Goal: Task Accomplishment & Management: Manage account settings

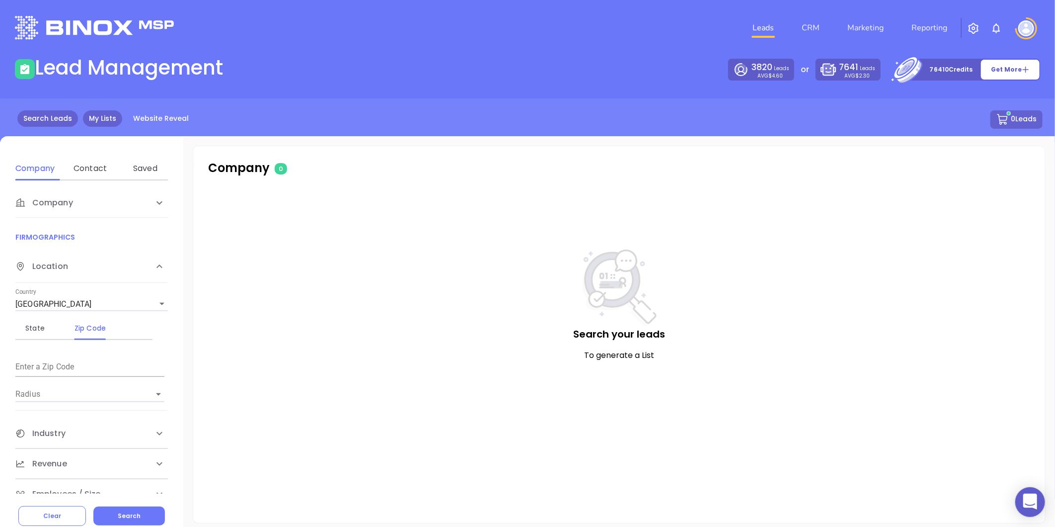
click at [87, 114] on link "My Lists" at bounding box center [102, 118] width 39 height 16
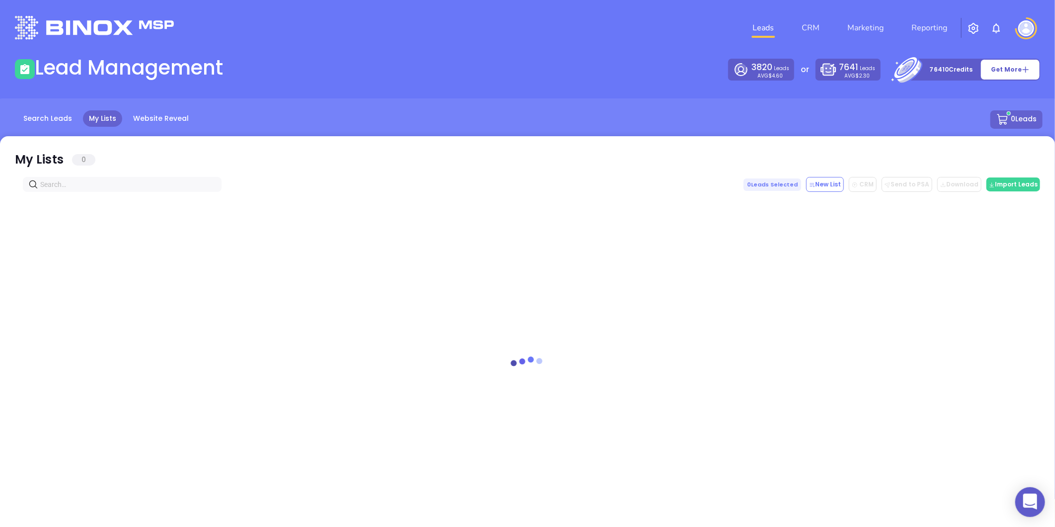
click at [81, 180] on input "text" at bounding box center [124, 184] width 168 height 11
paste input "life143.com"
type input "life143.com"
click at [214, 179] on span at bounding box center [213, 184] width 6 height 11
drag, startPoint x: 214, startPoint y: 180, endPoint x: 209, endPoint y: 187, distance: 9.2
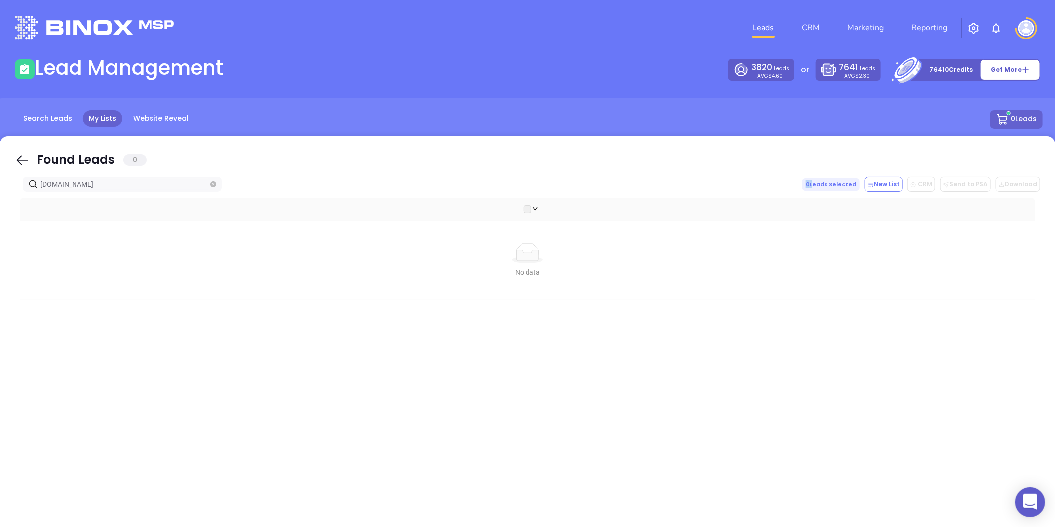
click at [213, 181] on span at bounding box center [213, 184] width 6 height 11
click at [209, 187] on span "[DOMAIN_NAME]" at bounding box center [122, 184] width 199 height 15
click at [211, 186] on icon "close-circle" at bounding box center [213, 184] width 6 height 6
paste input "[DOMAIN_NAME]"
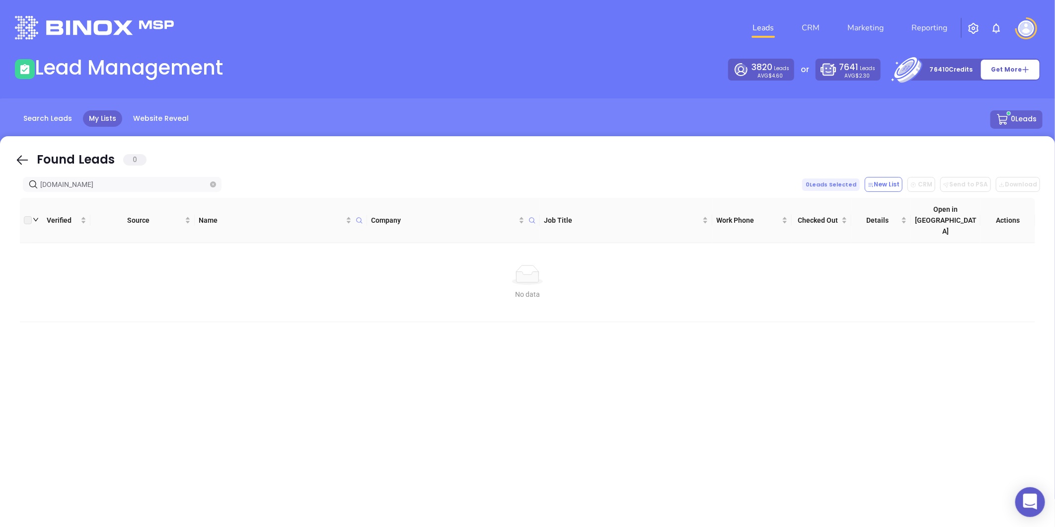
type input "[DOMAIN_NAME]"
drag, startPoint x: 208, startPoint y: 185, endPoint x: 214, endPoint y: 181, distance: 7.5
click at [209, 185] on span "[DOMAIN_NAME]" at bounding box center [122, 184] width 199 height 15
click at [214, 181] on icon "close-circle" at bounding box center [213, 184] width 6 height 6
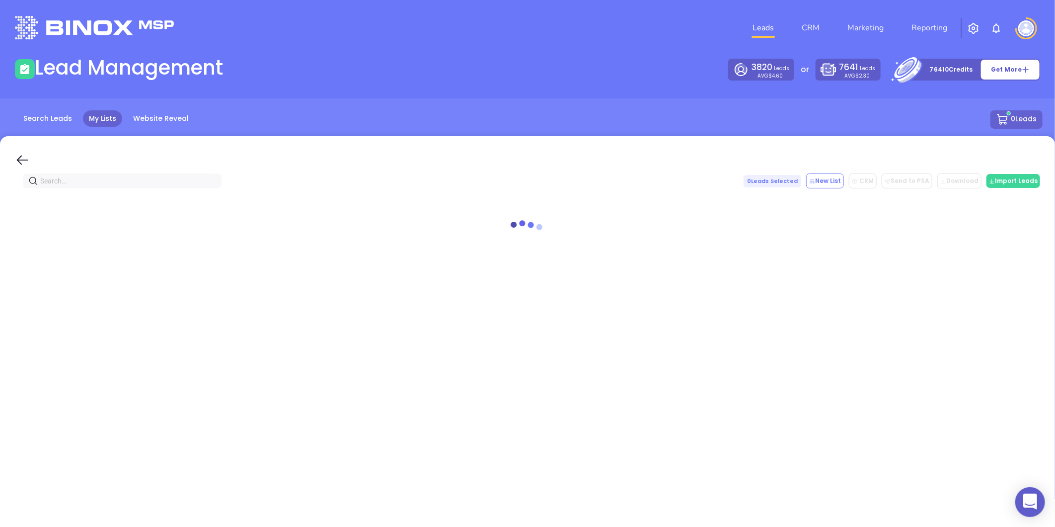
paste input "[DOMAIN_NAME]"
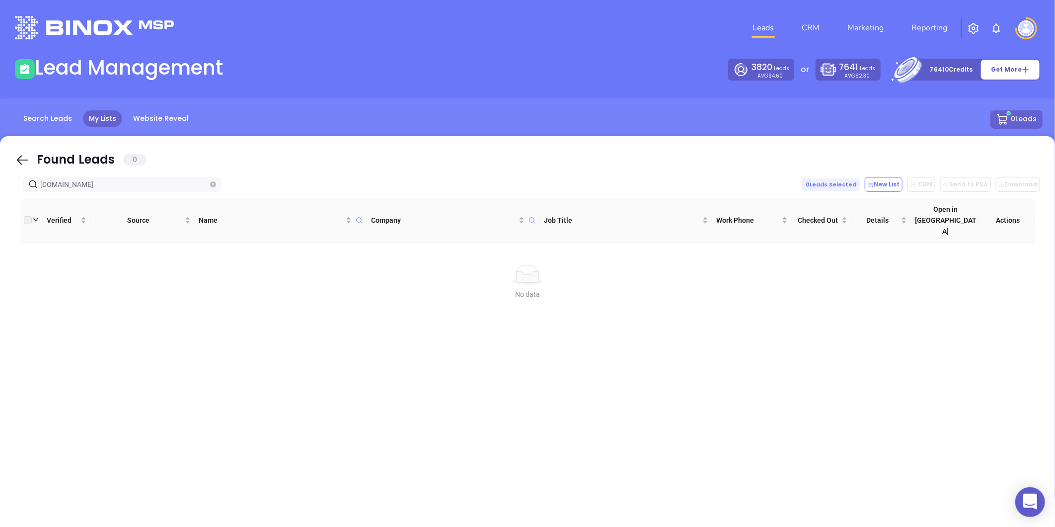
type input "[DOMAIN_NAME]"
click at [212, 183] on icon "close-circle" at bounding box center [213, 184] width 6 height 6
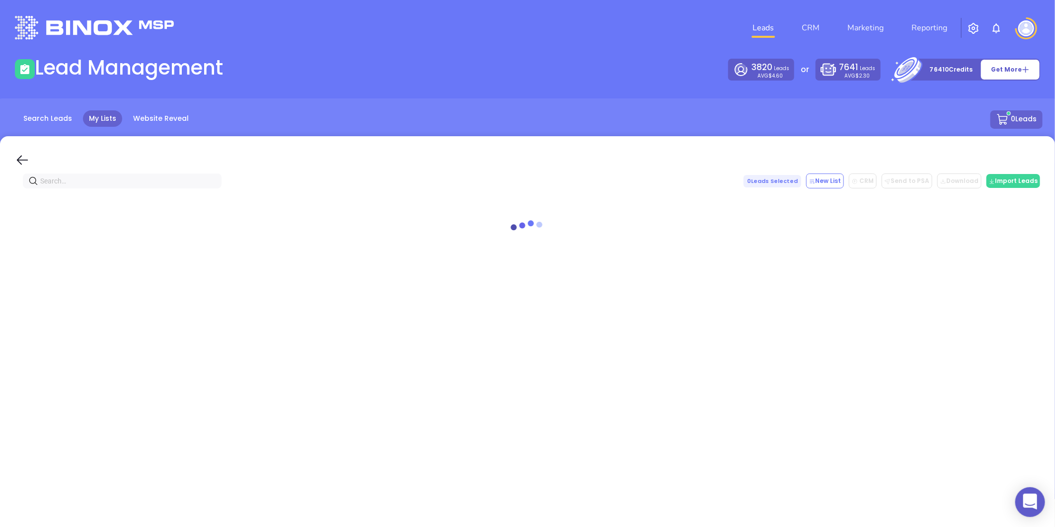
paste input "[DOMAIN_NAME]"
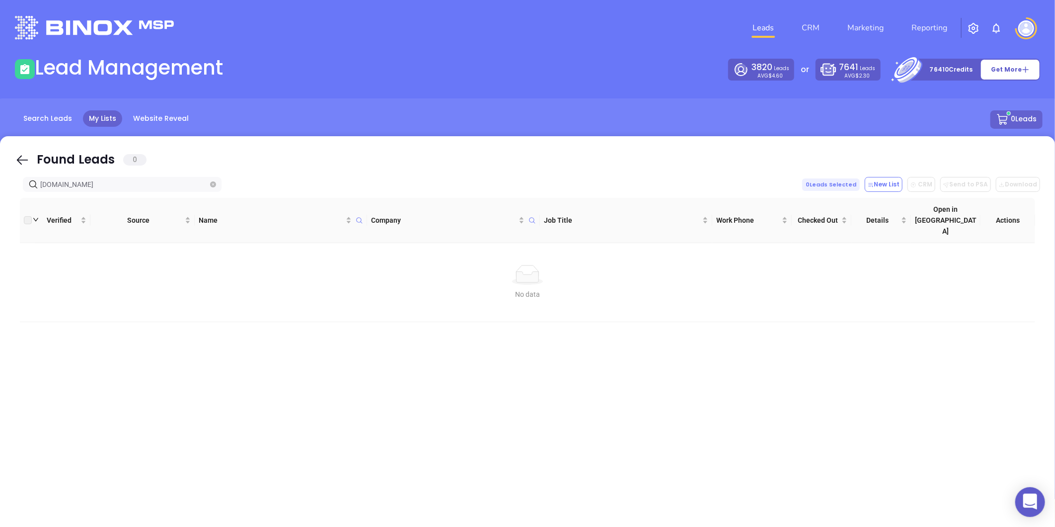
type input "[DOMAIN_NAME]"
click at [210, 184] on icon "close-circle" at bounding box center [213, 184] width 6 height 6
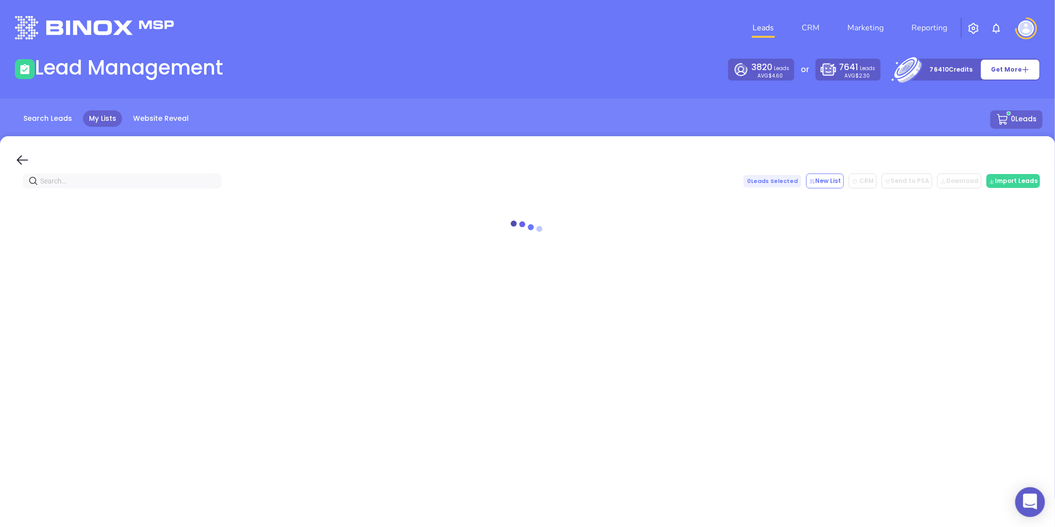
paste input "[DOMAIN_NAME]"
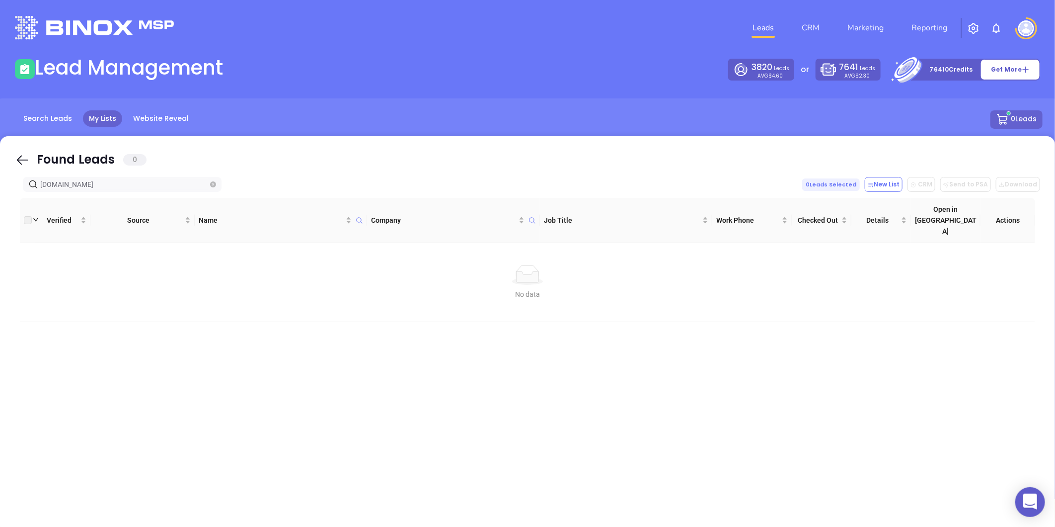
type input "[DOMAIN_NAME]"
click at [211, 182] on icon "close-circle" at bounding box center [213, 184] width 6 height 6
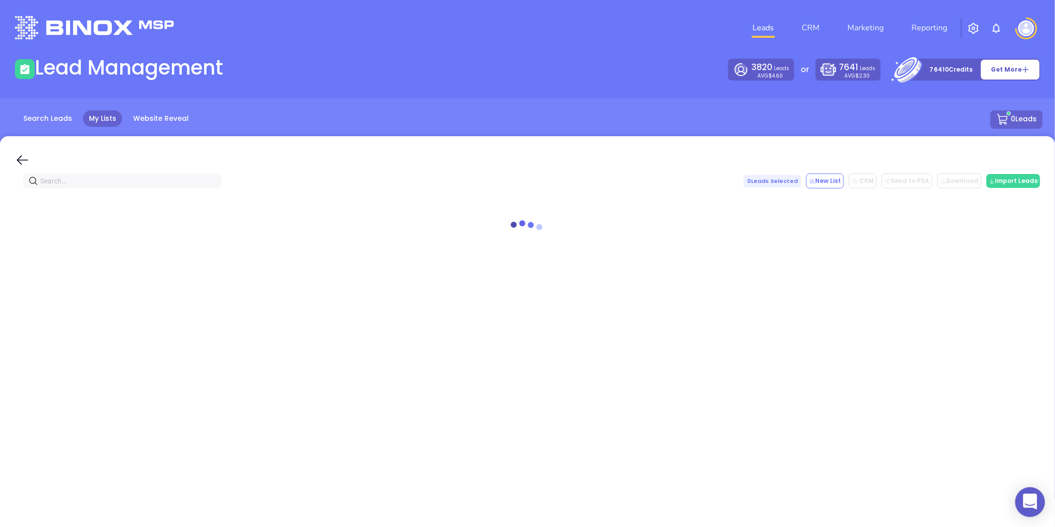
paste input "[DOMAIN_NAME]"
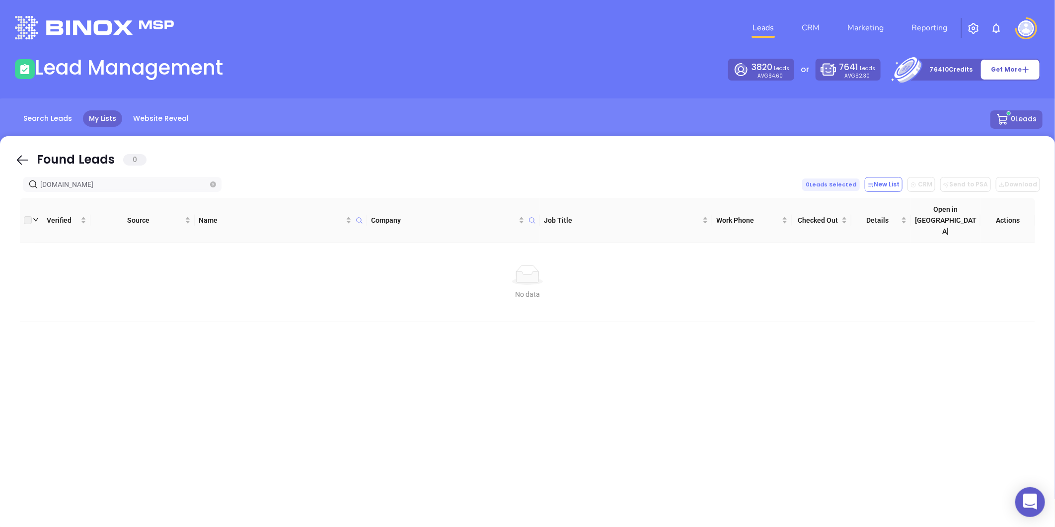
type input "[DOMAIN_NAME]"
click at [212, 180] on span at bounding box center [213, 184] width 6 height 11
click at [212, 186] on icon "close-circle" at bounding box center [213, 184] width 6 height 6
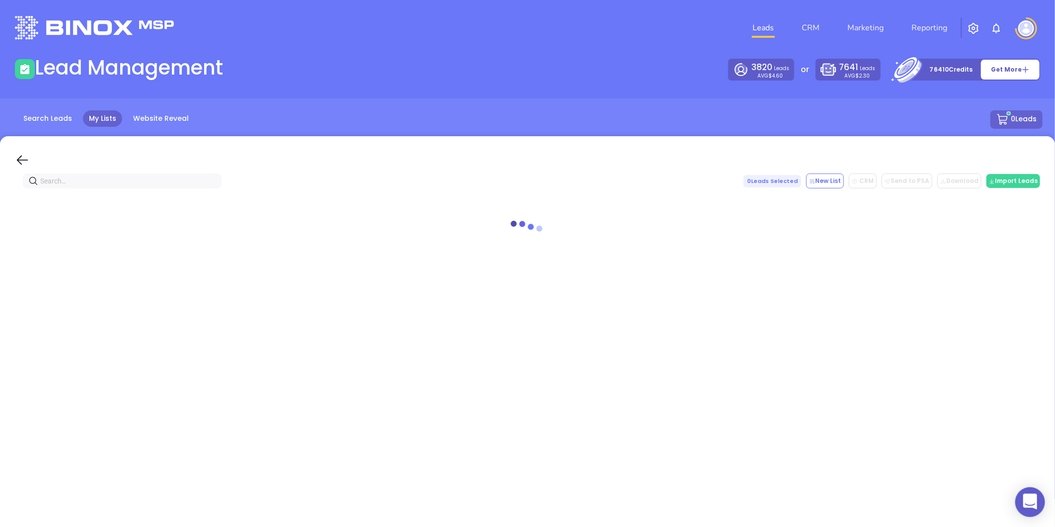
paste input "[DOMAIN_NAME]"
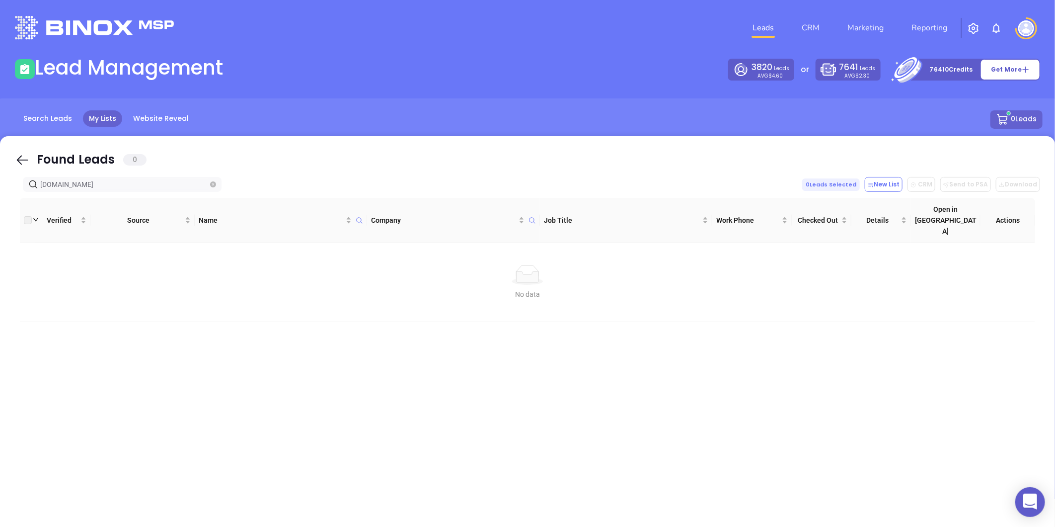
type input "[DOMAIN_NAME]"
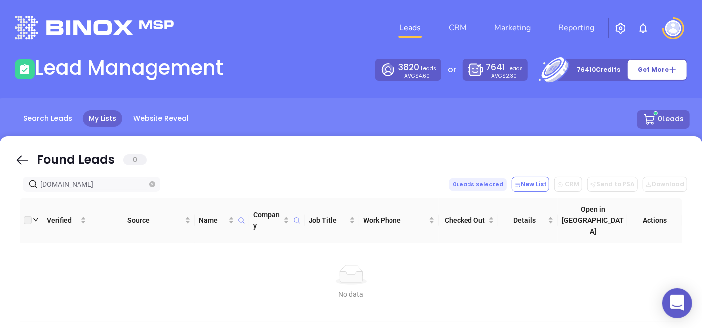
click at [150, 181] on span at bounding box center [152, 184] width 6 height 11
click at [154, 183] on icon "close-circle" at bounding box center [152, 184] width 6 height 6
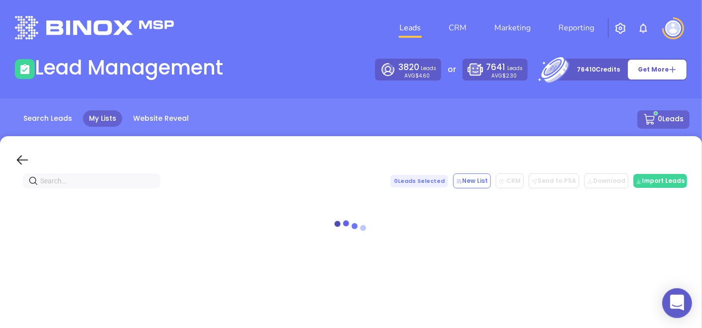
paste input "[DOMAIN_NAME]"
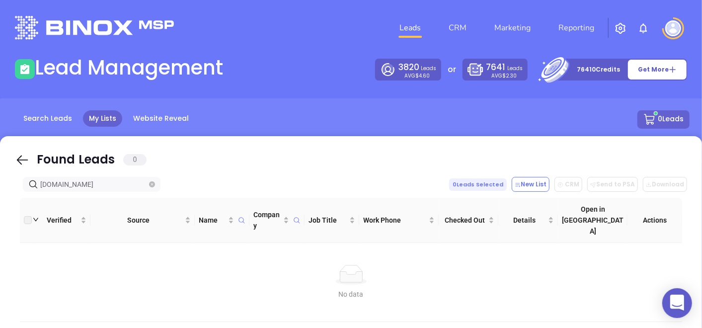
type input "[DOMAIN_NAME]"
click at [151, 183] on icon "close-circle" at bounding box center [152, 184] width 6 height 6
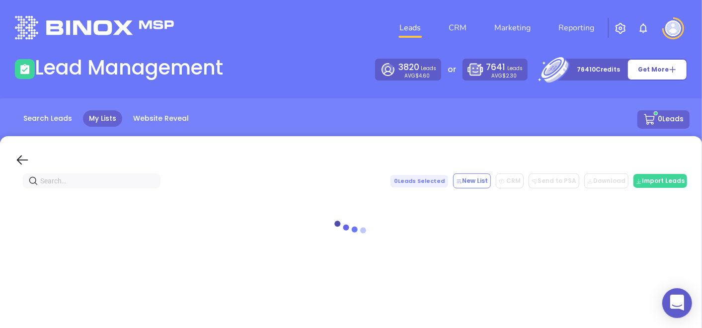
paste input "[DOMAIN_NAME]"
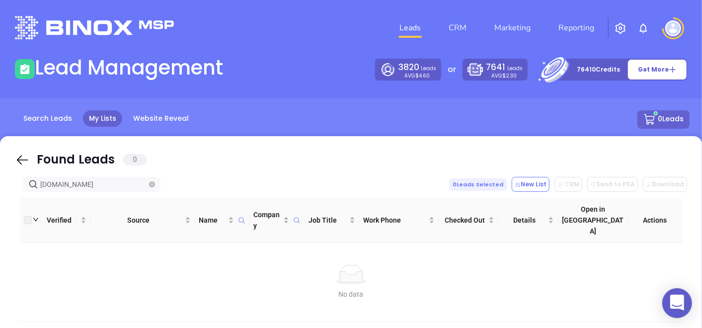
type input "[DOMAIN_NAME]"
click at [154, 183] on icon "close-circle" at bounding box center [152, 184] width 6 height 6
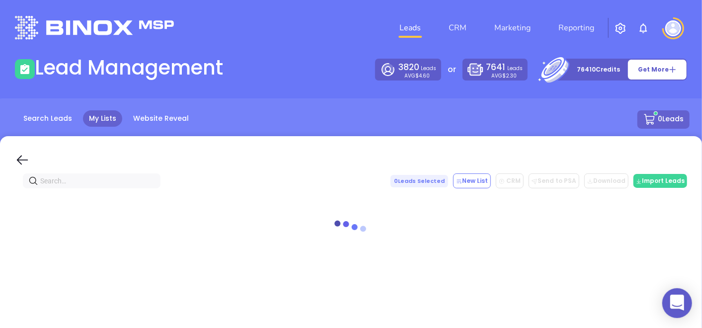
paste input "[DOMAIN_NAME]"
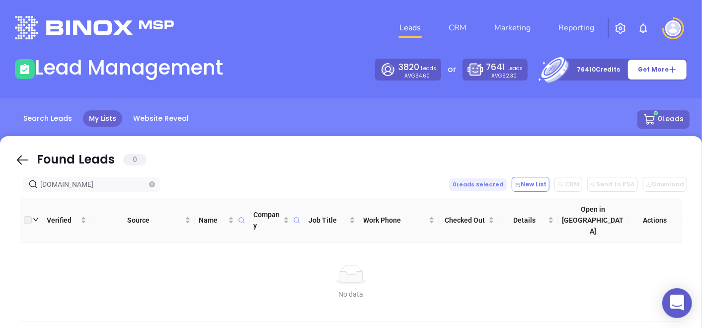
type input "[DOMAIN_NAME]"
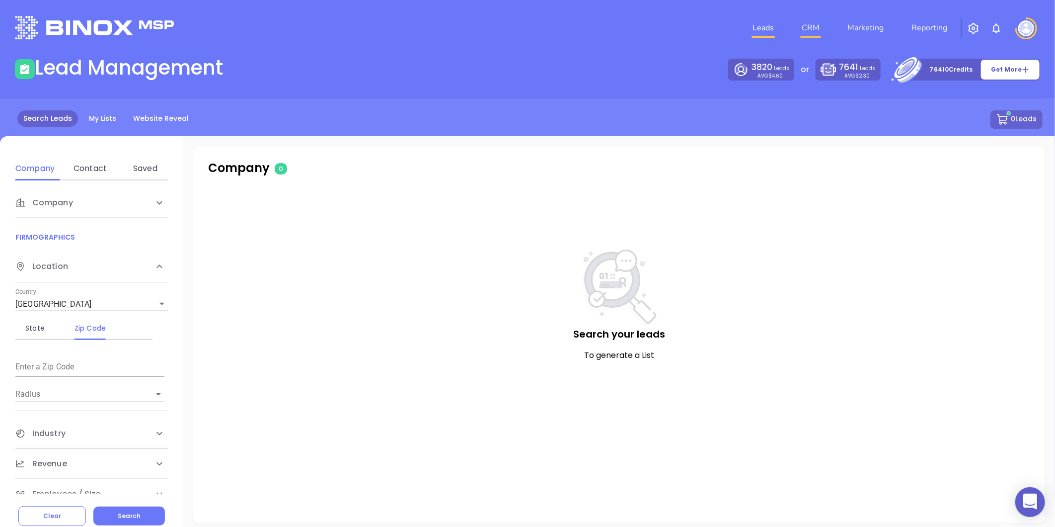
click at [816, 22] on link "CRM" at bounding box center [811, 28] width 26 height 20
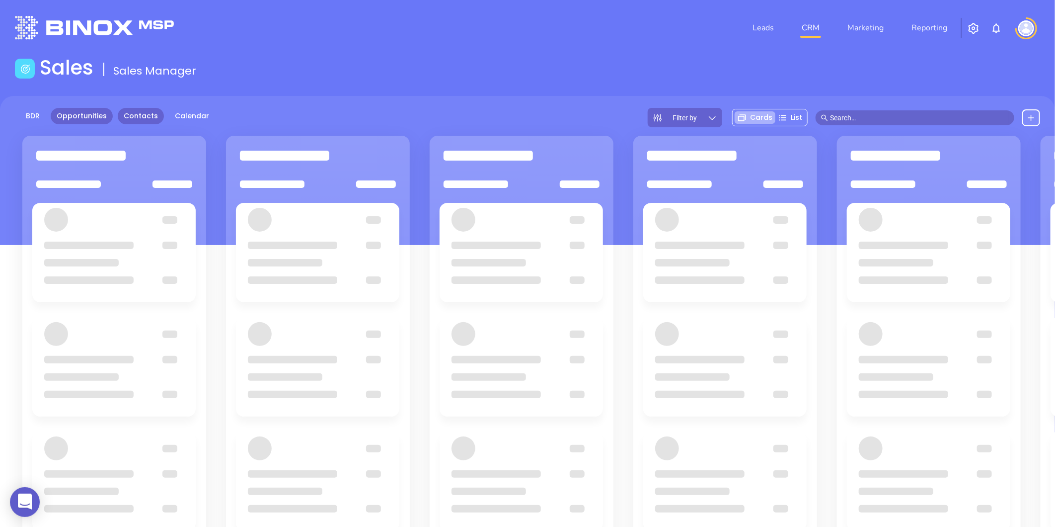
click at [146, 117] on link "Contacts" at bounding box center [141, 116] width 46 height 16
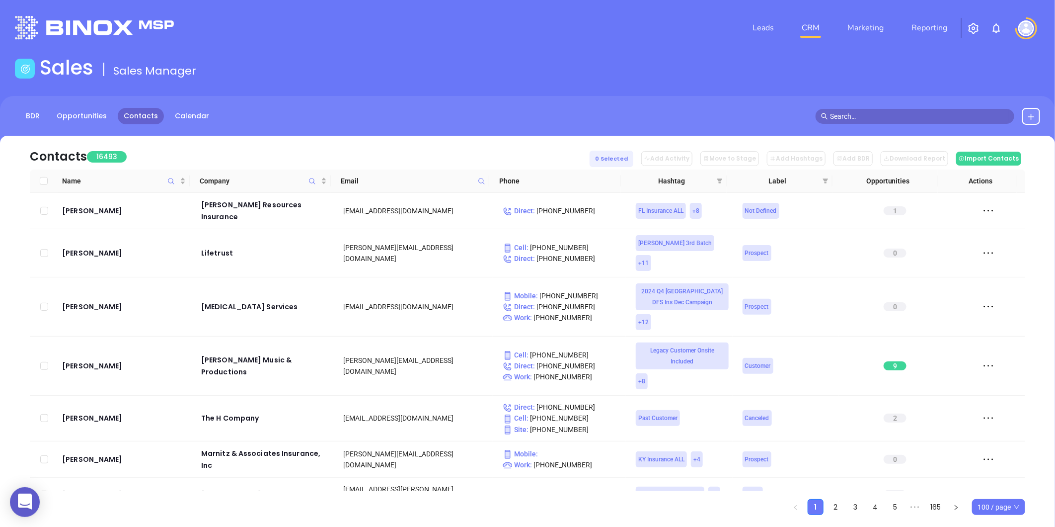
click at [482, 183] on icon at bounding box center [481, 180] width 7 height 7
paste input "[DOMAIN_NAME]"
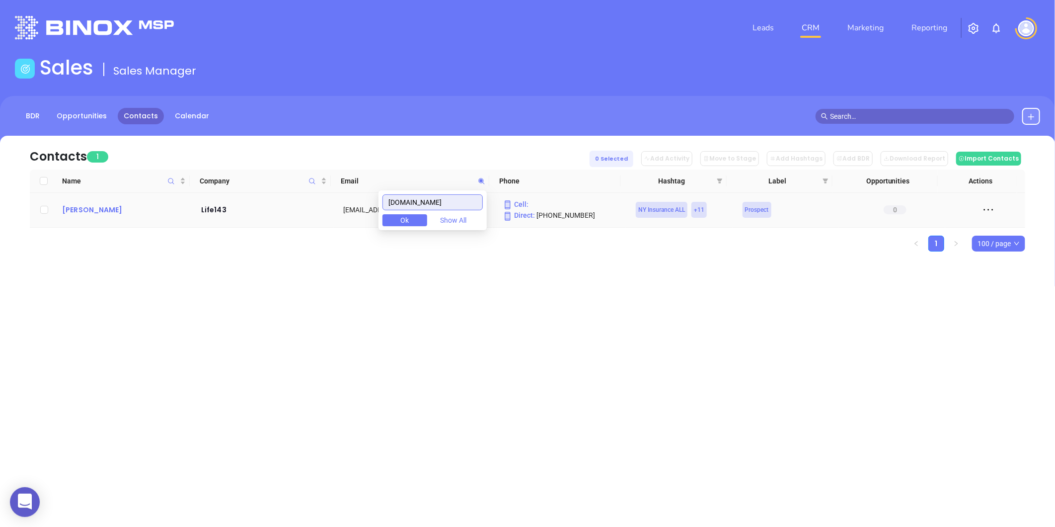
type input "[DOMAIN_NAME]"
click at [83, 212] on div "[PERSON_NAME]" at bounding box center [124, 210] width 125 height 12
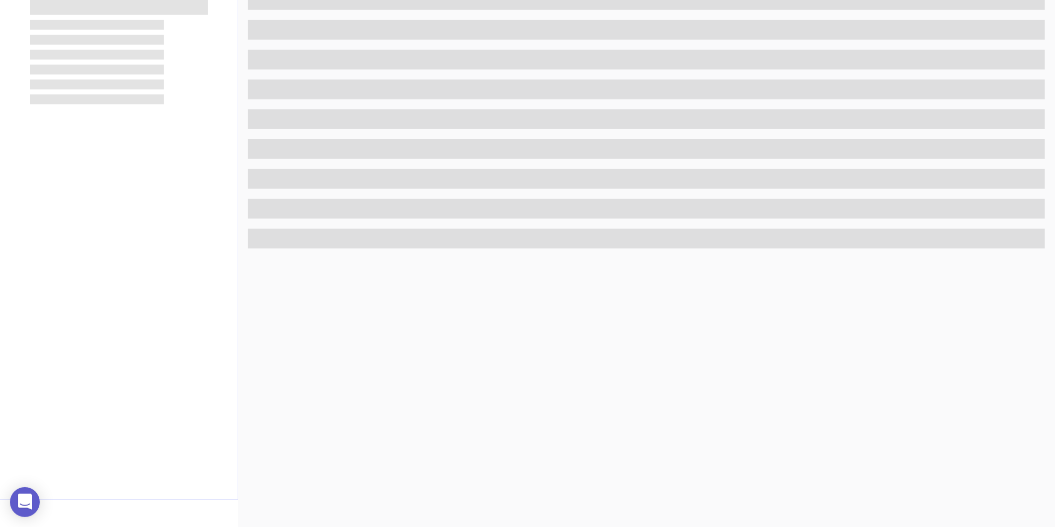
scroll to position [305, 0]
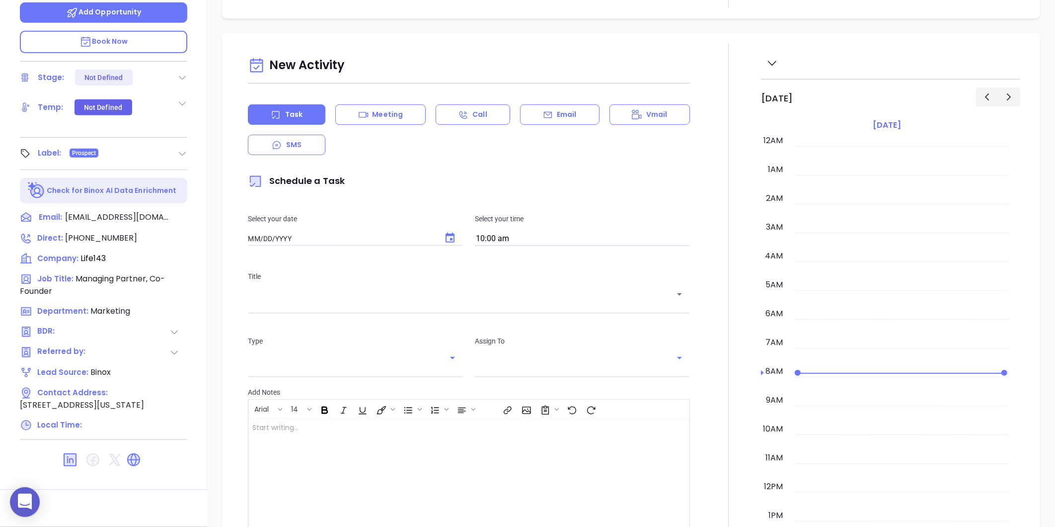
type input "[DATE]"
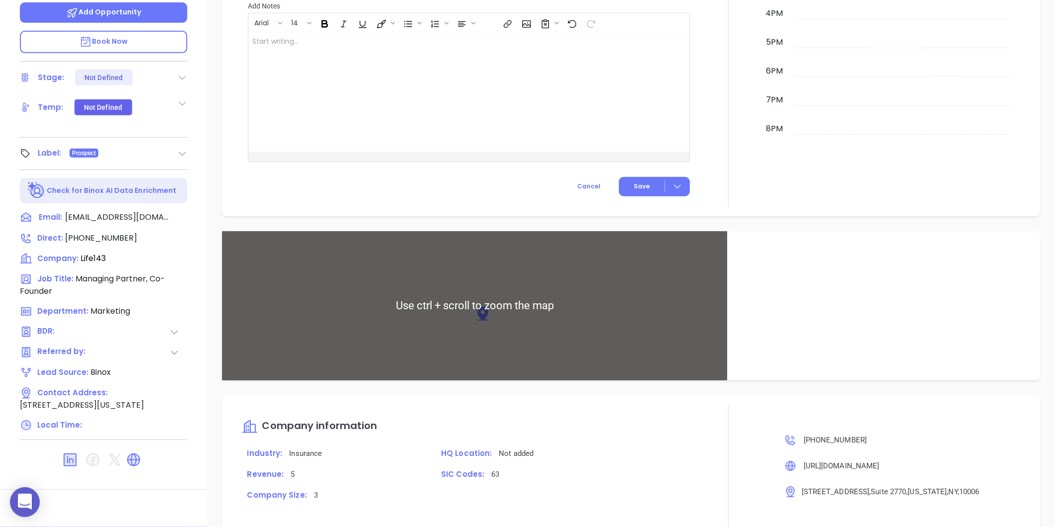
scroll to position [605, 0]
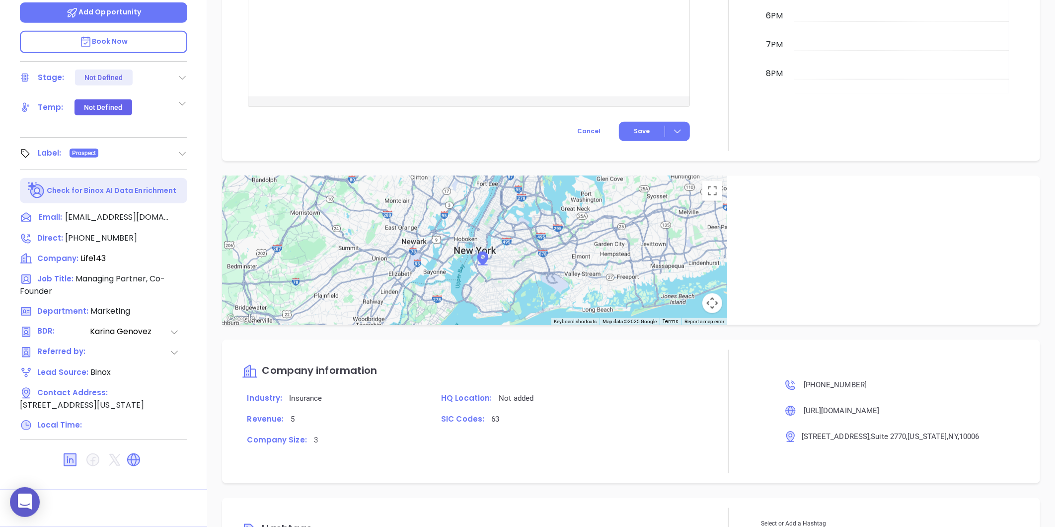
type input "[PERSON_NAME]"
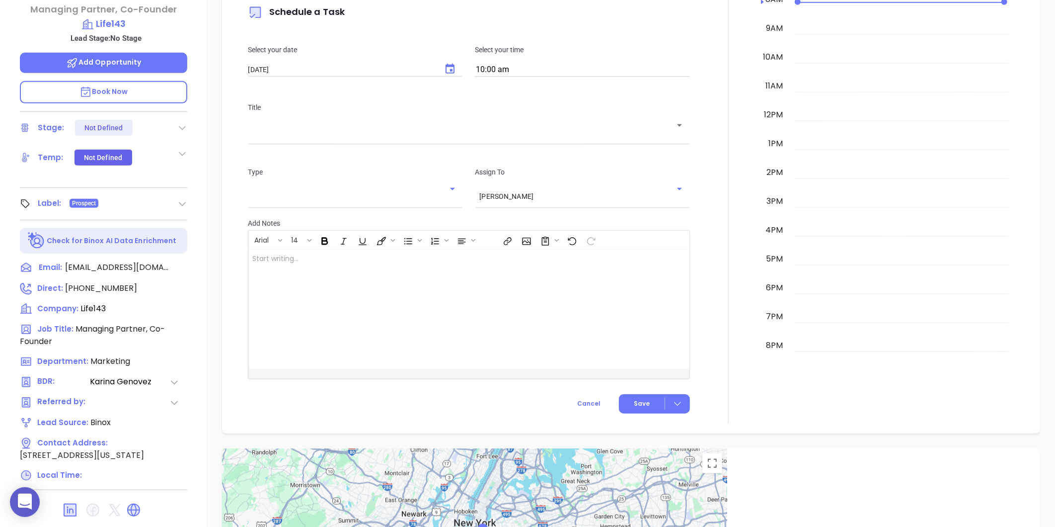
scroll to position [139, 0]
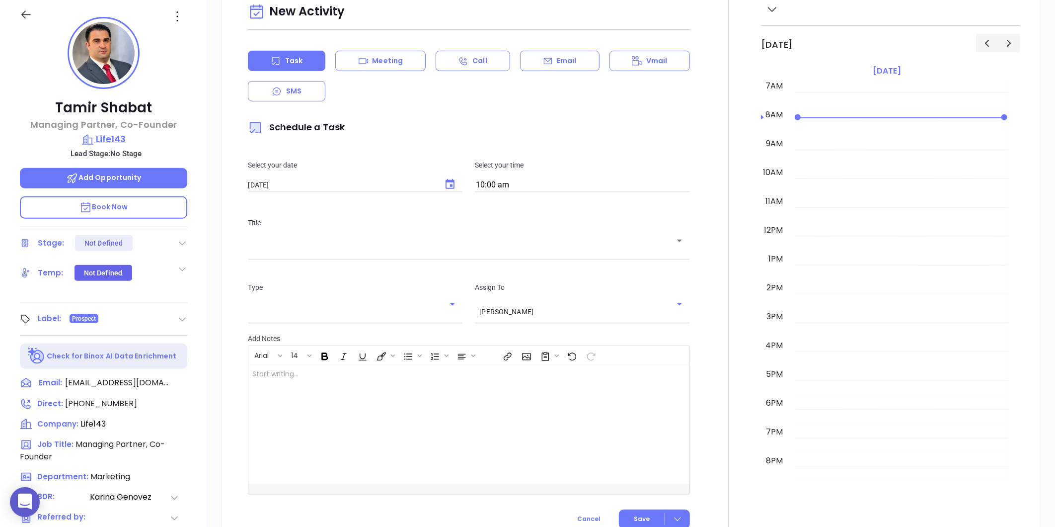
click at [122, 143] on p "Life143" at bounding box center [103, 139] width 167 height 14
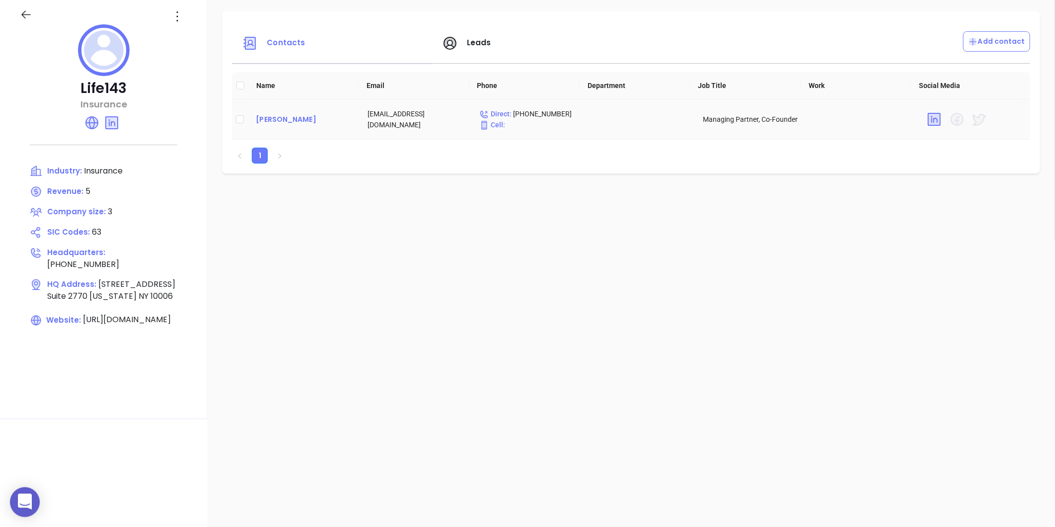
click at [264, 121] on div "[PERSON_NAME]" at bounding box center [304, 119] width 96 height 12
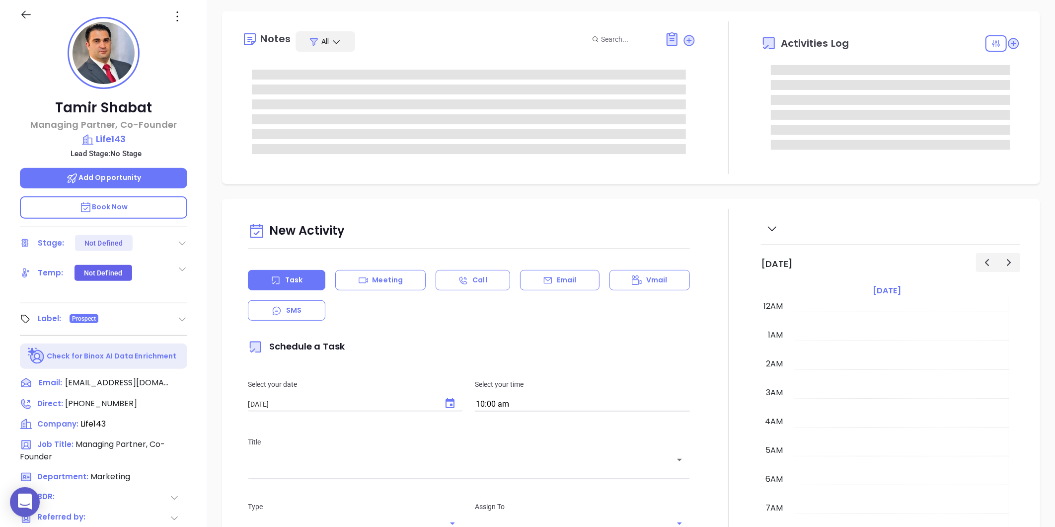
type input "[PERSON_NAME]"
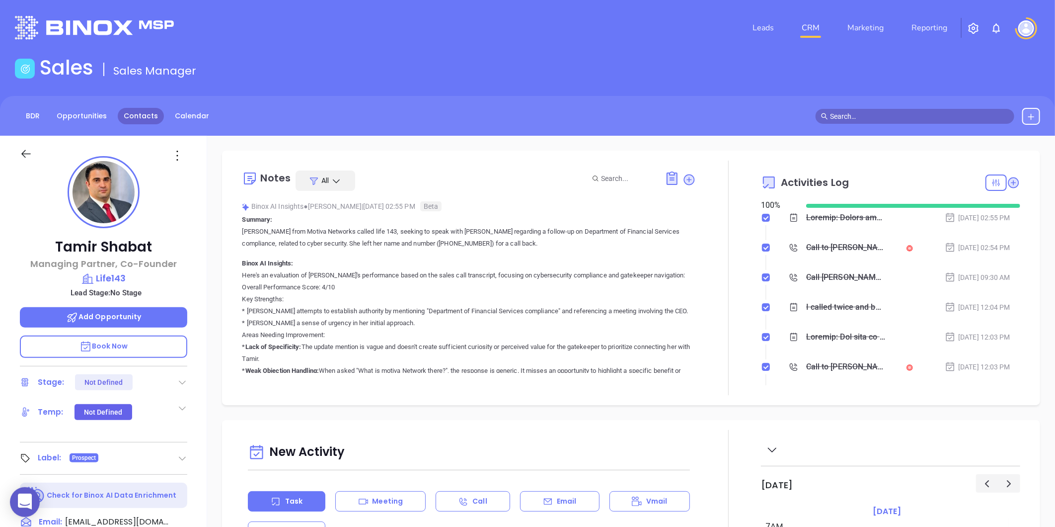
click at [140, 115] on link "Contacts" at bounding box center [141, 116] width 46 height 16
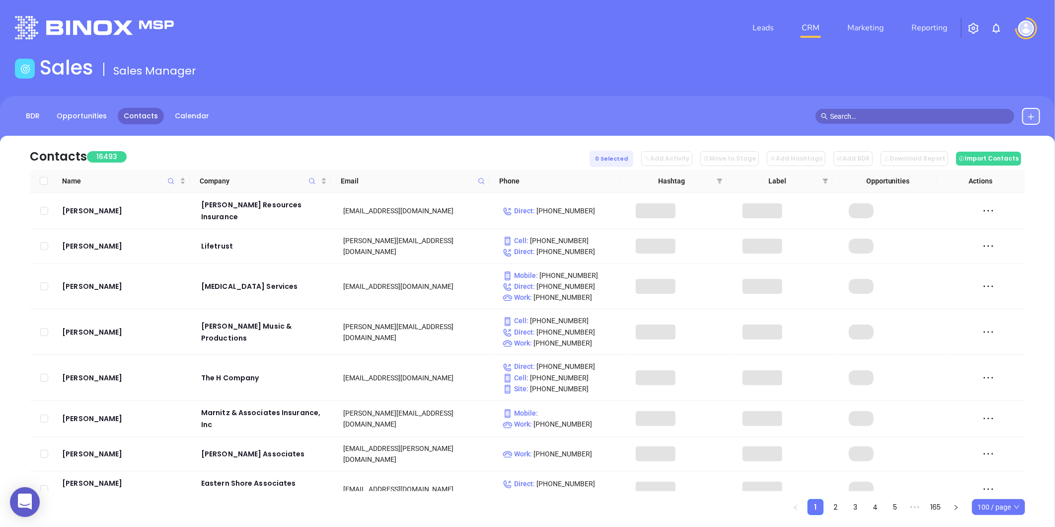
click at [488, 182] on th "Email" at bounding box center [410, 180] width 159 height 23
click at [483, 179] on icon at bounding box center [481, 180] width 7 height 7
paste input "[DOMAIN_NAME]"
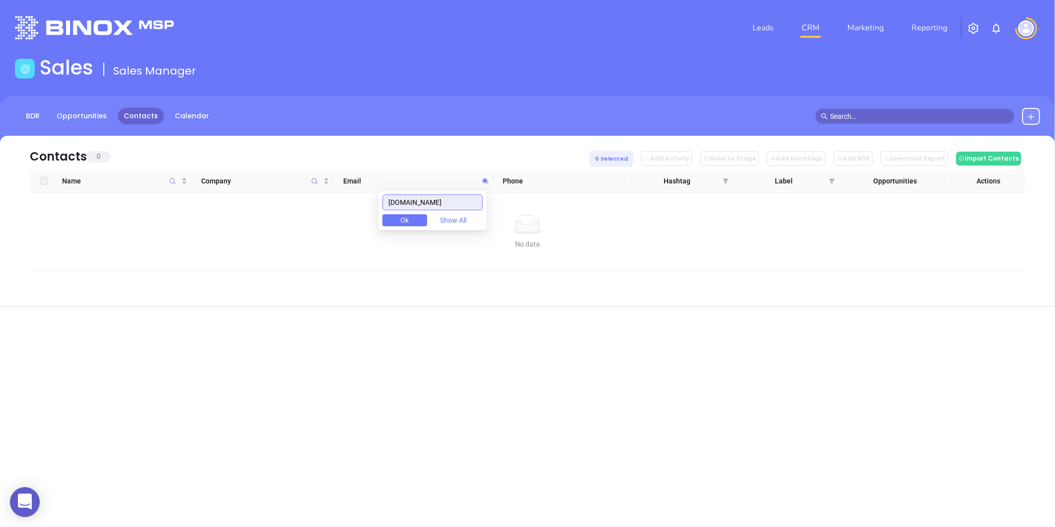
type input "[DOMAIN_NAME]"
drag, startPoint x: 443, startPoint y: 204, endPoint x: 361, endPoint y: 219, distance: 82.8
click at [362, 219] on body "0 Leads CRM Marketing Reporting Financial Leads Leads Sales Sales Manager BDR O…" at bounding box center [527, 263] width 1055 height 527
paste input "[DOMAIN_NAME]"
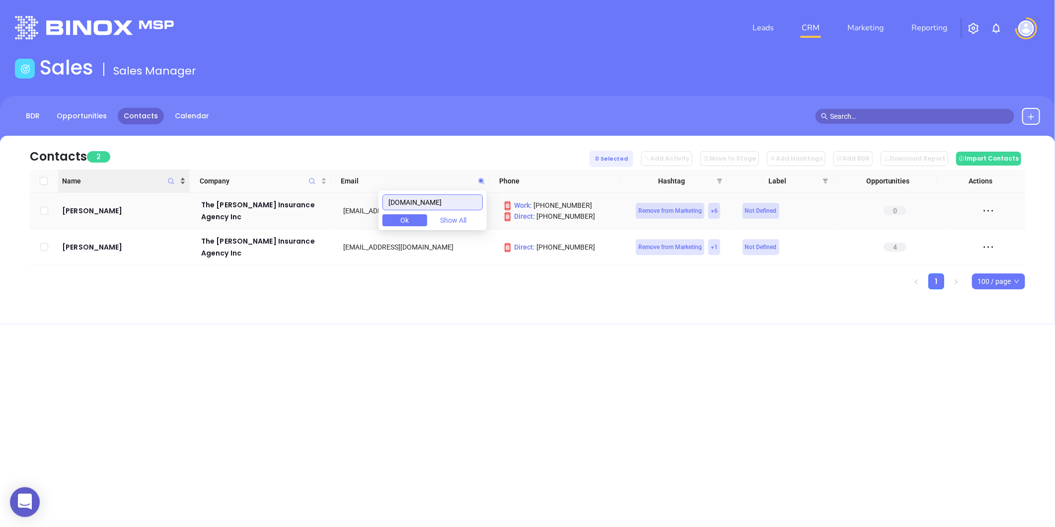
type input "[DOMAIN_NAME]"
click at [99, 175] on span "Name" at bounding box center [120, 180] width 116 height 11
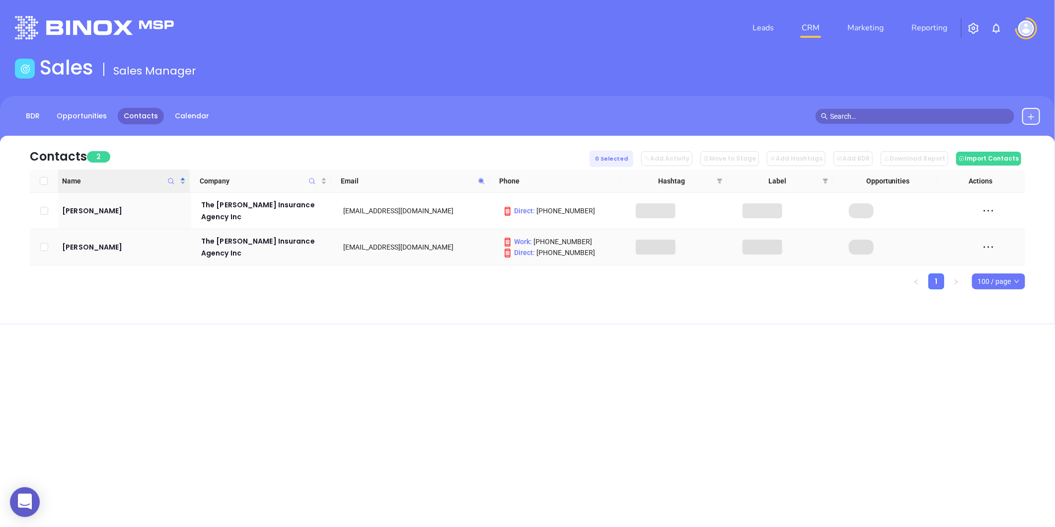
click at [96, 250] on div "[PERSON_NAME]" at bounding box center [124, 247] width 125 height 12
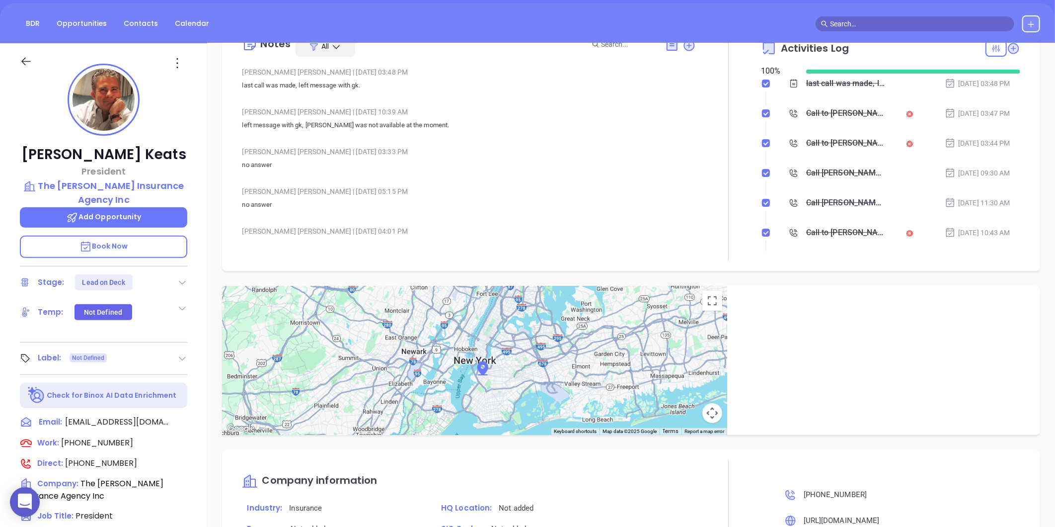
scroll to position [28, 0]
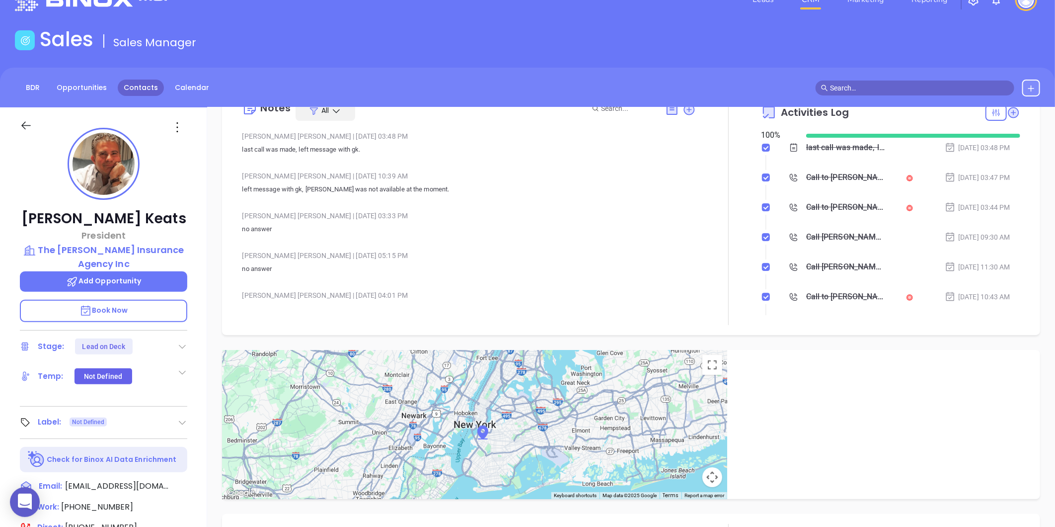
click at [128, 87] on link "Contacts" at bounding box center [141, 88] width 46 height 16
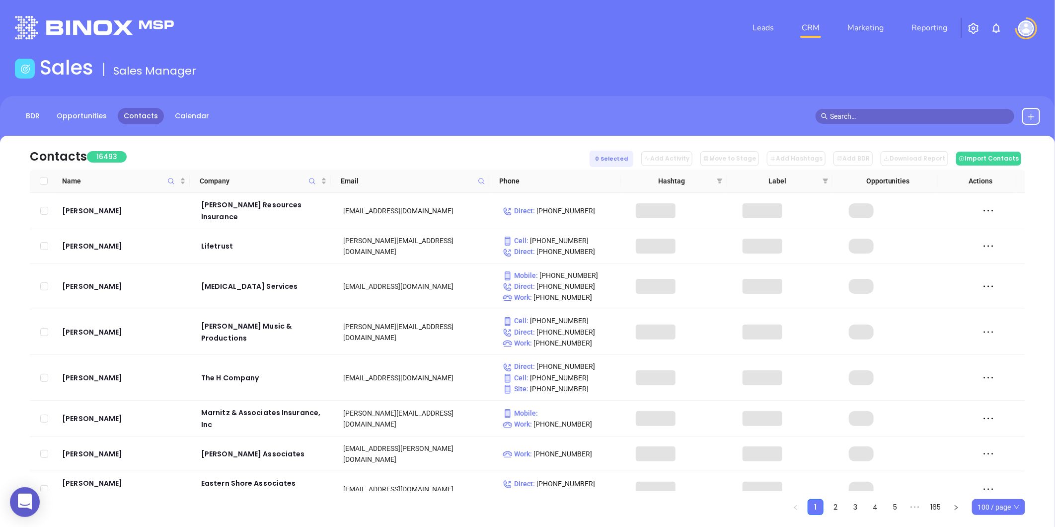
click at [487, 185] on th "Email" at bounding box center [410, 180] width 159 height 23
drag, startPoint x: 486, startPoint y: 184, endPoint x: 480, endPoint y: 179, distance: 7.5
click at [480, 179] on icon at bounding box center [481, 180] width 7 height 7
paste input "[DOMAIN_NAME]"
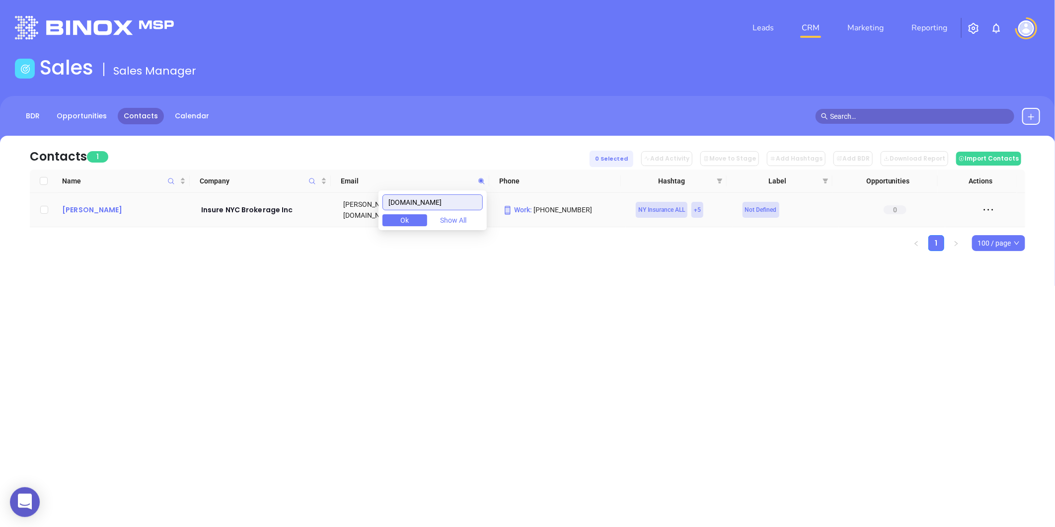
type input "[DOMAIN_NAME]"
click at [108, 206] on div "[PERSON_NAME]" at bounding box center [124, 210] width 125 height 12
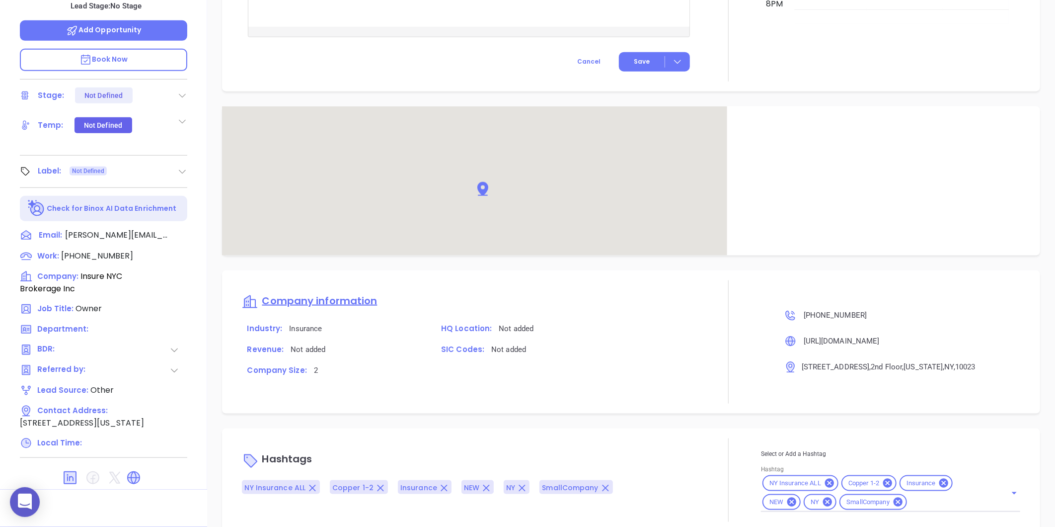
scroll to position [530, 0]
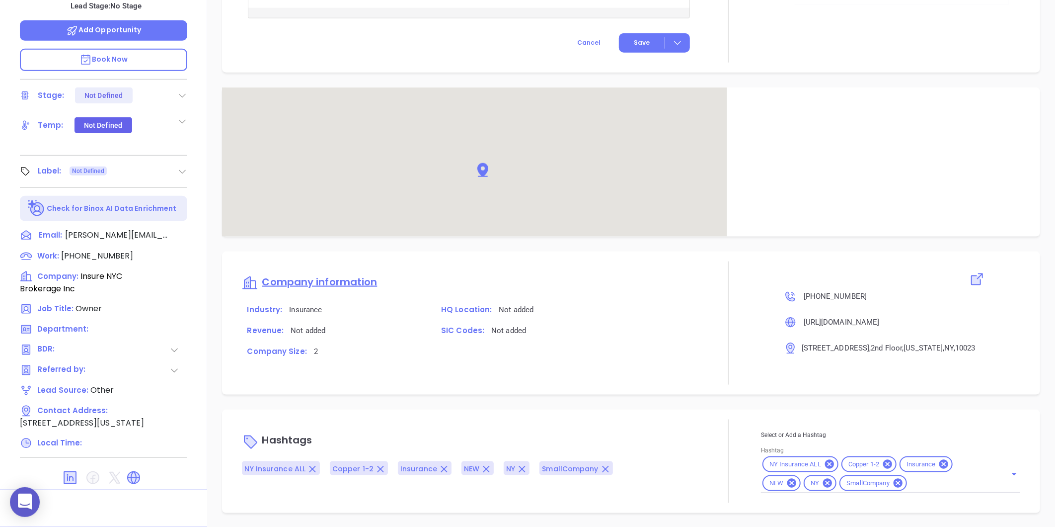
type input "[PERSON_NAME]"
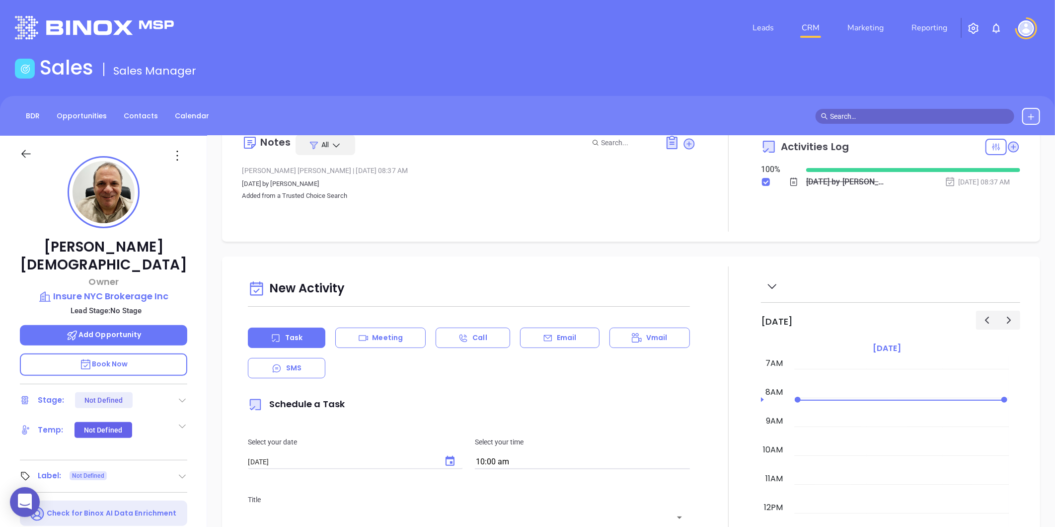
scroll to position [0, 0]
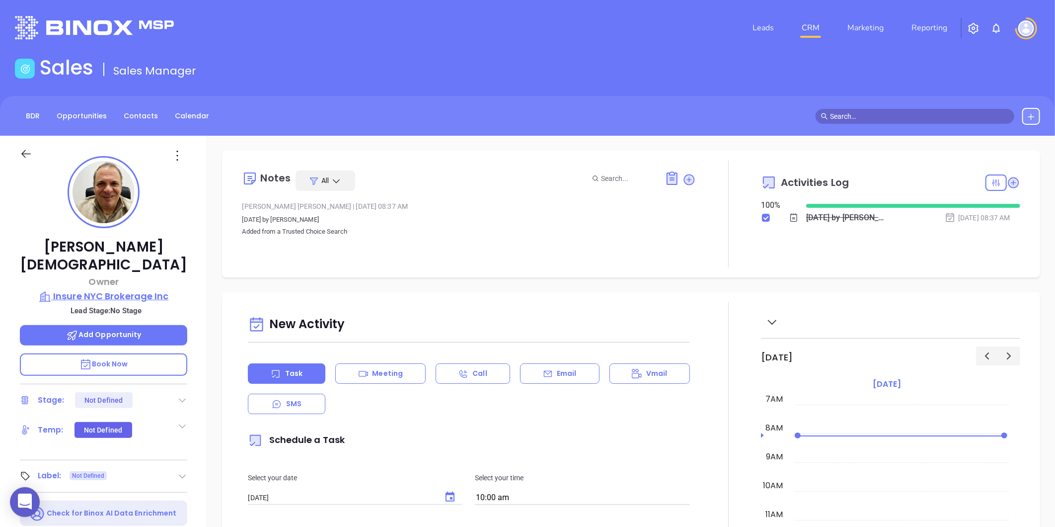
click at [128, 289] on p "Insure NYC Brokerage Inc" at bounding box center [103, 296] width 167 height 14
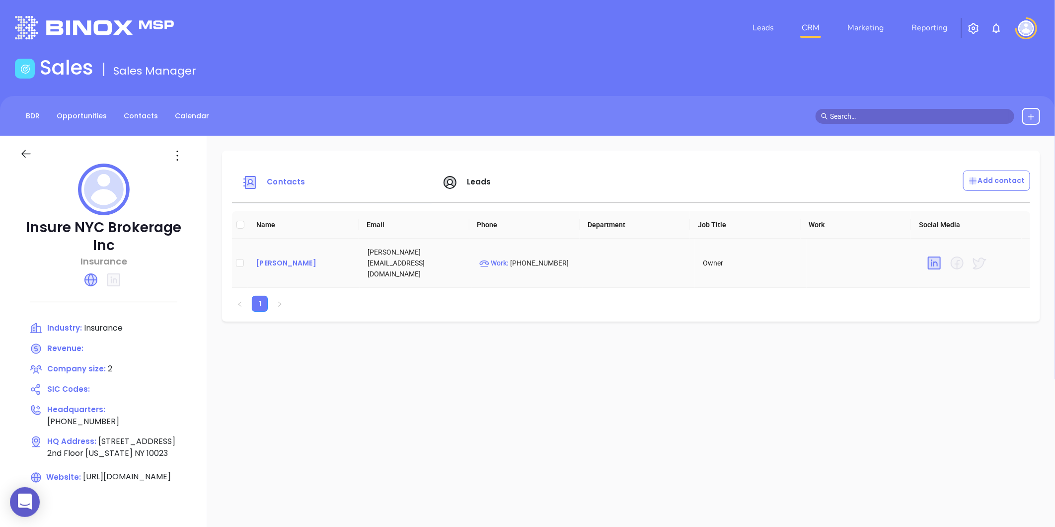
click at [283, 257] on div "[PERSON_NAME]" at bounding box center [304, 263] width 96 height 12
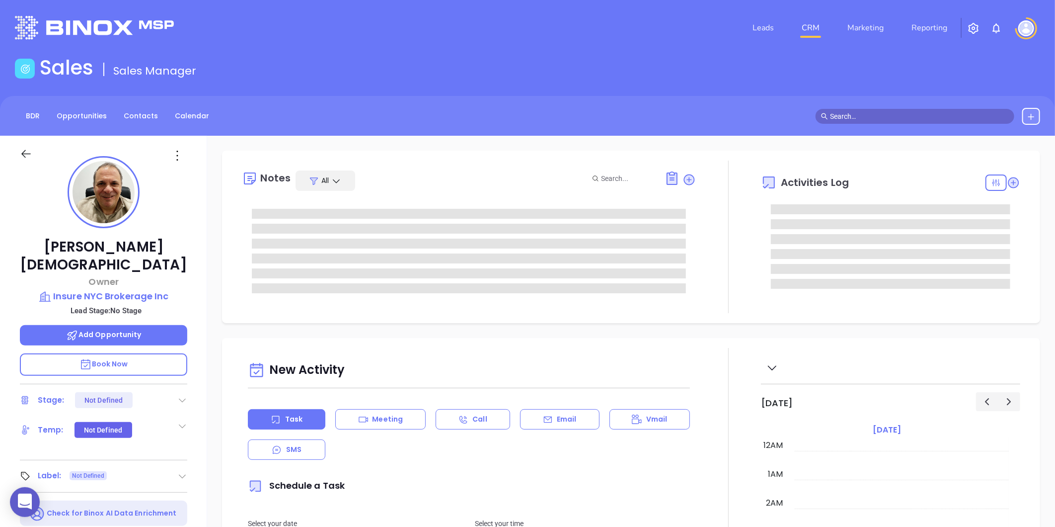
type input "[DATE]"
type input "[PERSON_NAME]"
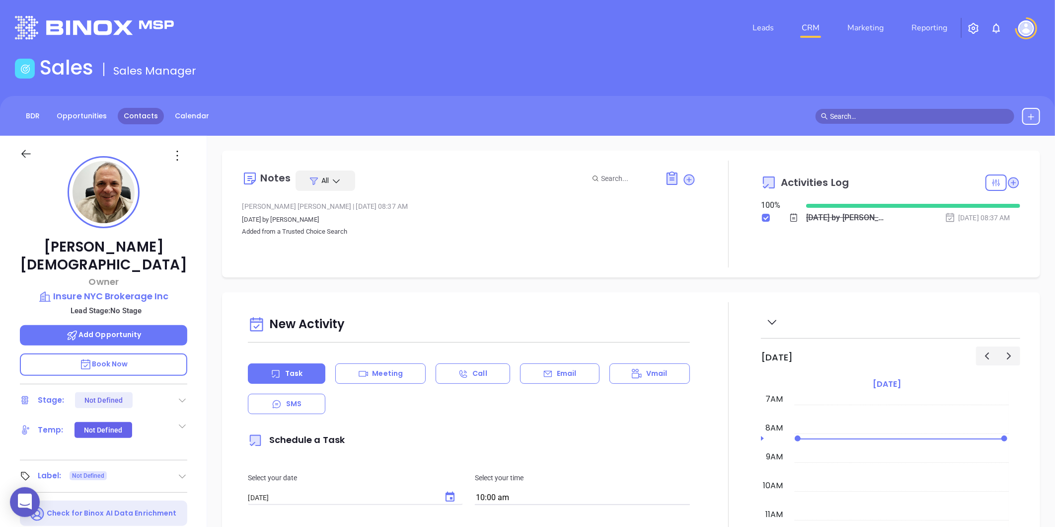
click at [121, 121] on link "Contacts" at bounding box center [141, 116] width 46 height 16
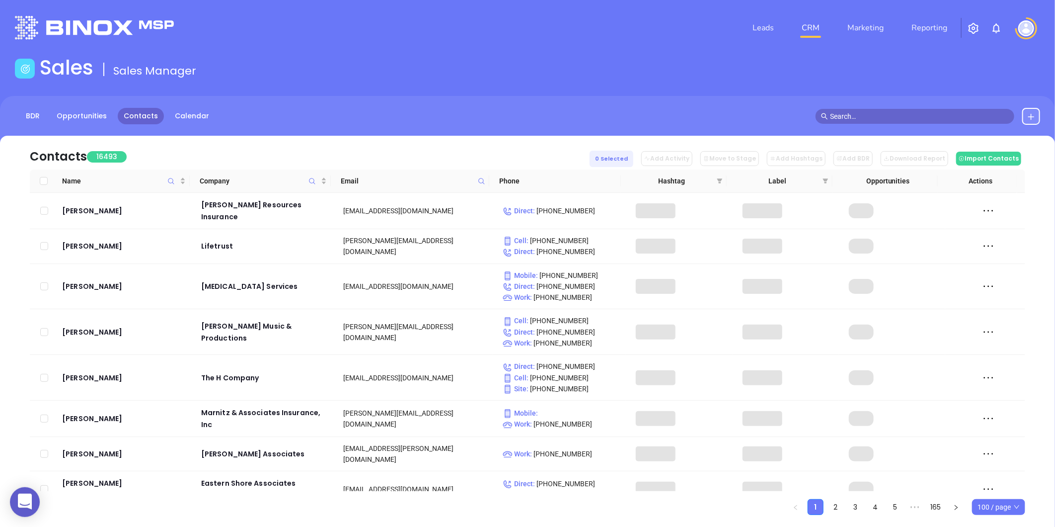
click at [480, 177] on icon at bounding box center [481, 180] width 7 height 7
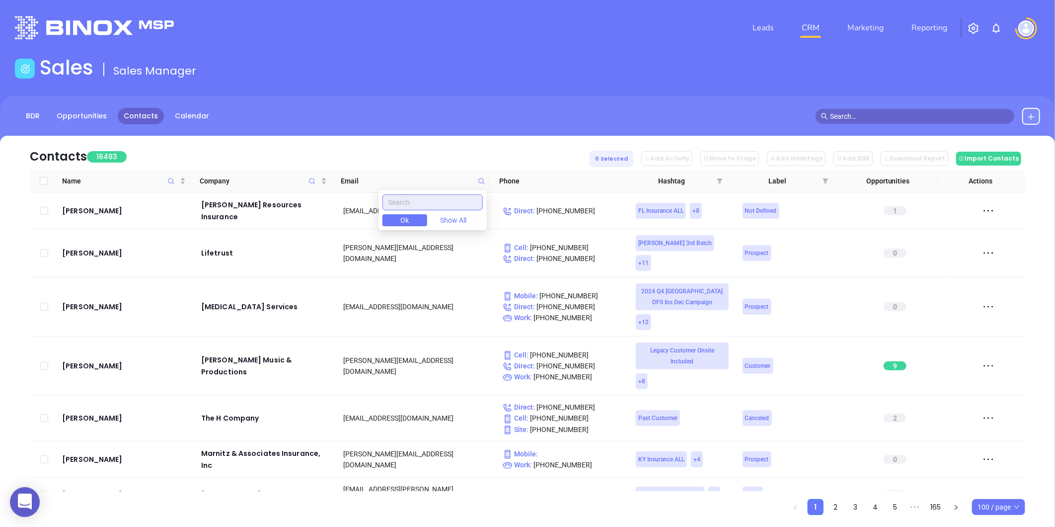
paste input "[DOMAIN_NAME]"
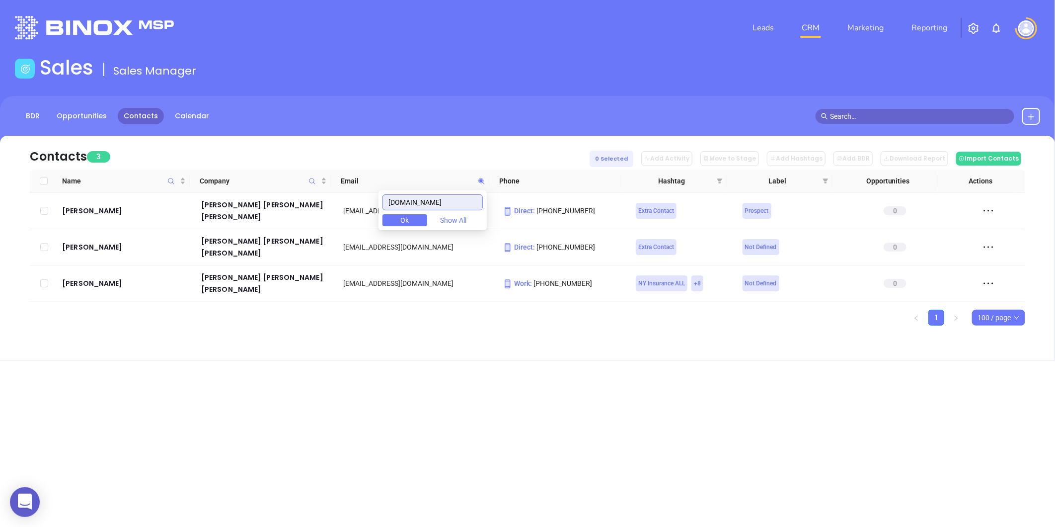
type input "[DOMAIN_NAME]"
click at [100, 277] on div "[PERSON_NAME]" at bounding box center [124, 283] width 125 height 12
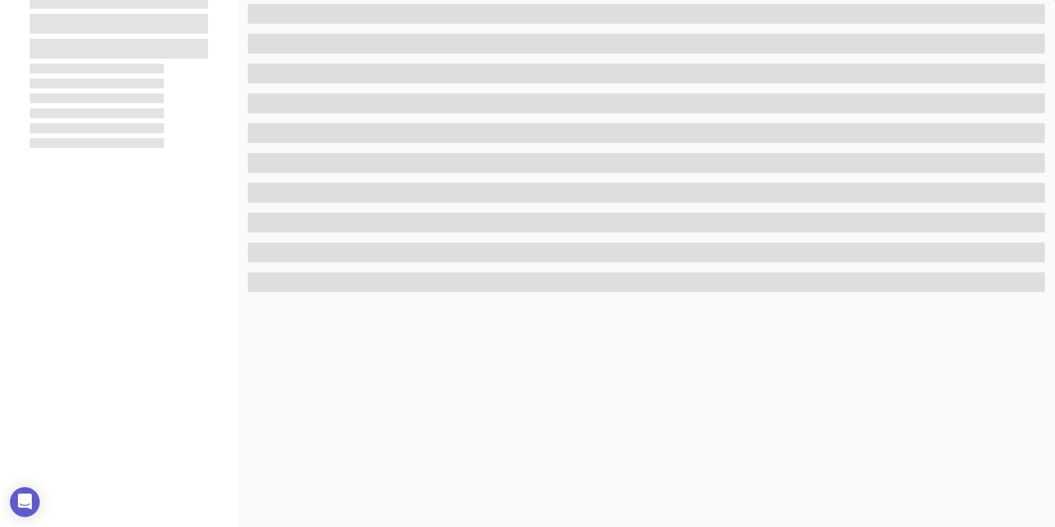
scroll to position [305, 0]
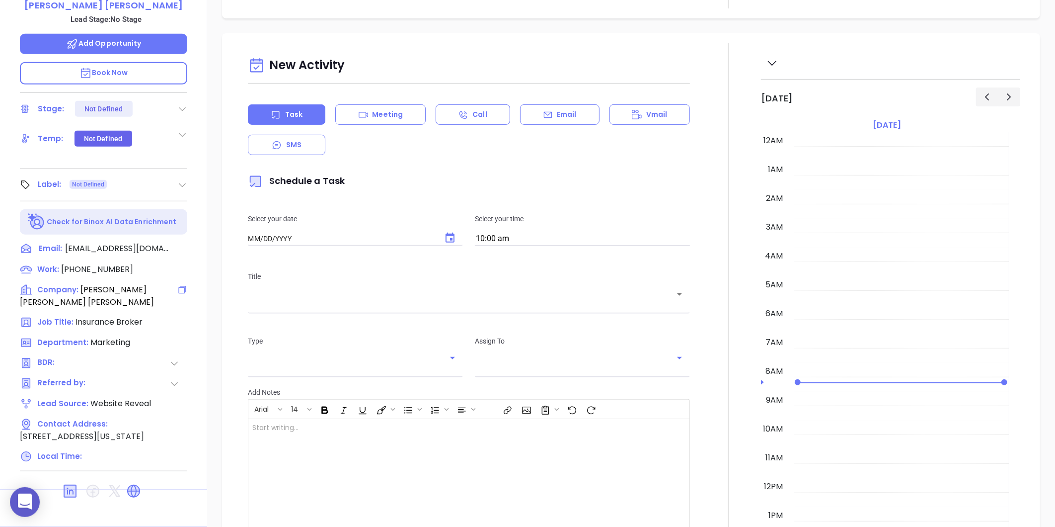
type input "[DATE]"
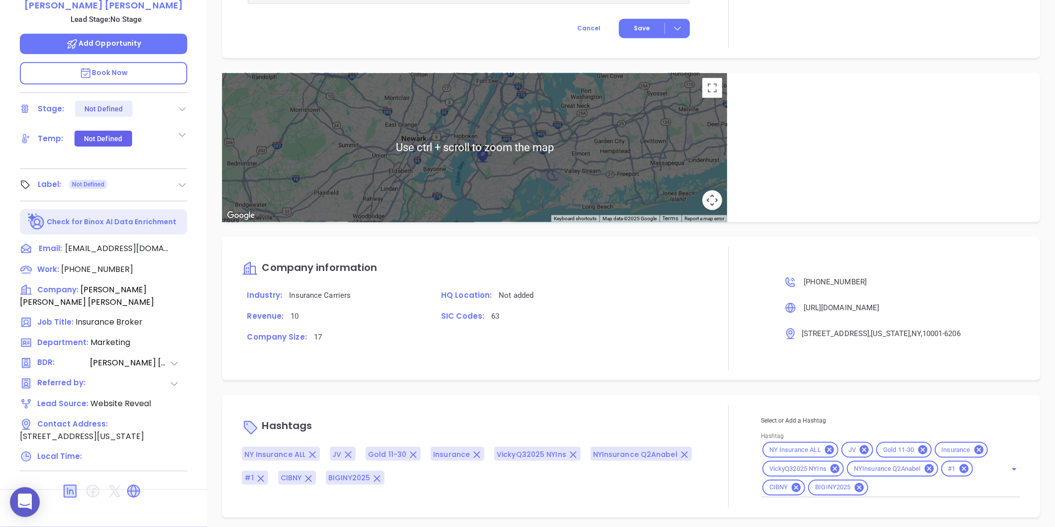
scroll to position [549, 0]
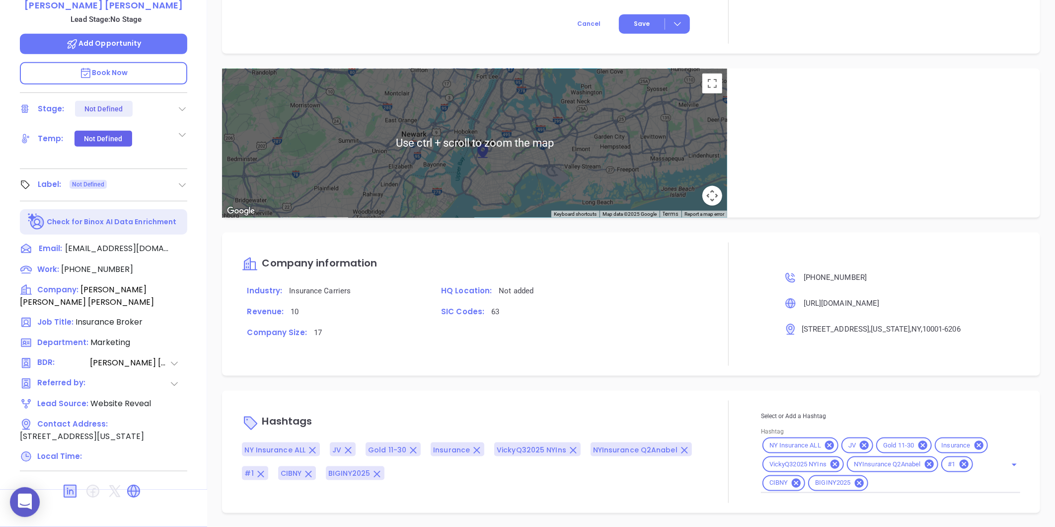
type input "[PERSON_NAME]"
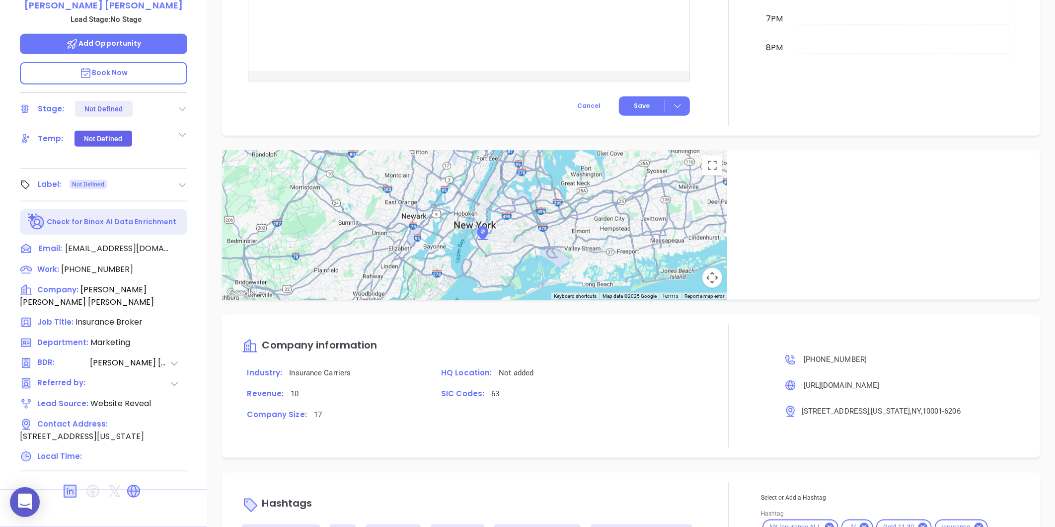
scroll to position [630, 0]
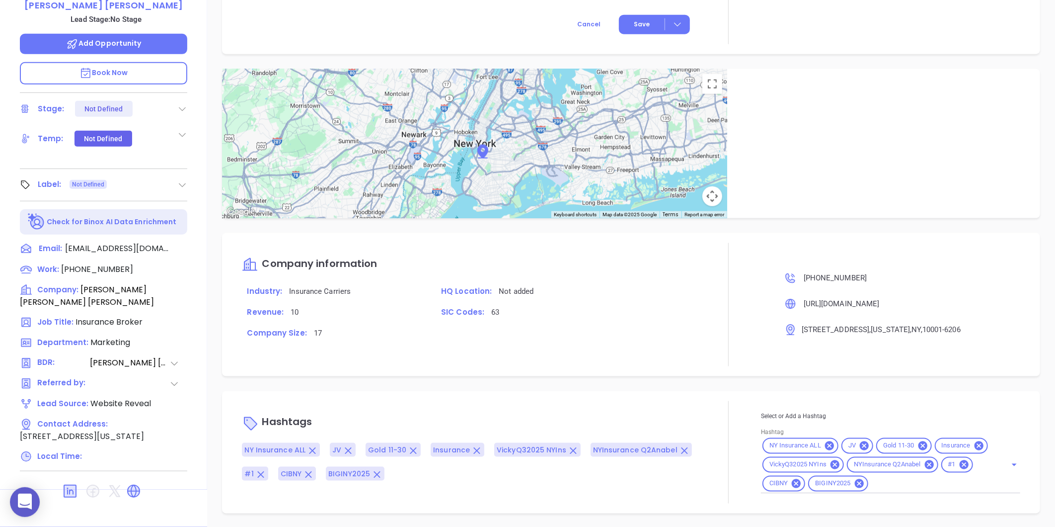
click at [180, 180] on icon at bounding box center [182, 185] width 10 height 10
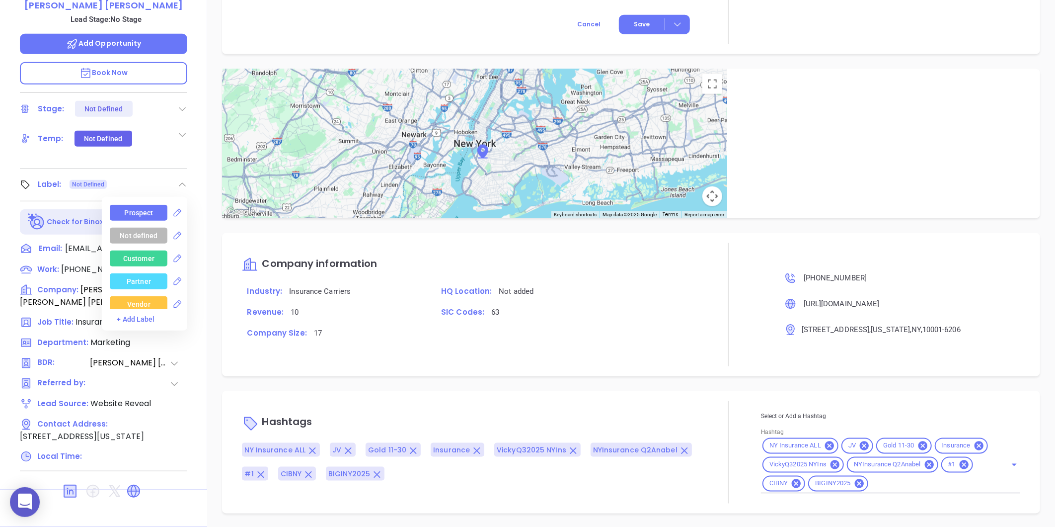
click at [145, 205] on div "Prospect" at bounding box center [139, 213] width 29 height 16
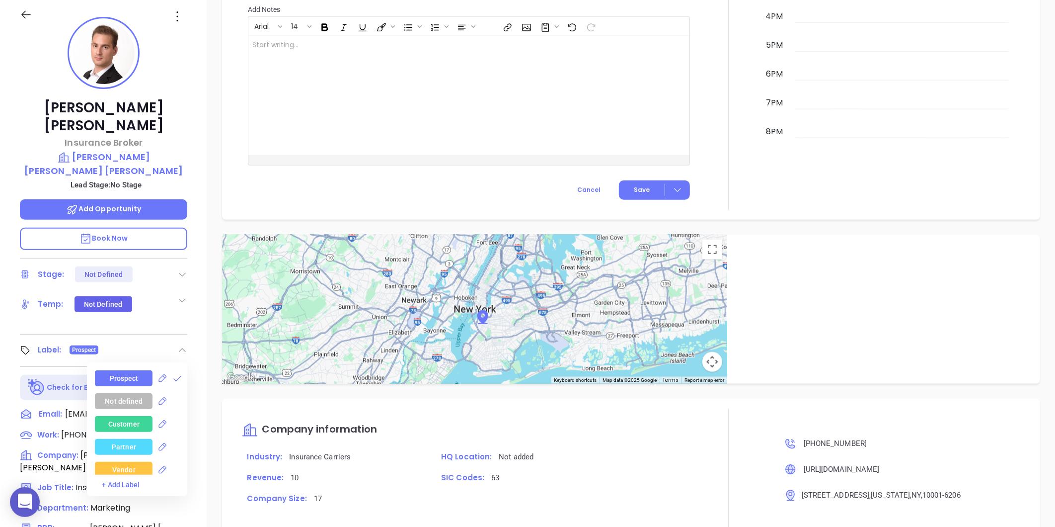
scroll to position [0, 0]
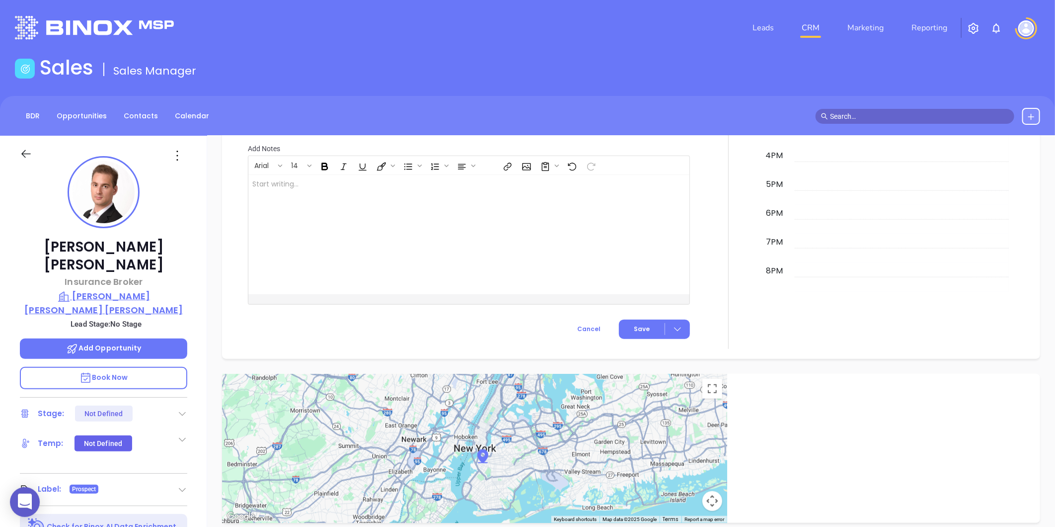
click at [95, 289] on p "[PERSON_NAME] [PERSON_NAME] [PERSON_NAME]" at bounding box center [103, 302] width 167 height 27
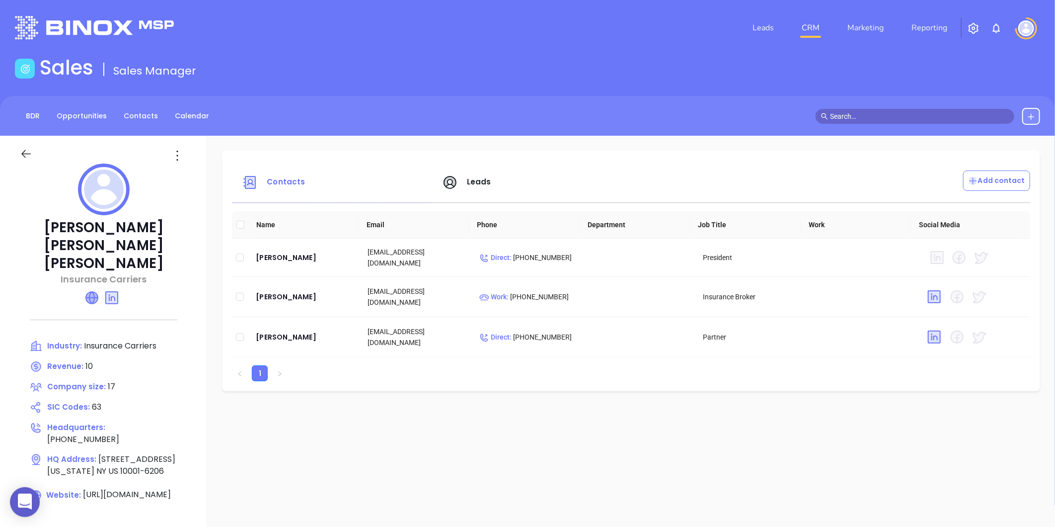
click at [88, 292] on icon at bounding box center [92, 298] width 12 height 12
click at [182, 153] on icon at bounding box center [177, 156] width 16 height 16
click at [197, 174] on div "Edit" at bounding box center [222, 174] width 90 height 11
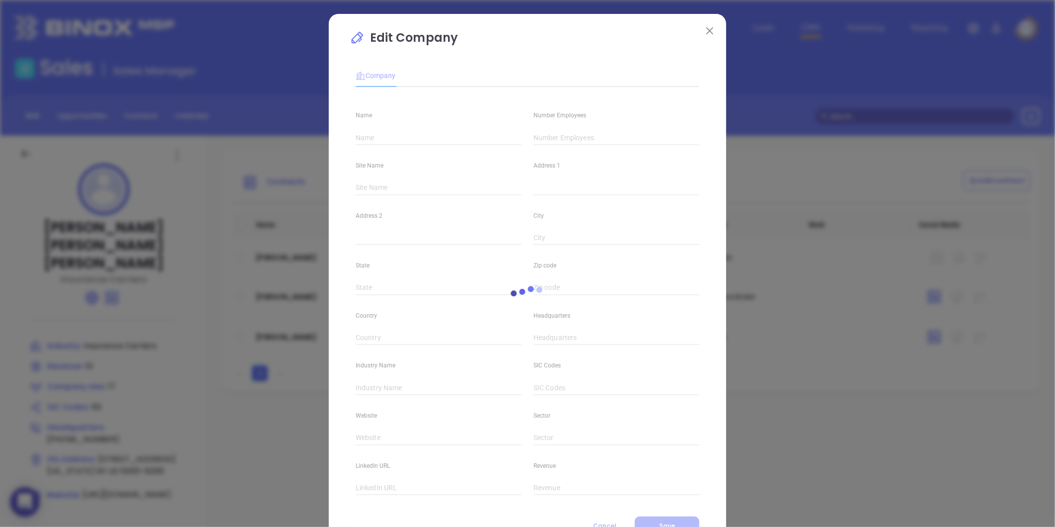
type input "[PERSON_NAME] [PERSON_NAME] [PERSON_NAME]"
type input "17"
type input "[PHONE_NUMBER]"
type input "Insurance Carriers"
type input "63"
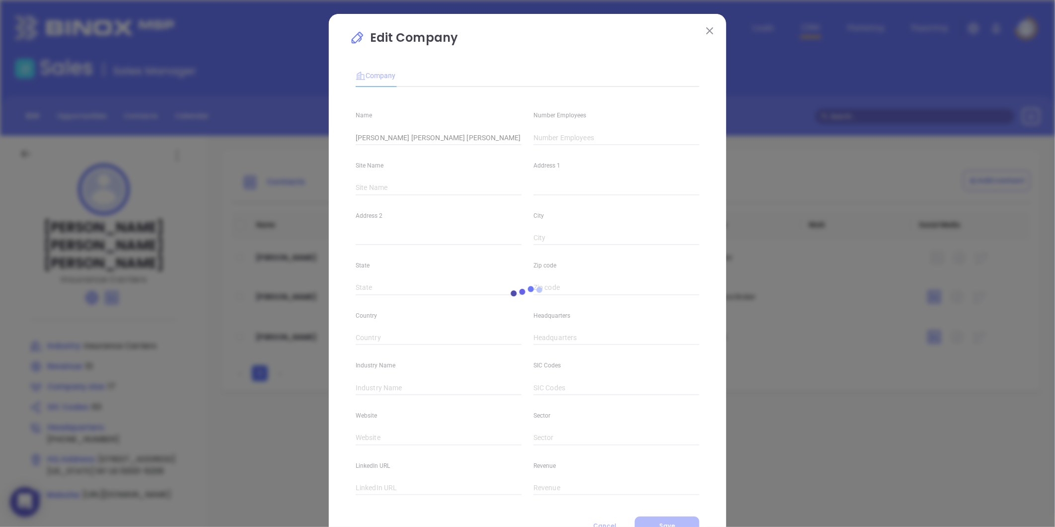
type input "[URL][DOMAIN_NAME]"
type input "Finance and Insurance"
type input "[URL][DOMAIN_NAME]"
type input "10"
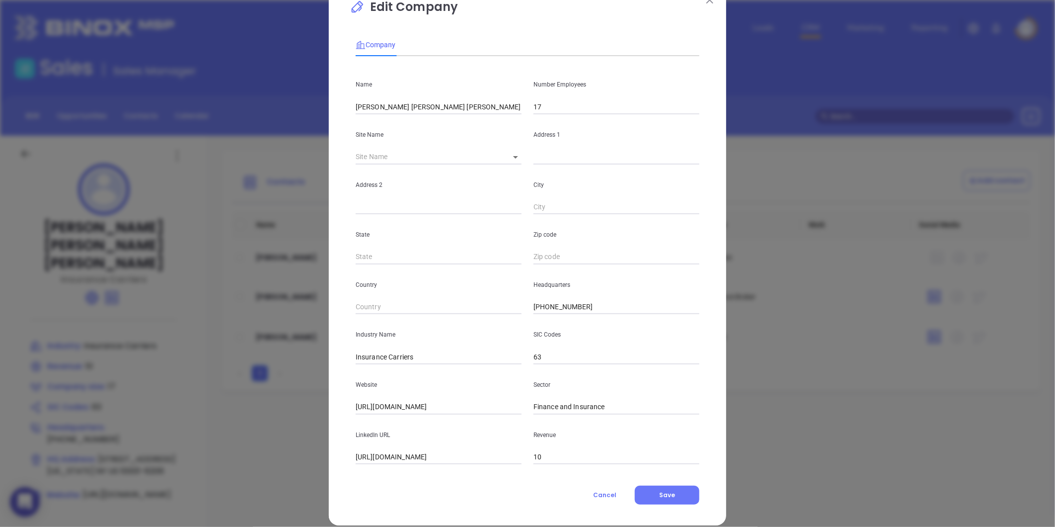
scroll to position [43, 0]
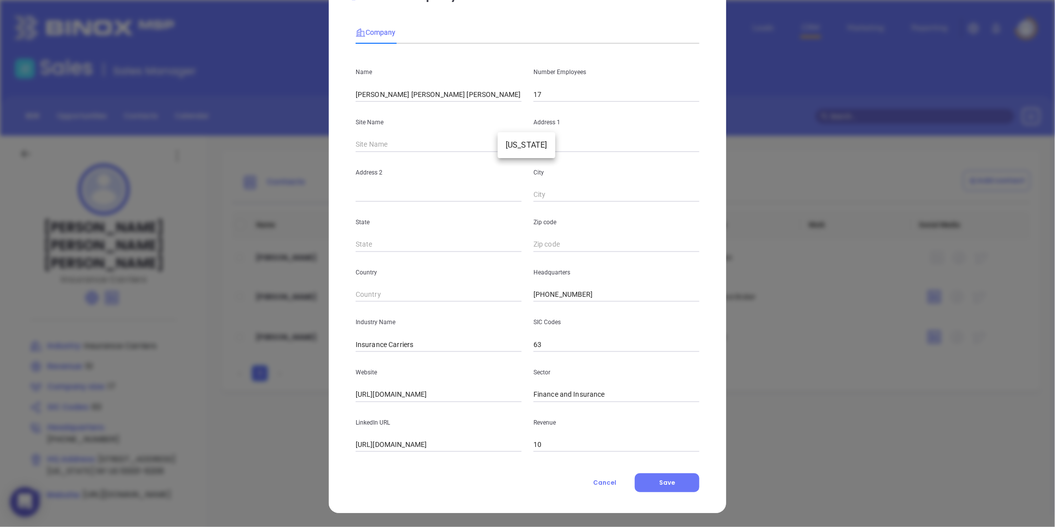
click at [507, 143] on body "0 Leads CRM Marketing Reporting Financial Leads Leads Sales Sales Manager BDR O…" at bounding box center [527, 263] width 1055 height 527
click at [509, 153] on li "[US_STATE]" at bounding box center [527, 145] width 58 height 18
type input "[US_STATE]"
type input "[STREET_ADDRESS]"
type input "[US_STATE]"
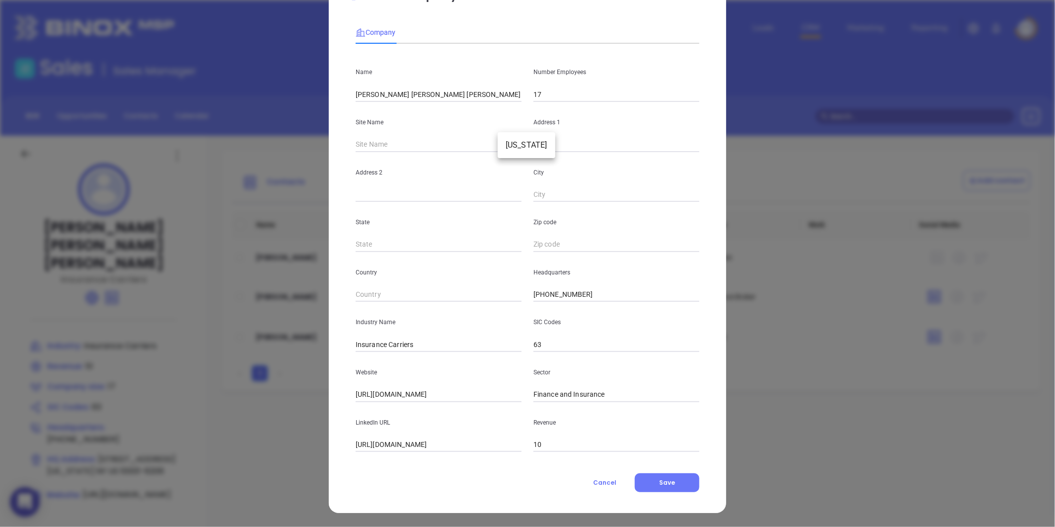
type input "NY"
type input "10001-6206"
type input "US"
type input "92401"
click at [574, 241] on input "10001-6206" at bounding box center [617, 244] width 166 height 15
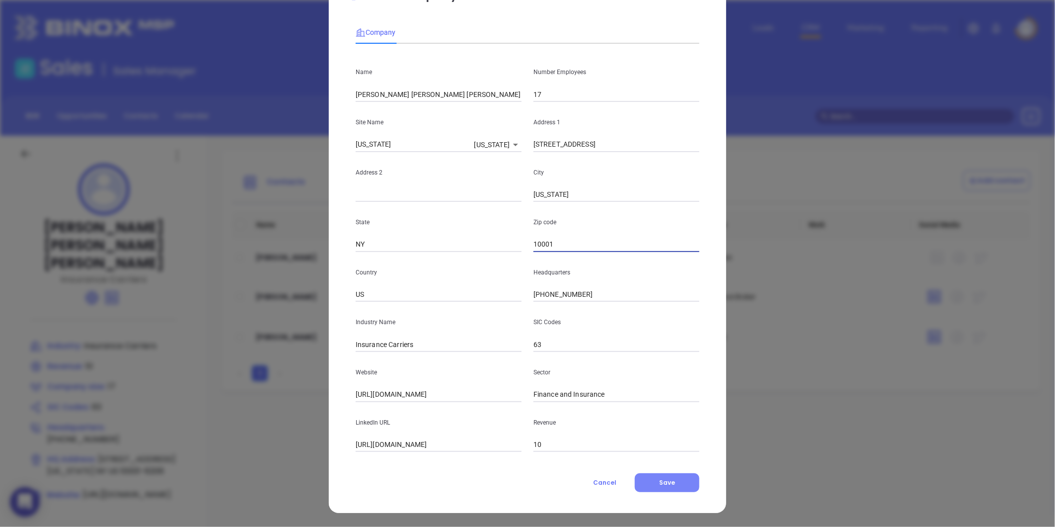
type input "10001"
click at [668, 487] on button "Save" at bounding box center [667, 482] width 65 height 19
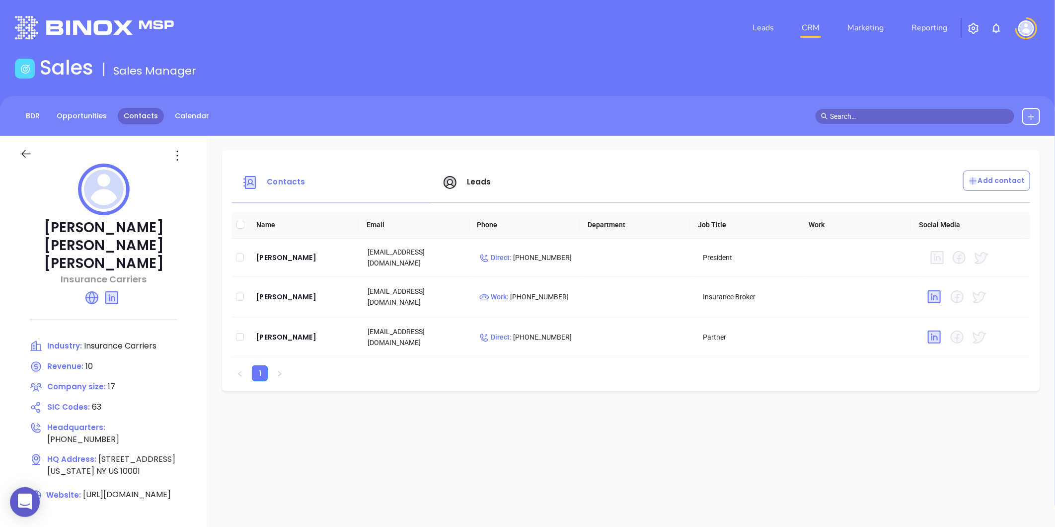
click at [132, 110] on link "Contacts" at bounding box center [141, 116] width 46 height 16
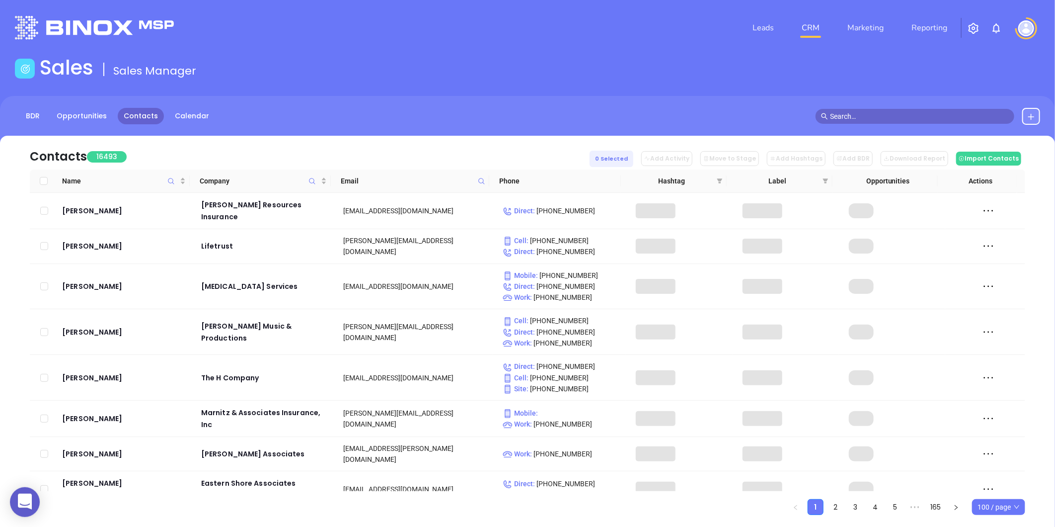
click at [484, 180] on icon at bounding box center [481, 180] width 7 height 7
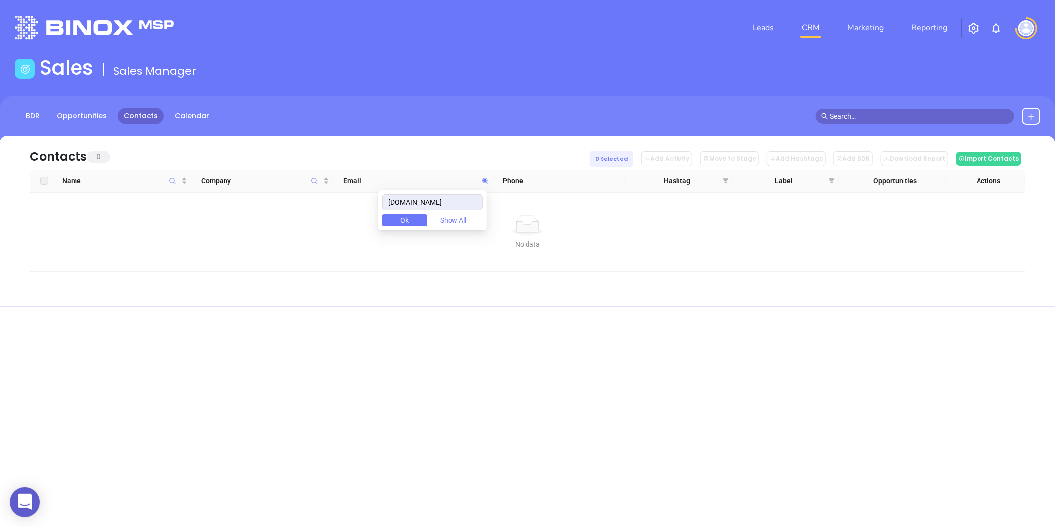
drag, startPoint x: 454, startPoint y: 201, endPoint x: 291, endPoint y: 199, distance: 163.5
click at [295, 200] on body "0 Leads CRM Marketing Reporting Financial Leads Leads Sales Sales Manager BDR O…" at bounding box center [527, 263] width 1055 height 527
type input "[DOMAIN_NAME]"
paste input "[DOMAIN_NAME]"
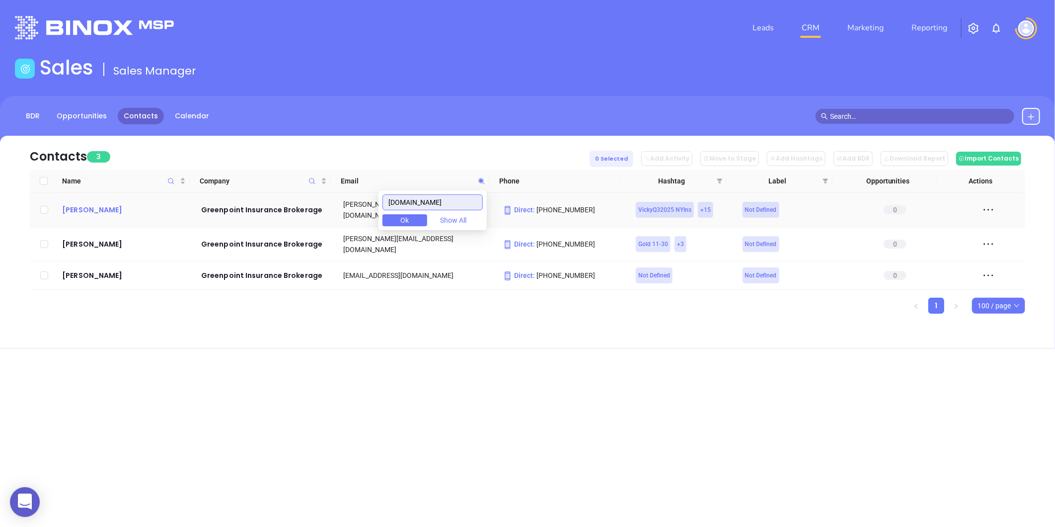
type input "[DOMAIN_NAME]"
click at [76, 206] on div "[PERSON_NAME]" at bounding box center [124, 210] width 125 height 12
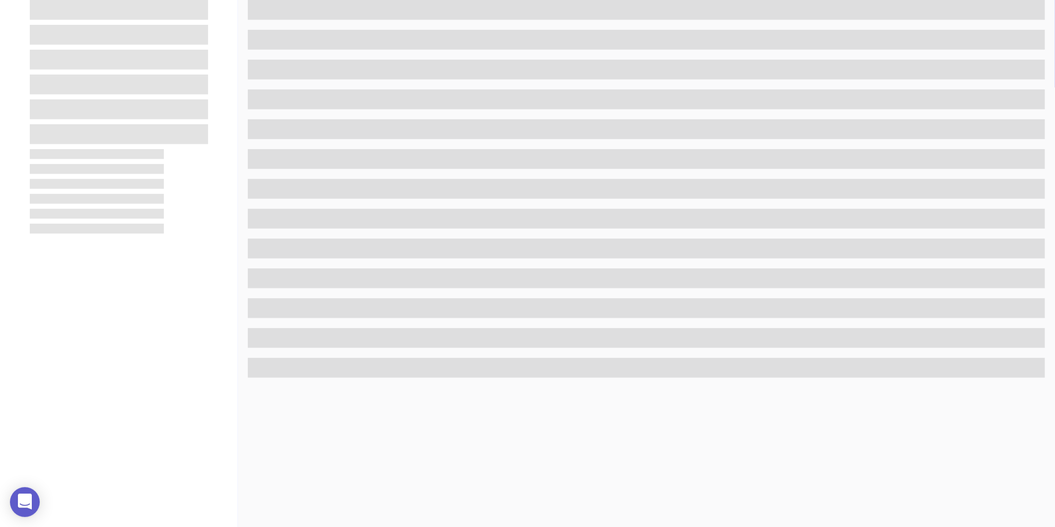
scroll to position [305, 0]
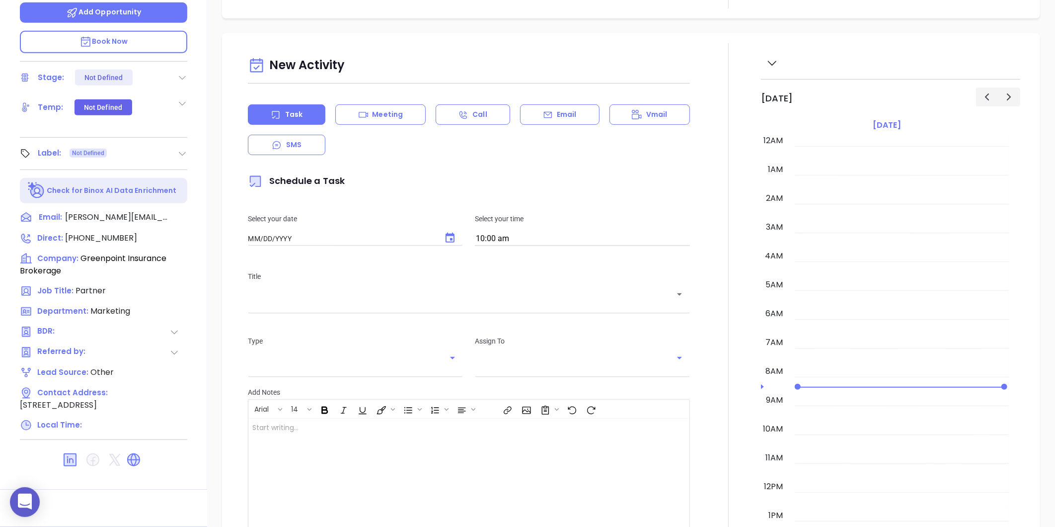
type input "[DATE]"
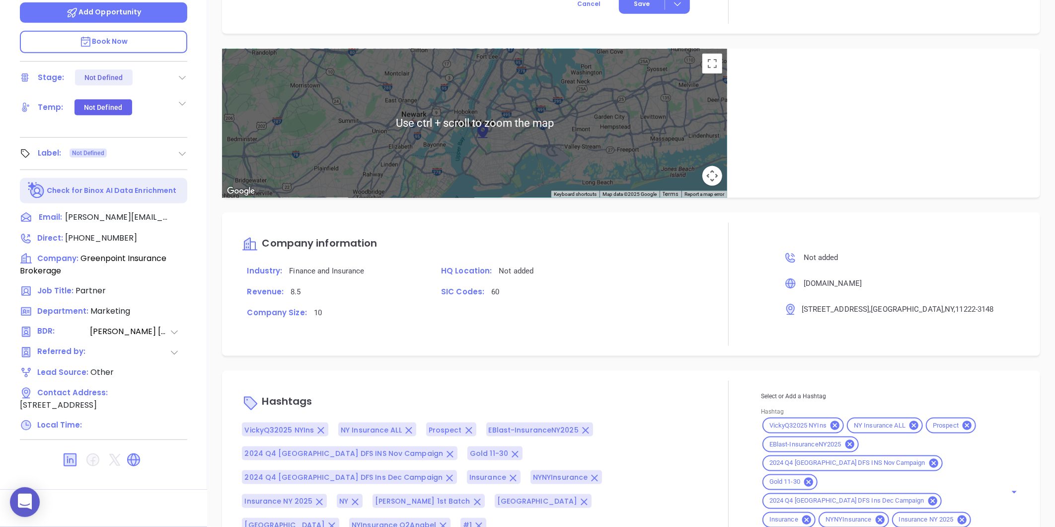
scroll to position [624, 0]
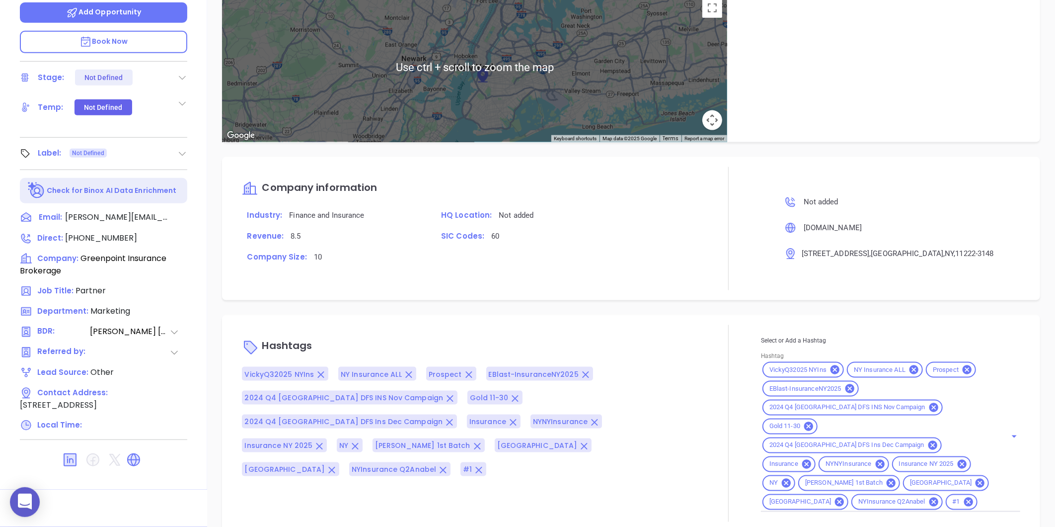
type input "[PERSON_NAME]"
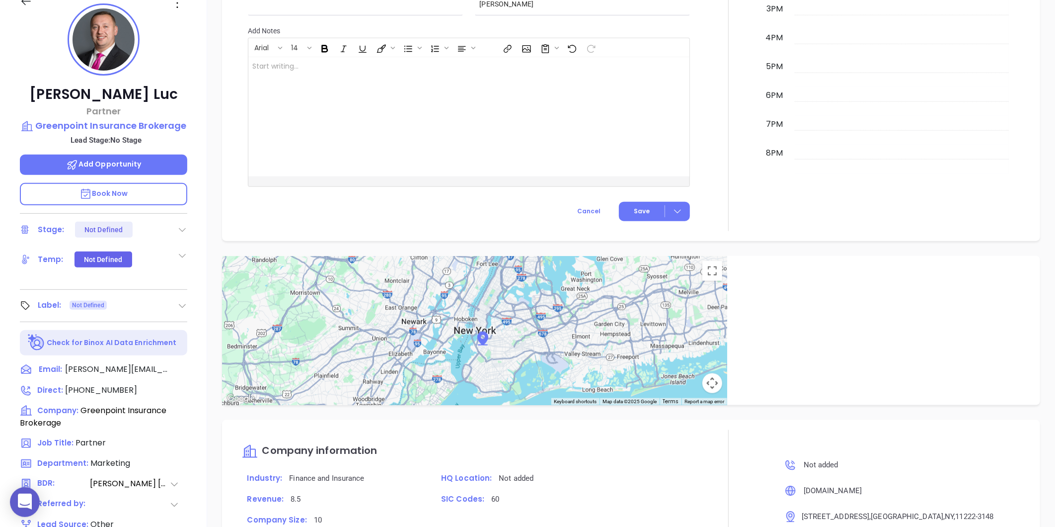
scroll to position [139, 0]
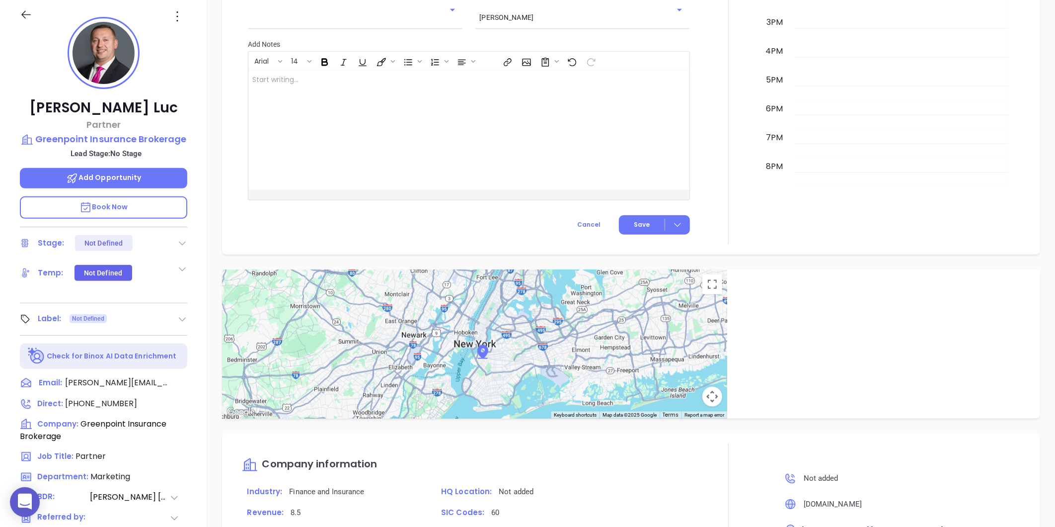
click at [179, 314] on icon at bounding box center [182, 319] width 10 height 10
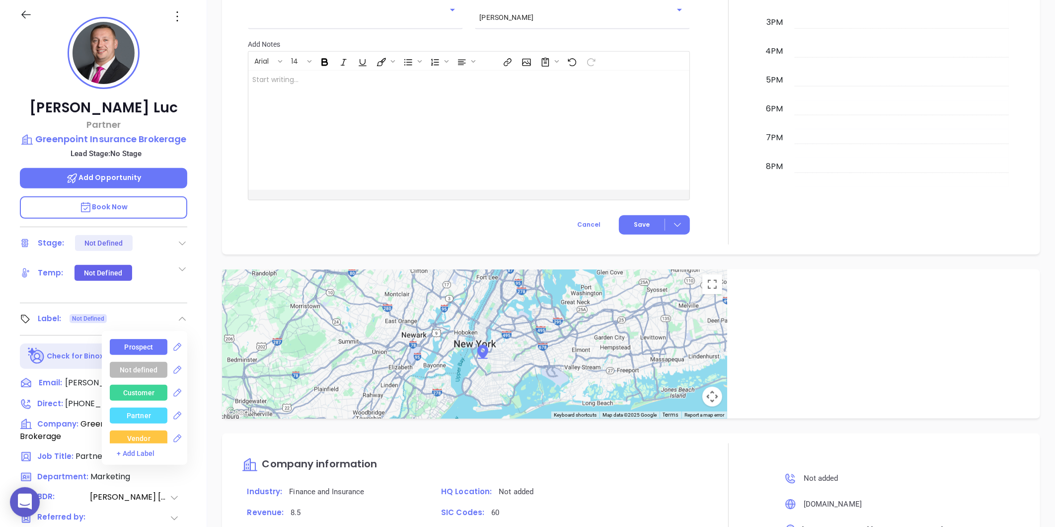
click at [120, 346] on div "Prospect" at bounding box center [139, 347] width 58 height 16
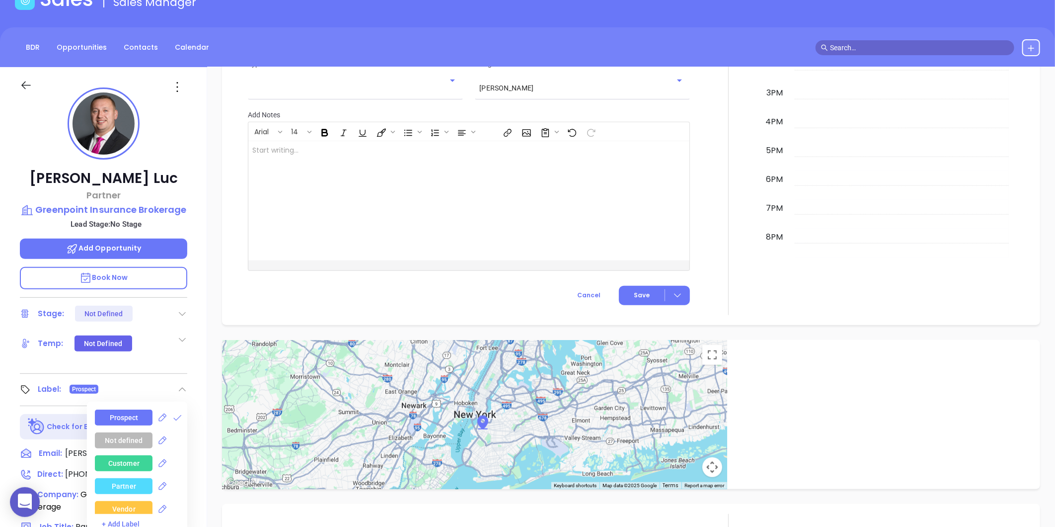
scroll to position [0, 0]
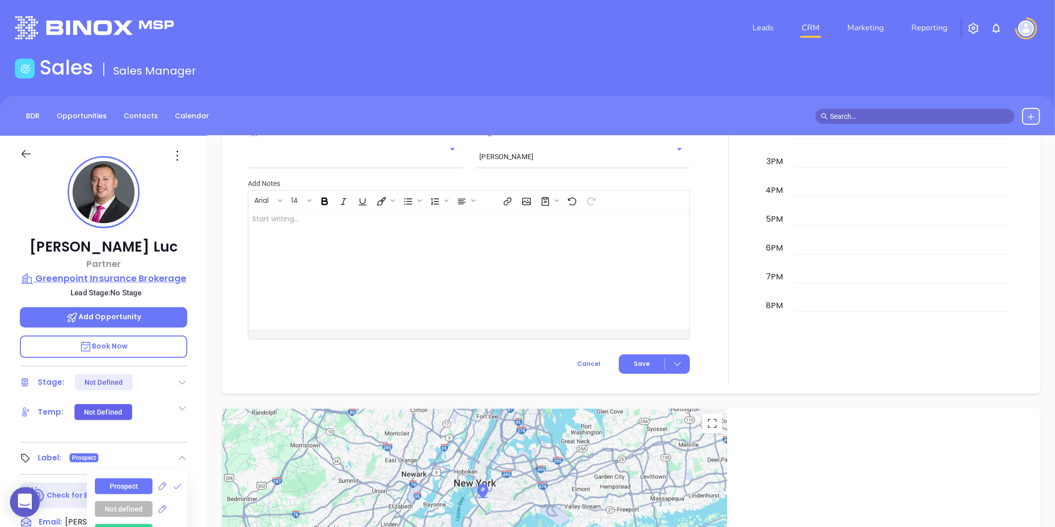
click at [125, 273] on p "Greenpoint Insurance Brokerage" at bounding box center [103, 278] width 167 height 14
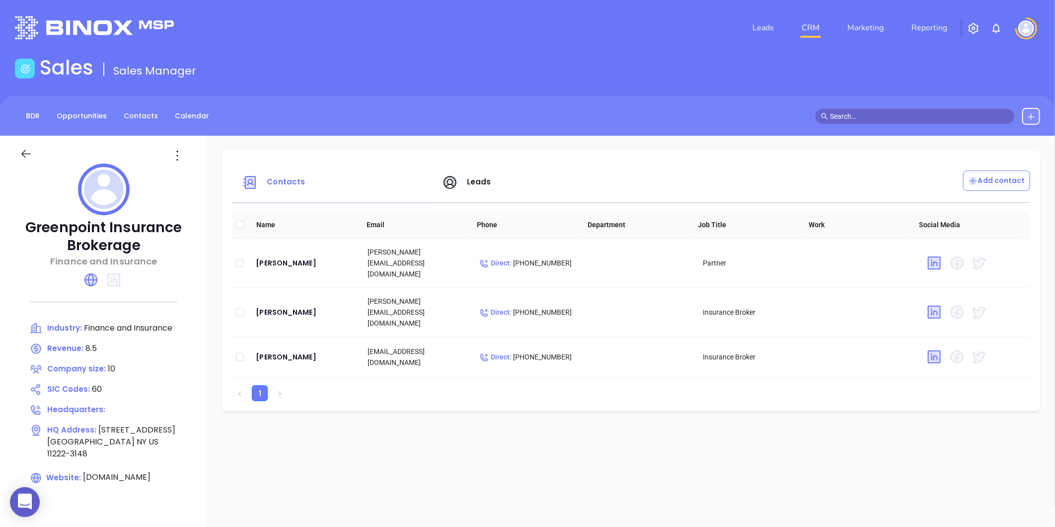
click at [17, 153] on div at bounding box center [36, 156] width 45 height 16
click at [18, 153] on div at bounding box center [36, 156] width 45 height 16
click at [23, 158] on icon at bounding box center [26, 154] width 12 height 12
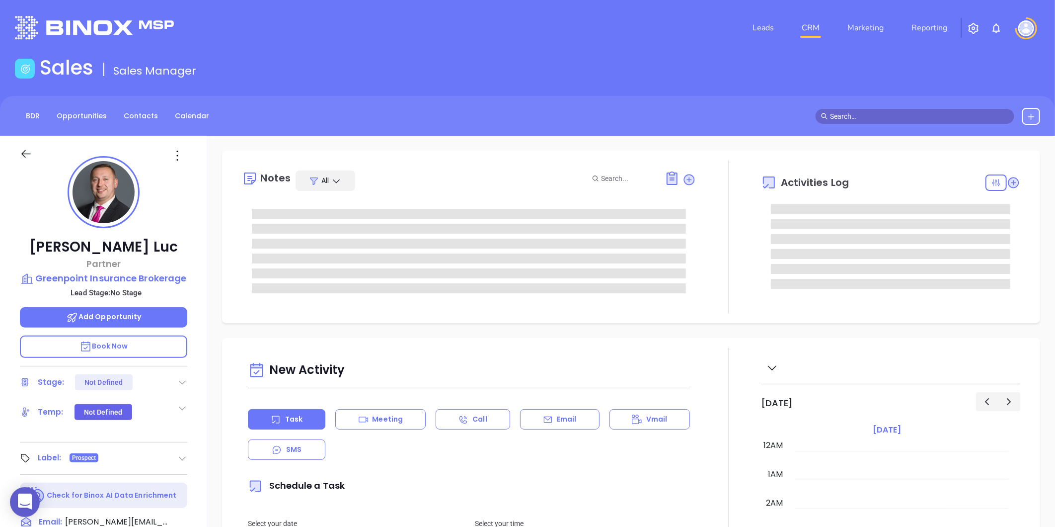
type input "[PERSON_NAME]"
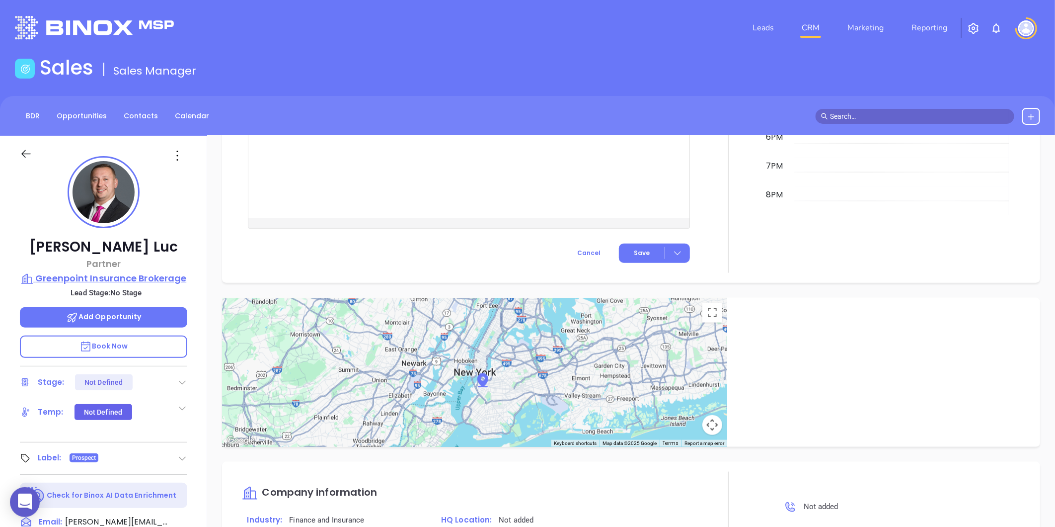
click at [87, 277] on p "Greenpoint Insurance Brokerage" at bounding box center [103, 278] width 167 height 14
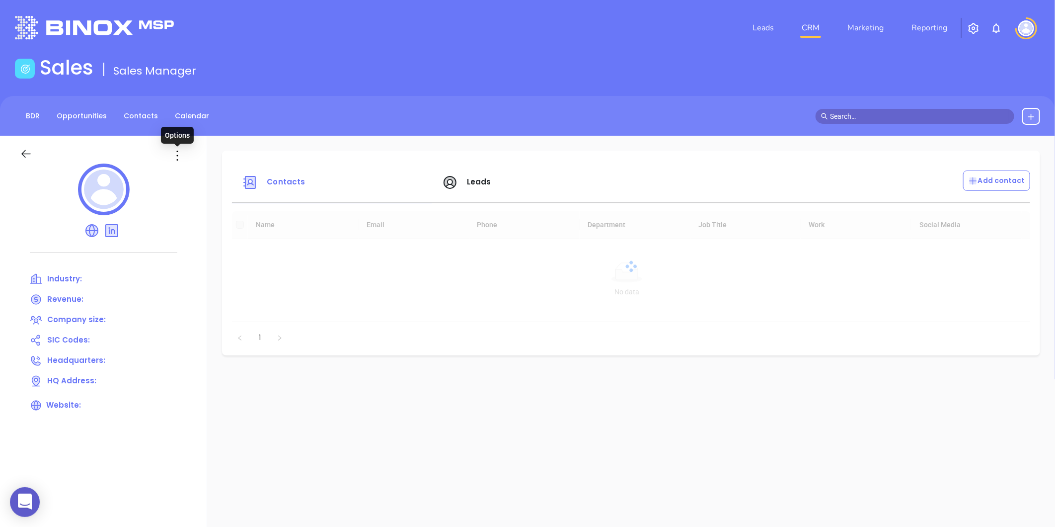
click at [175, 151] on icon at bounding box center [177, 156] width 16 height 16
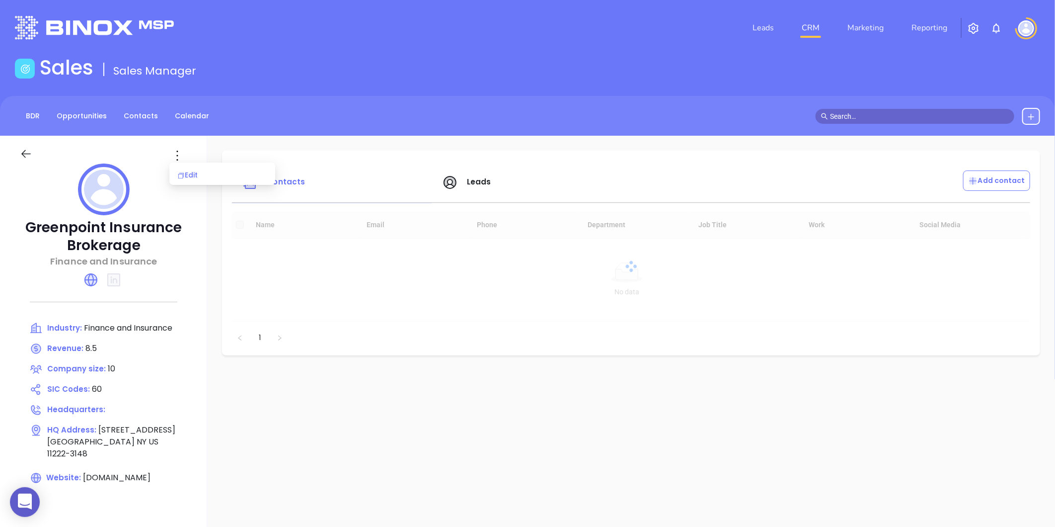
click at [195, 174] on div "Edit" at bounding box center [222, 174] width 90 height 11
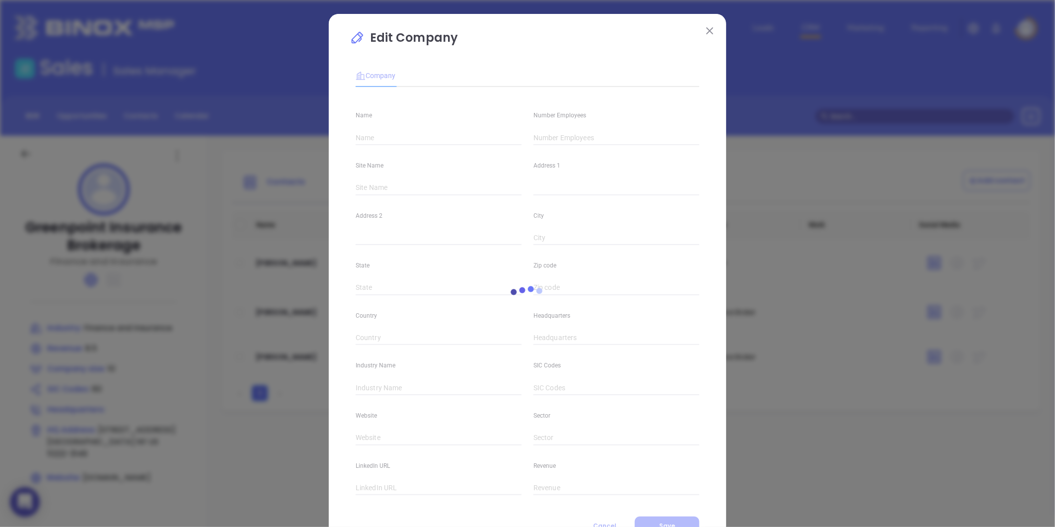
type input "Greenpoint Insurance Brokerage"
type input "10"
type input "Finance and Insurance"
type input "60"
type input "[DOMAIN_NAME]"
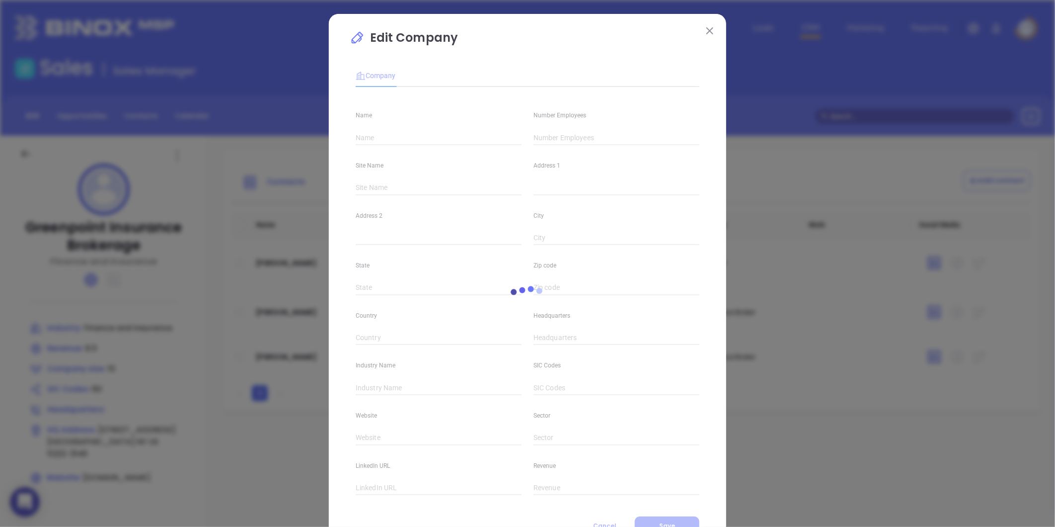
type input "Finance and Insurance"
type input "8.5"
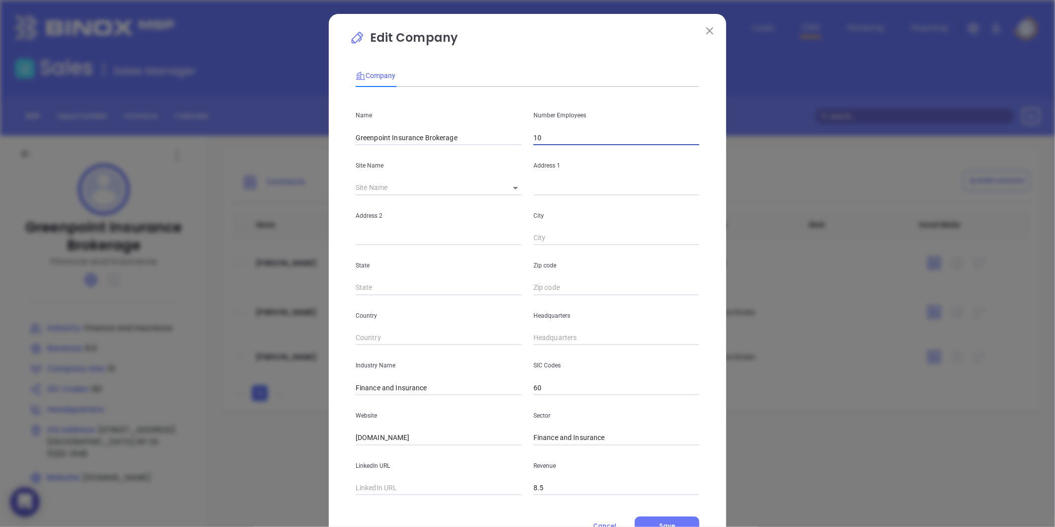
click at [548, 130] on input "10" at bounding box center [617, 137] width 166 height 15
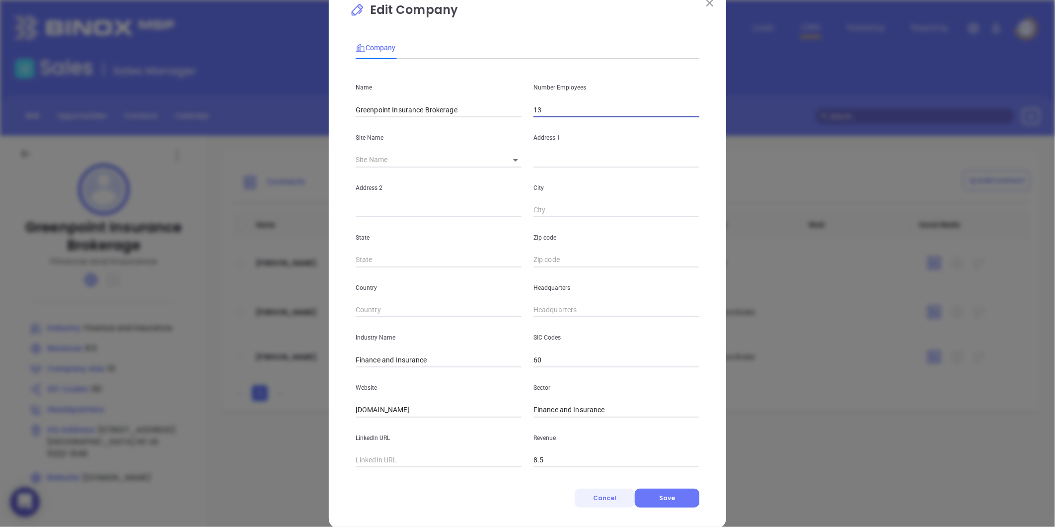
scroll to position [43, 0]
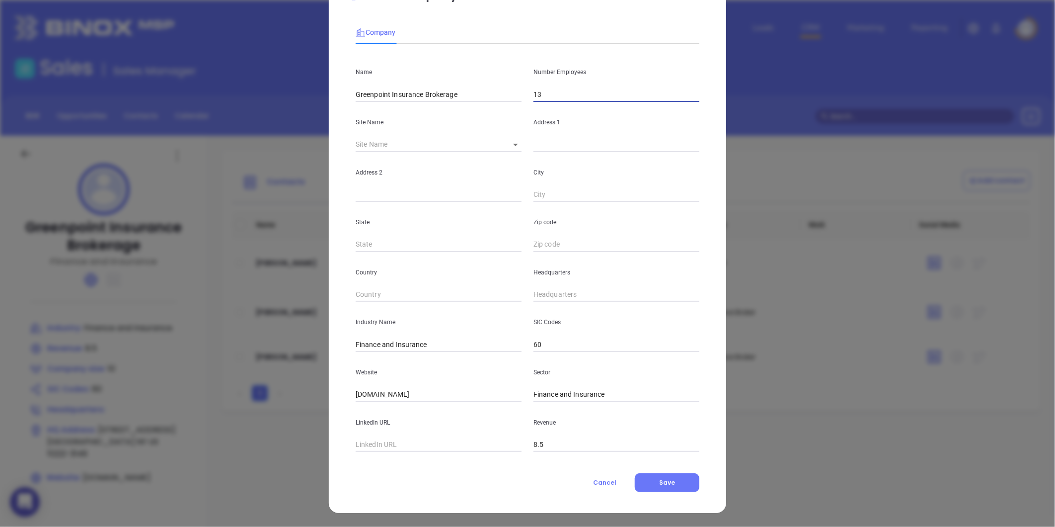
type input "13"
drag, startPoint x: 425, startPoint y: 394, endPoint x: 200, endPoint y: 429, distance: 228.3
click at [200, 429] on div "Edit Company Company Name Greenpoint Insurance Brokerage Number Employees 13 Si…" at bounding box center [527, 263] width 1055 height 527
paste input "[URL][DOMAIN_NAME]"
type input "[URL][DOMAIN_NAME]"
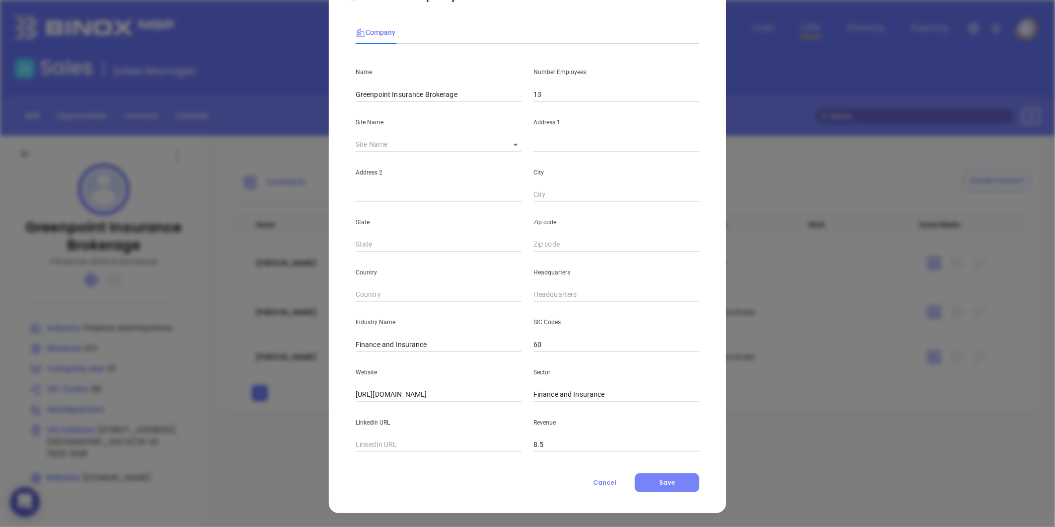
click at [659, 485] on span "Save" at bounding box center [667, 482] width 16 height 8
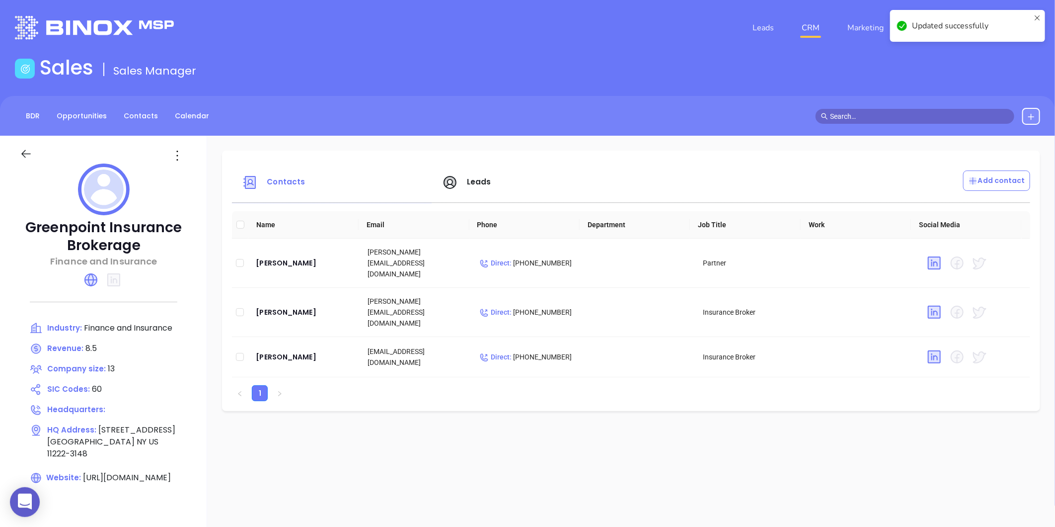
click at [173, 155] on icon at bounding box center [177, 156] width 16 height 16
click at [190, 179] on div "Edit" at bounding box center [222, 174] width 90 height 11
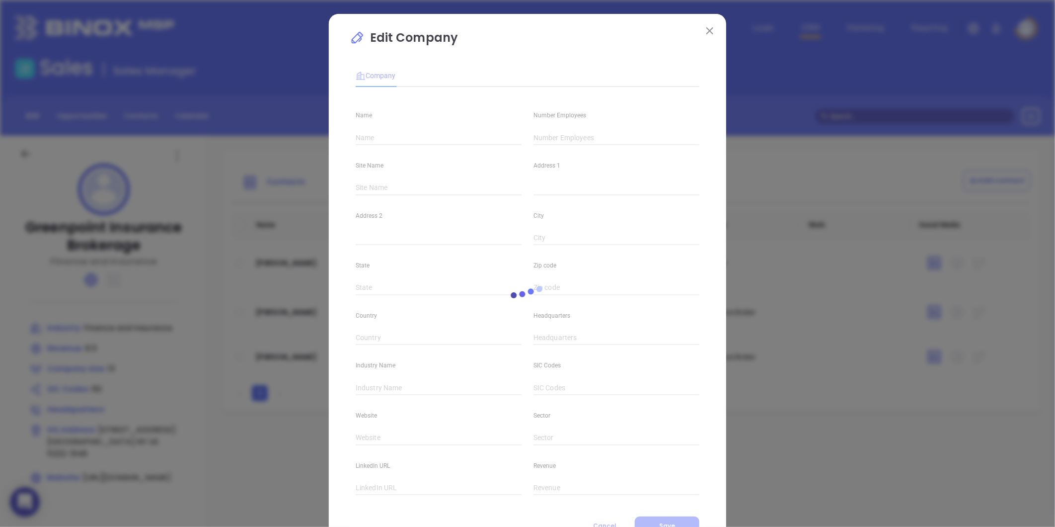
type input "Greenpoint Insurance Brokerage"
type input "13"
type input "Finance and Insurance"
type input "60"
type input "[URL][DOMAIN_NAME]"
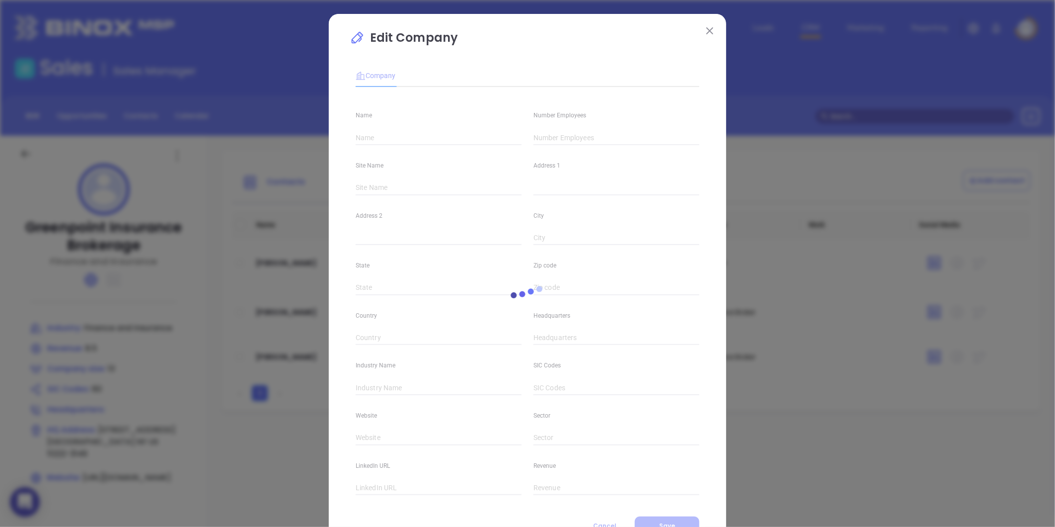
type input "Finance and Insurance"
type input "8.5"
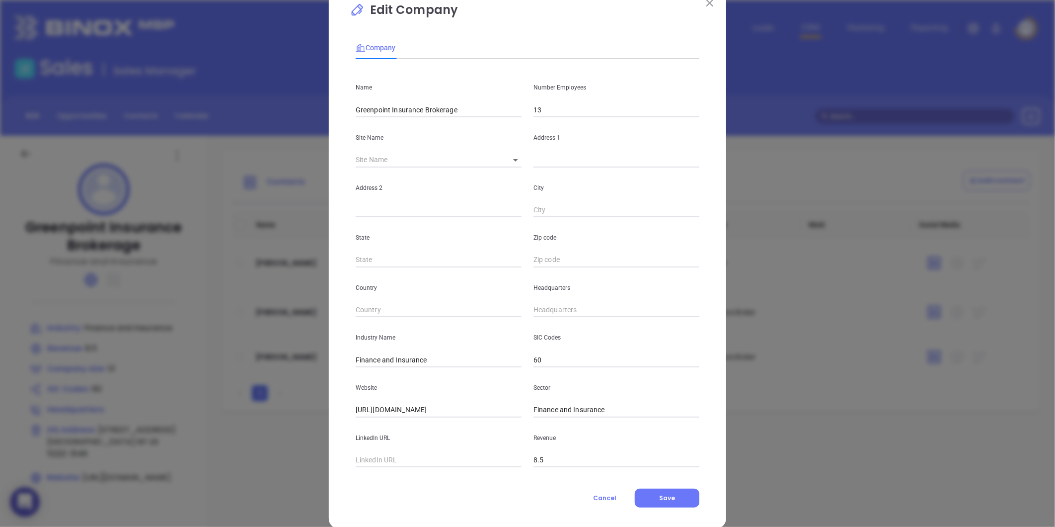
scroll to position [43, 0]
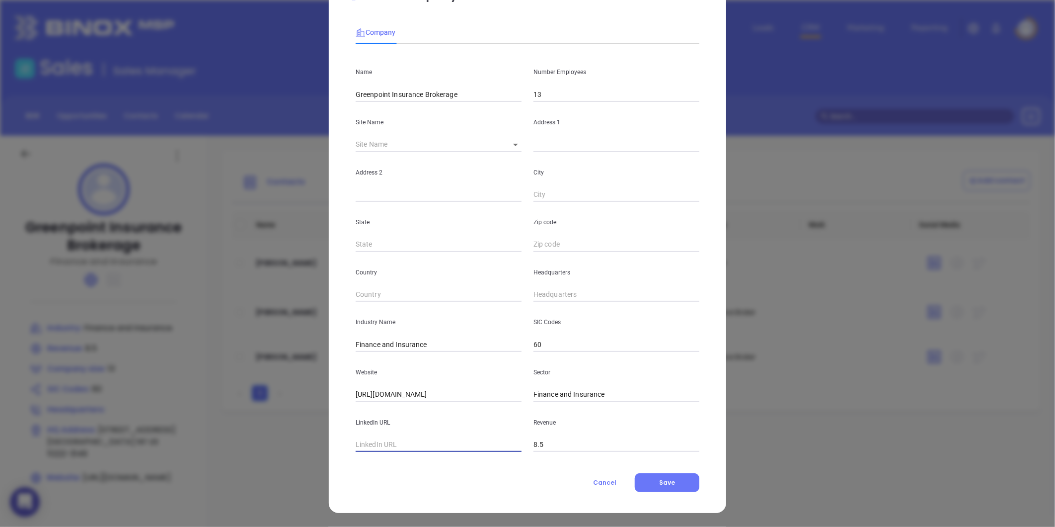
click at [385, 440] on input "text" at bounding box center [439, 444] width 166 height 15
paste input "[URL][DOMAIN_NAME]"
type input "[URL][DOMAIN_NAME]"
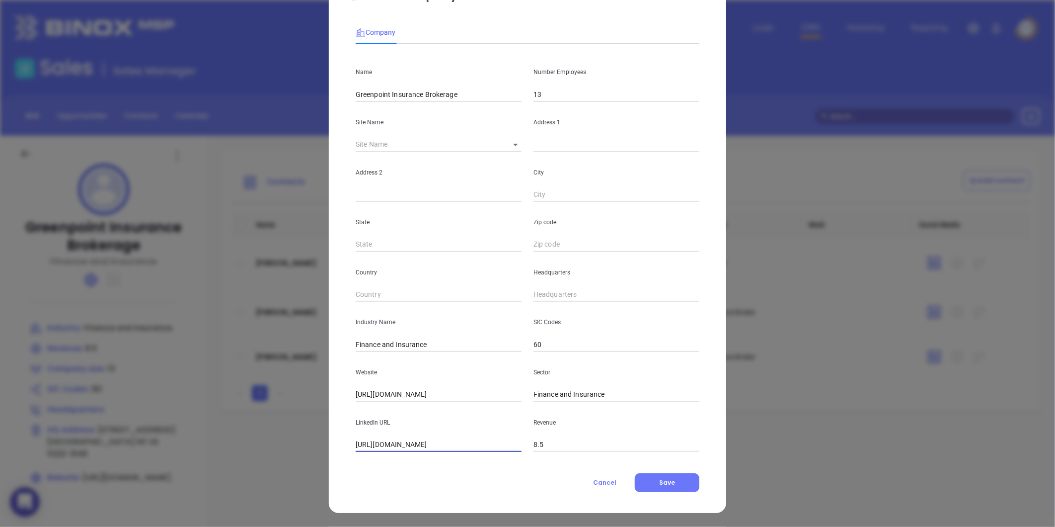
click at [652, 492] on div "Edit Company Company Name Greenpoint Insurance Brokerage Number Employees 13 Si…" at bounding box center [528, 242] width 398 height 542
click at [652, 488] on button "Save" at bounding box center [667, 482] width 65 height 19
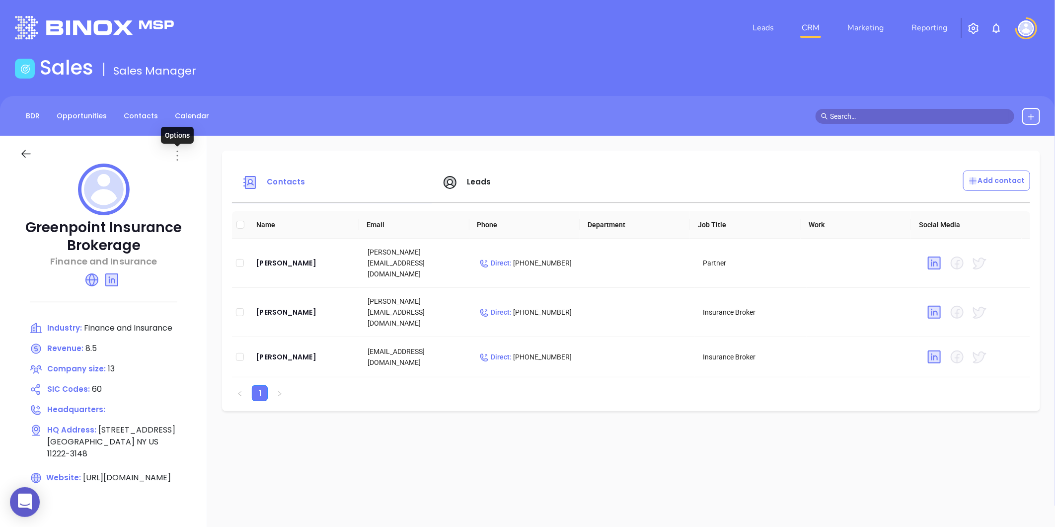
click at [177, 156] on icon at bounding box center [177, 156] width 1 height 10
click at [192, 167] on li "Edit" at bounding box center [222, 174] width 102 height 21
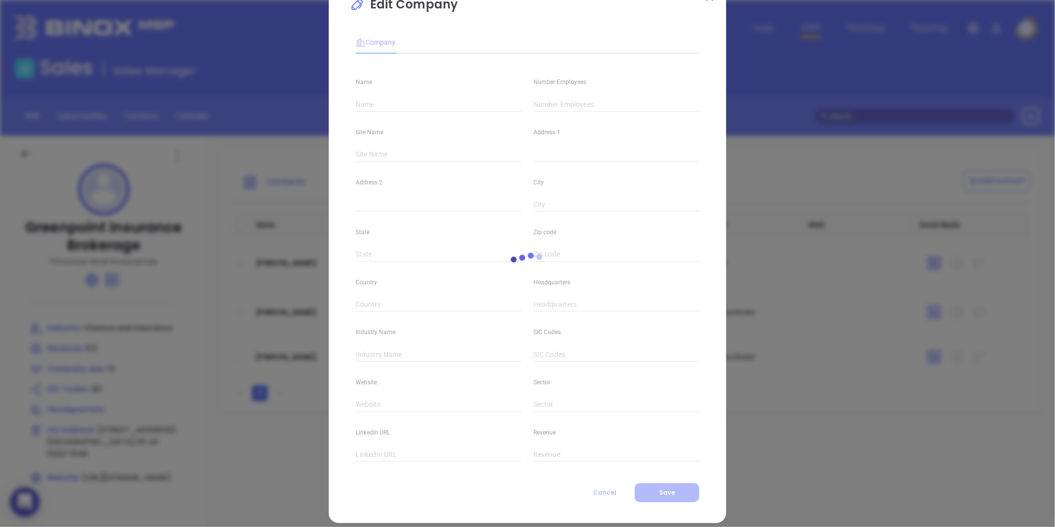
type input "Greenpoint Insurance Brokerage"
type input "13"
type input "Finance and Insurance"
type input "60"
type input "[URL][DOMAIN_NAME]"
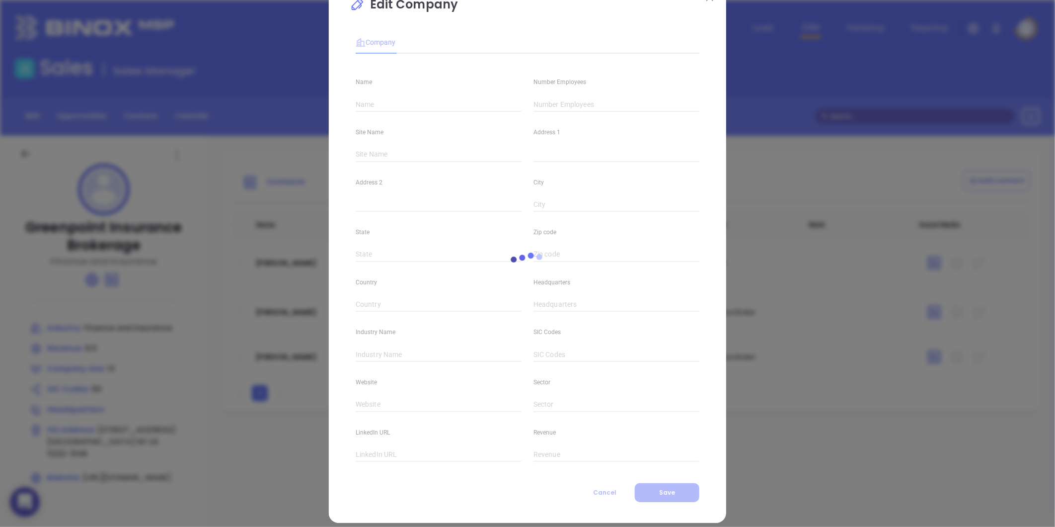
type input "Finance and Insurance"
type input "[URL][DOMAIN_NAME]"
type input "8.5"
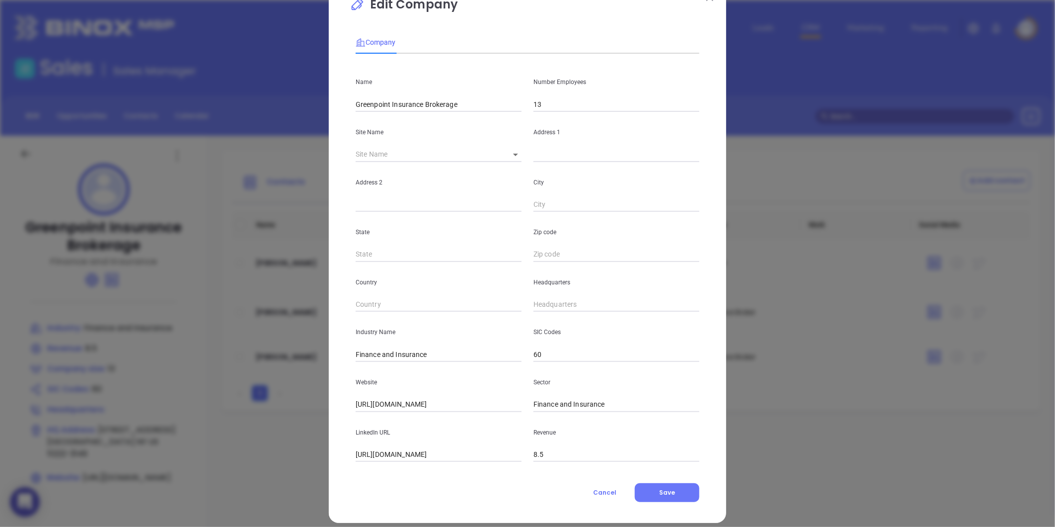
scroll to position [43, 0]
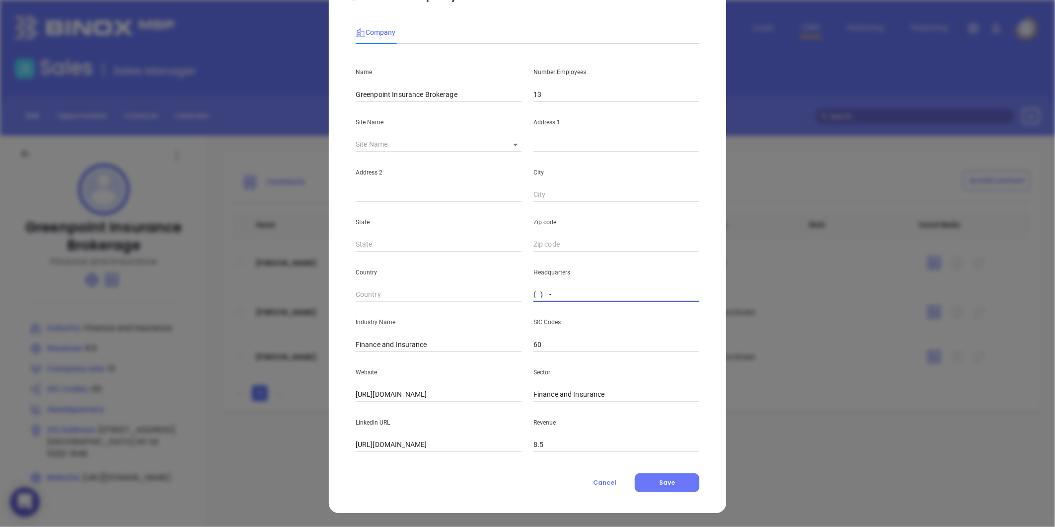
click at [549, 293] on input "( ) -" at bounding box center [617, 294] width 166 height 15
paste input "718) 383-0306"
type input "[PHONE_NUMBER]"
click at [667, 484] on span "Save" at bounding box center [667, 482] width 16 height 8
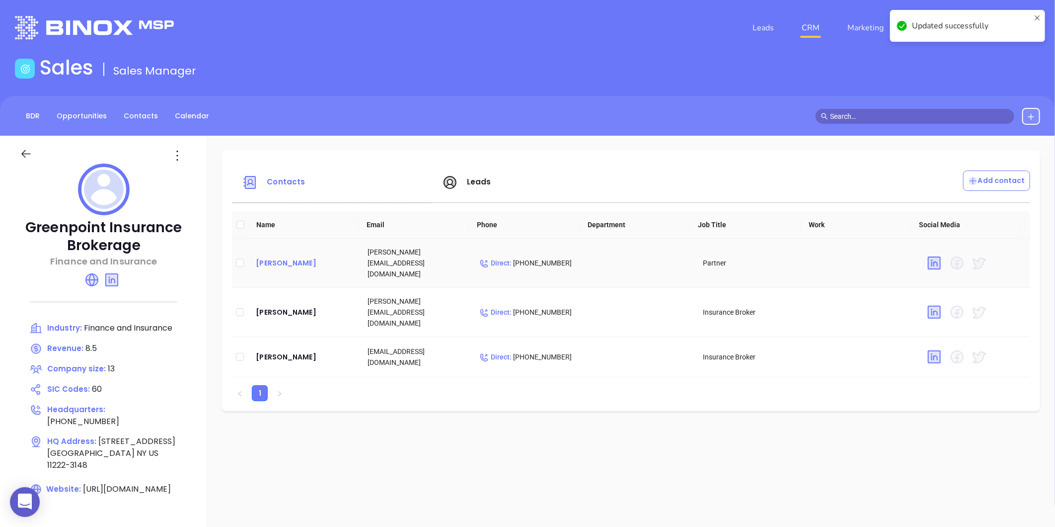
click at [270, 257] on div "[PERSON_NAME]" at bounding box center [304, 263] width 96 height 12
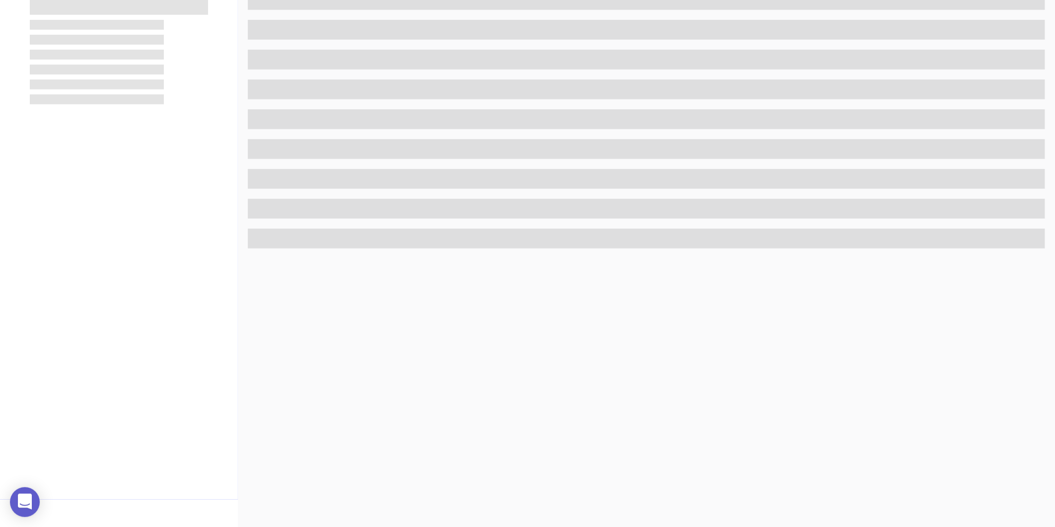
scroll to position [305, 0]
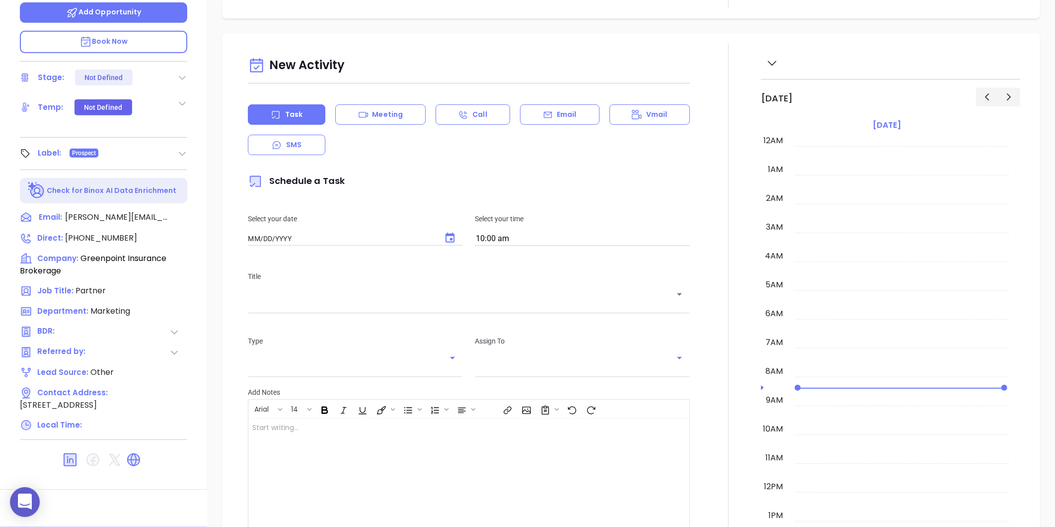
type input "[DATE]"
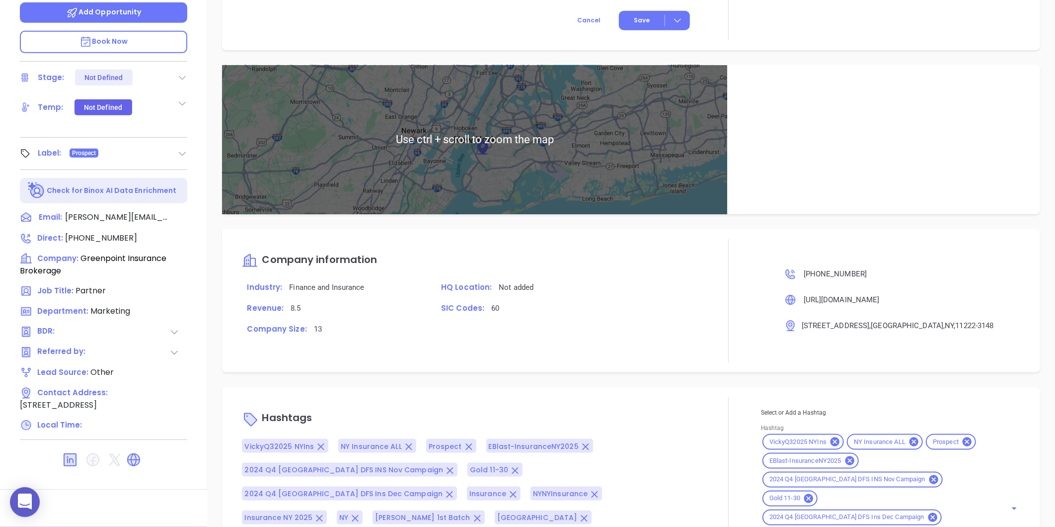
scroll to position [624, 0]
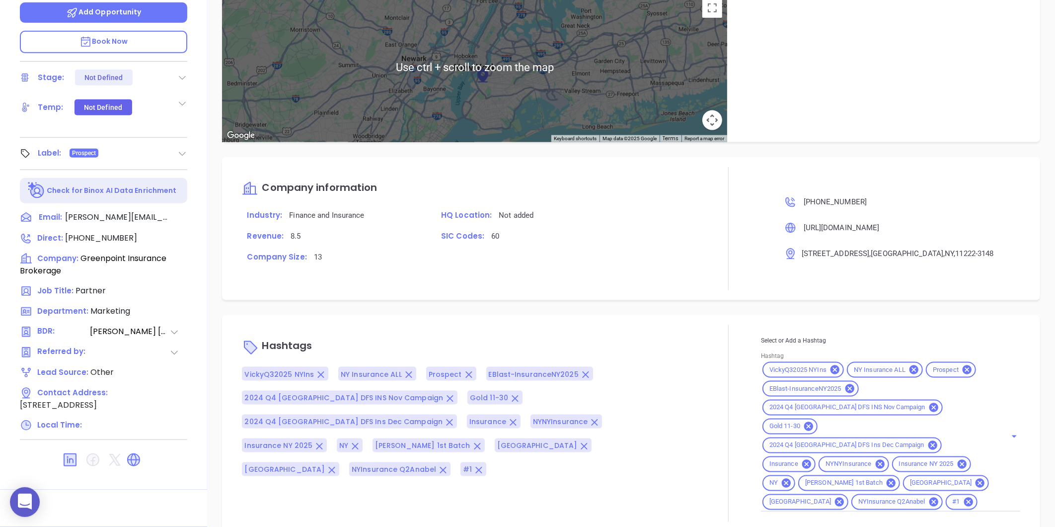
type input "[PERSON_NAME]"
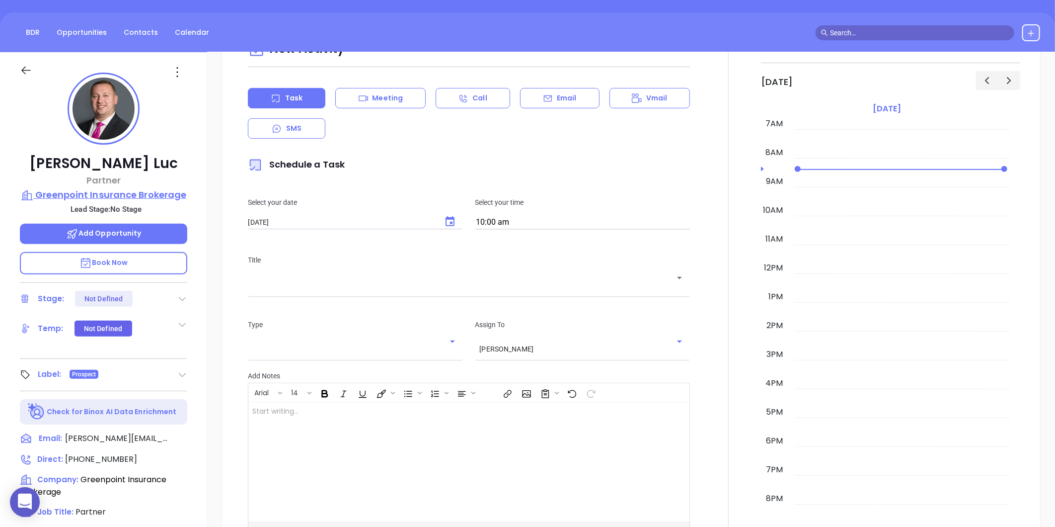
scroll to position [320, 0]
click at [100, 194] on p "Greenpoint Insurance Brokerage" at bounding box center [103, 195] width 167 height 14
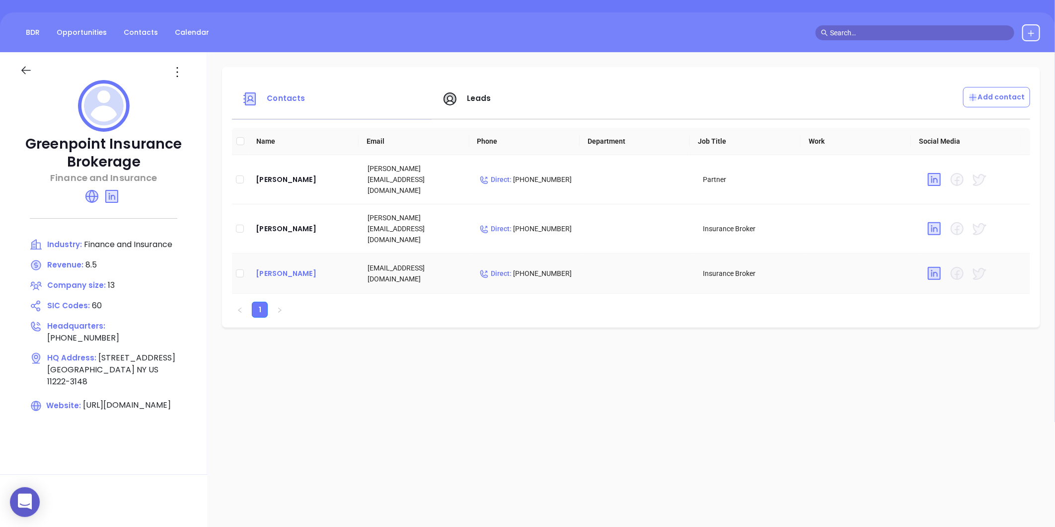
click at [272, 267] on div "[PERSON_NAME]" at bounding box center [304, 273] width 96 height 12
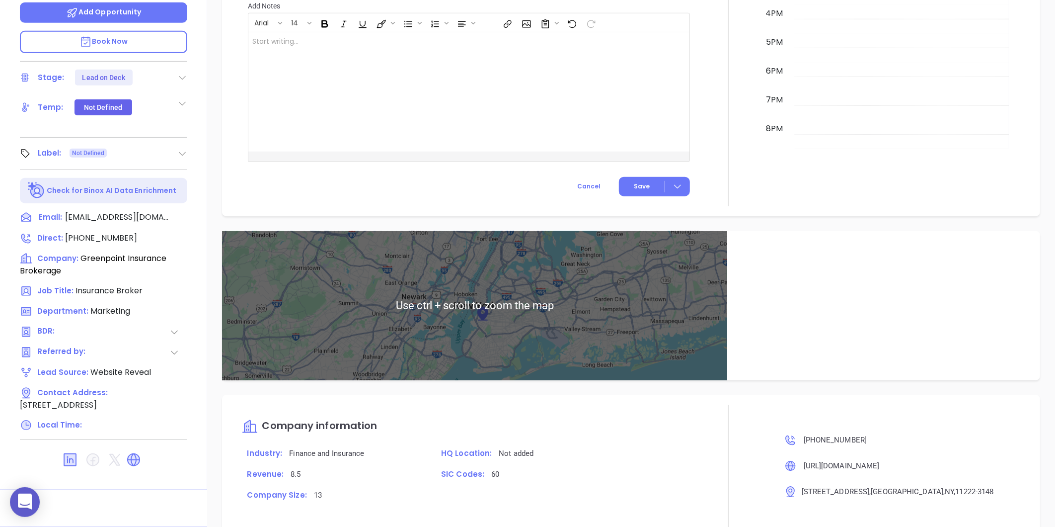
scroll to position [552, 0]
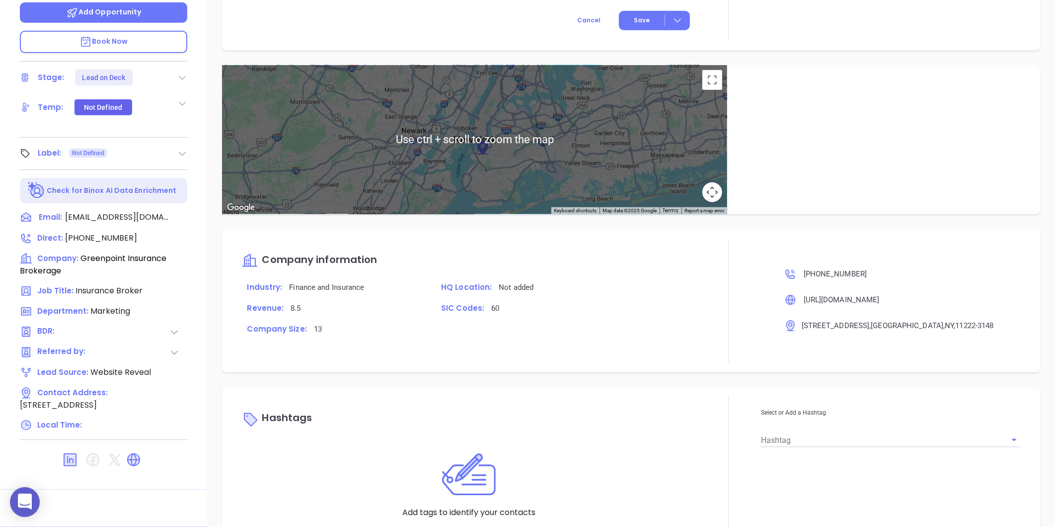
type input "[PERSON_NAME]"
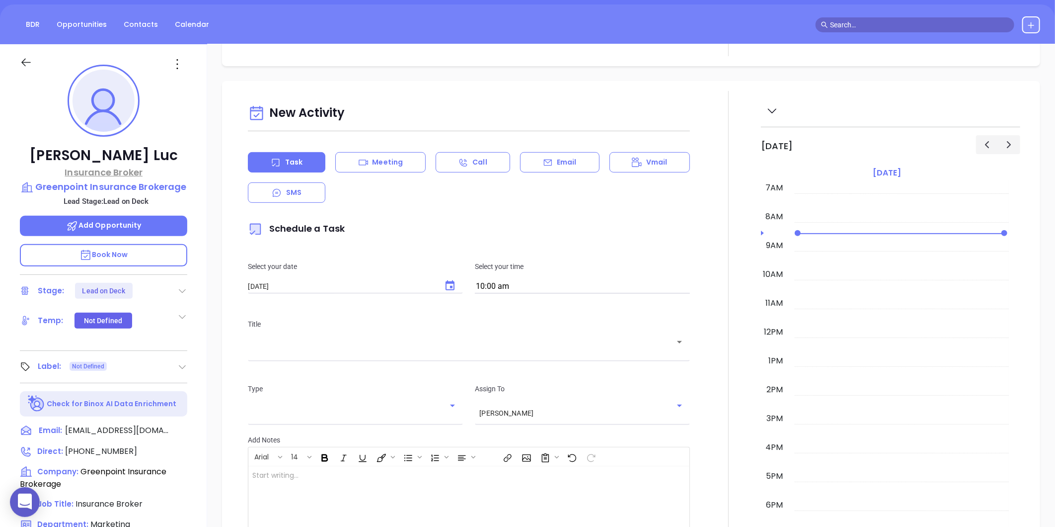
scroll to position [28, 0]
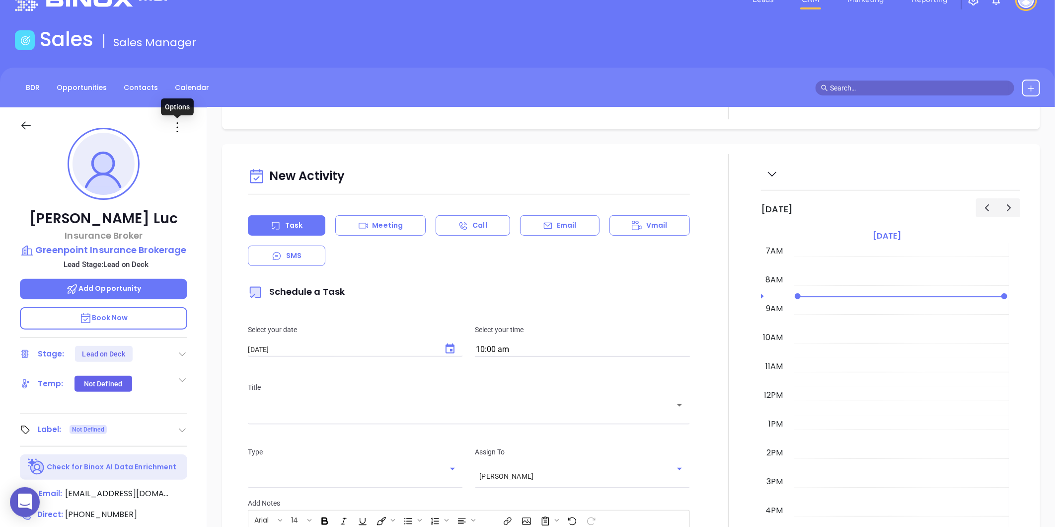
click at [176, 129] on icon at bounding box center [177, 127] width 16 height 16
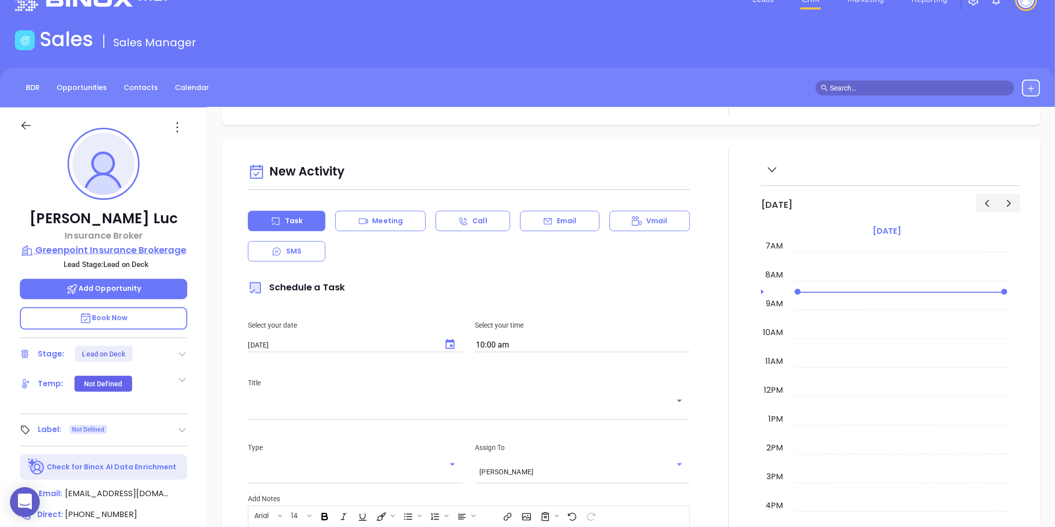
click at [120, 251] on p "Greenpoint Insurance Brokerage" at bounding box center [103, 250] width 167 height 14
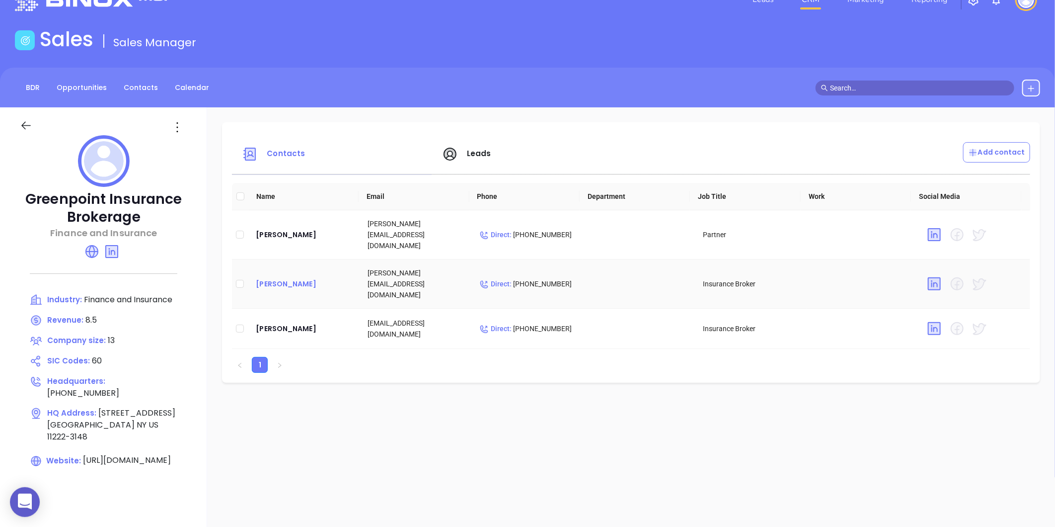
click at [282, 278] on div "[PERSON_NAME]" at bounding box center [304, 284] width 96 height 12
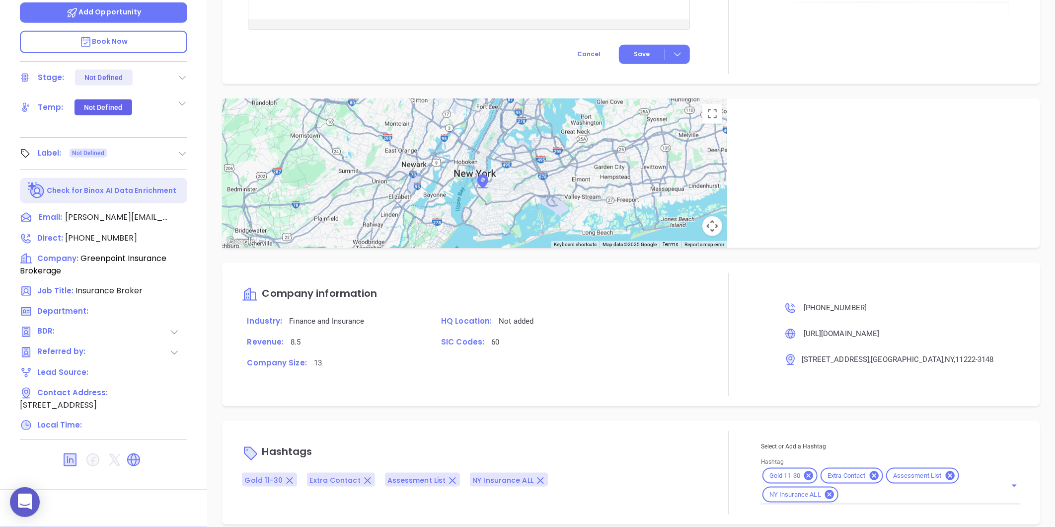
scroll to position [530, 0]
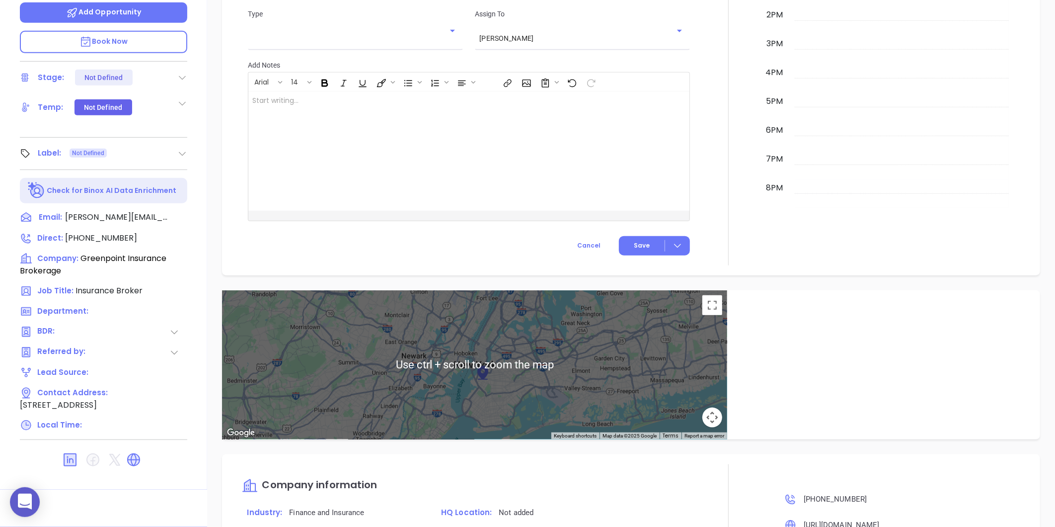
type input "[PERSON_NAME]"
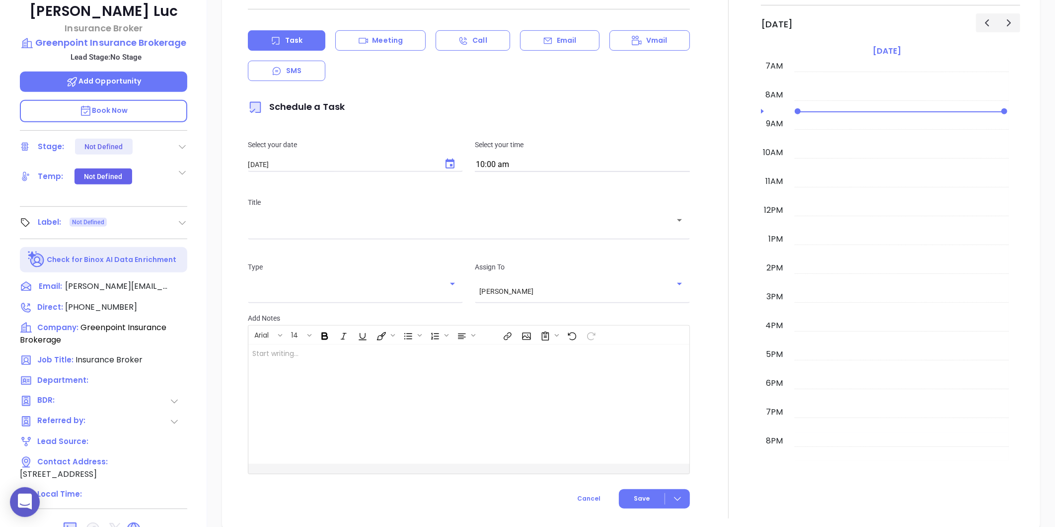
scroll to position [139, 0]
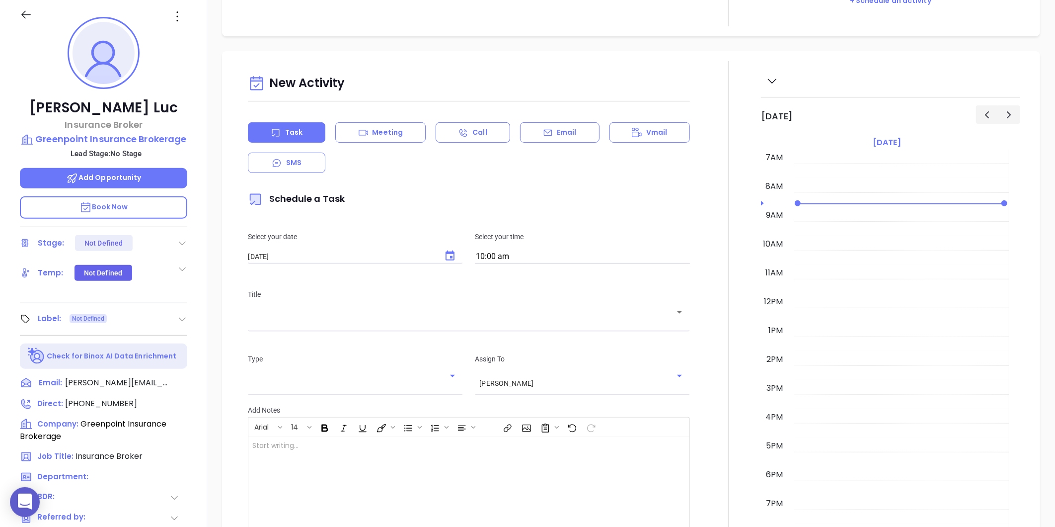
click at [180, 314] on icon at bounding box center [182, 319] width 10 height 10
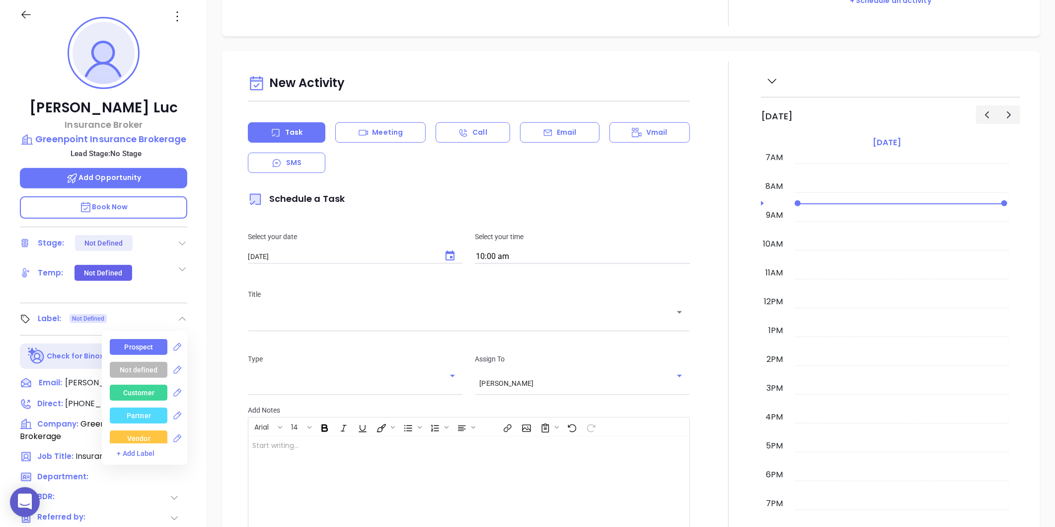
click at [145, 346] on div "Prospect" at bounding box center [139, 347] width 29 height 16
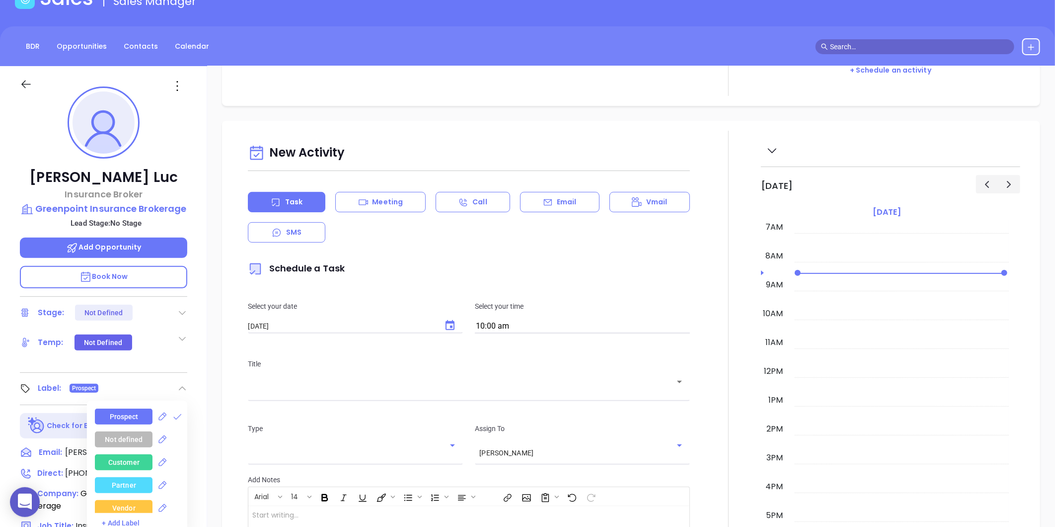
scroll to position [0, 0]
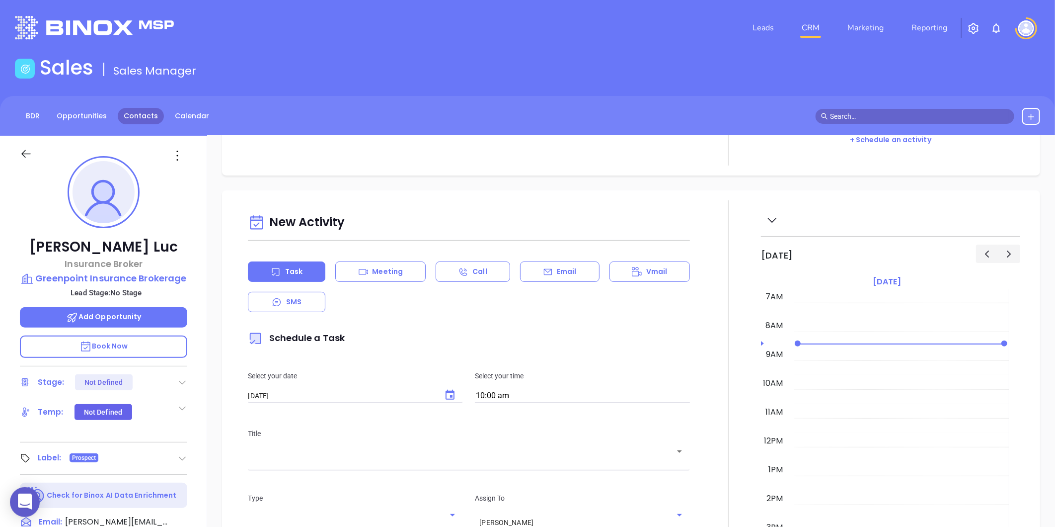
click at [140, 123] on link "Contacts" at bounding box center [141, 116] width 46 height 16
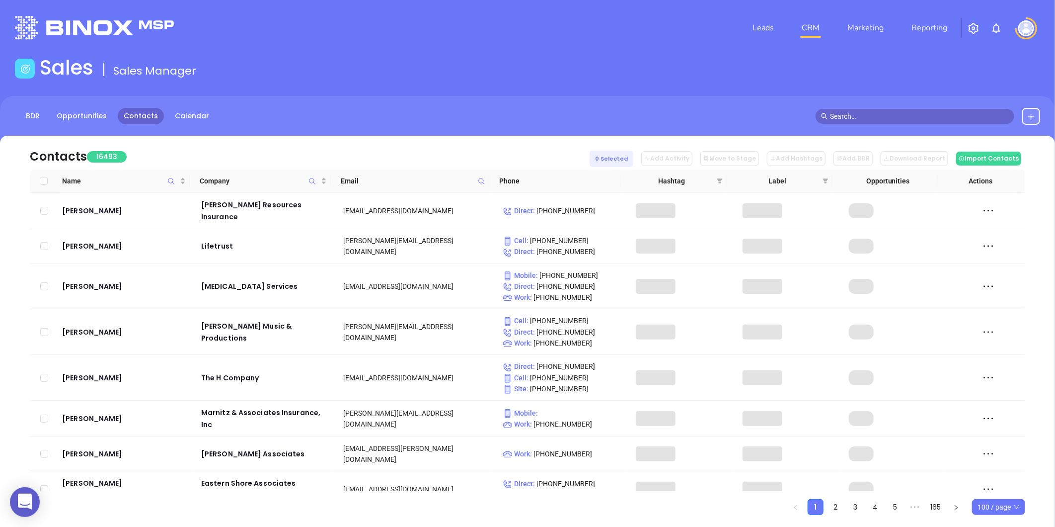
click at [478, 177] on icon at bounding box center [481, 180] width 7 height 7
paste input "[DOMAIN_NAME]"
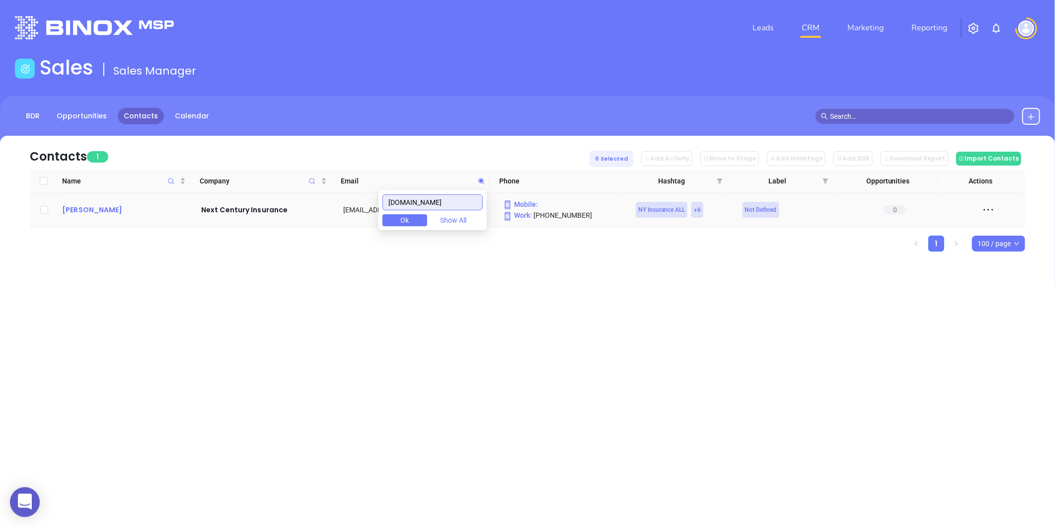
type input "[DOMAIN_NAME]"
click at [96, 207] on div "[PERSON_NAME]" at bounding box center [124, 210] width 125 height 12
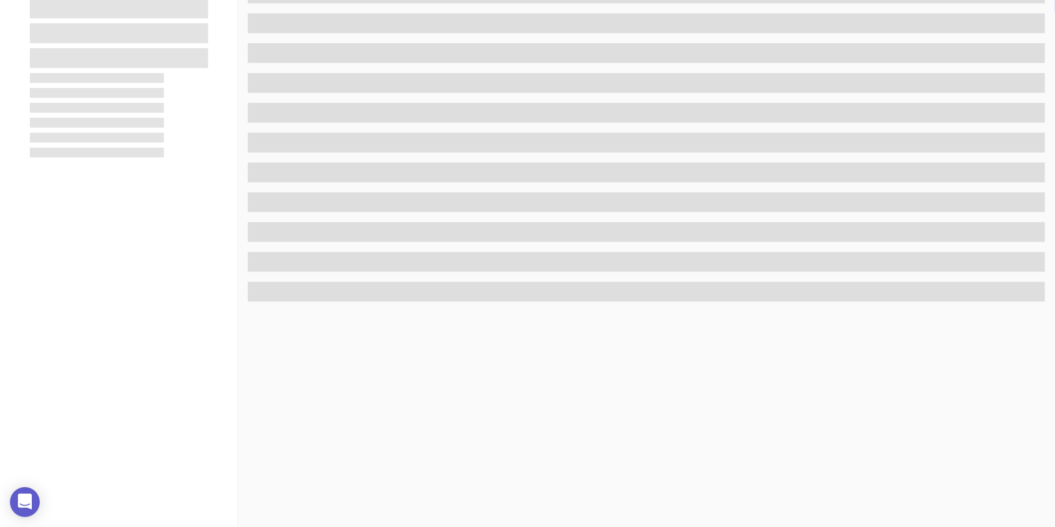
scroll to position [305, 0]
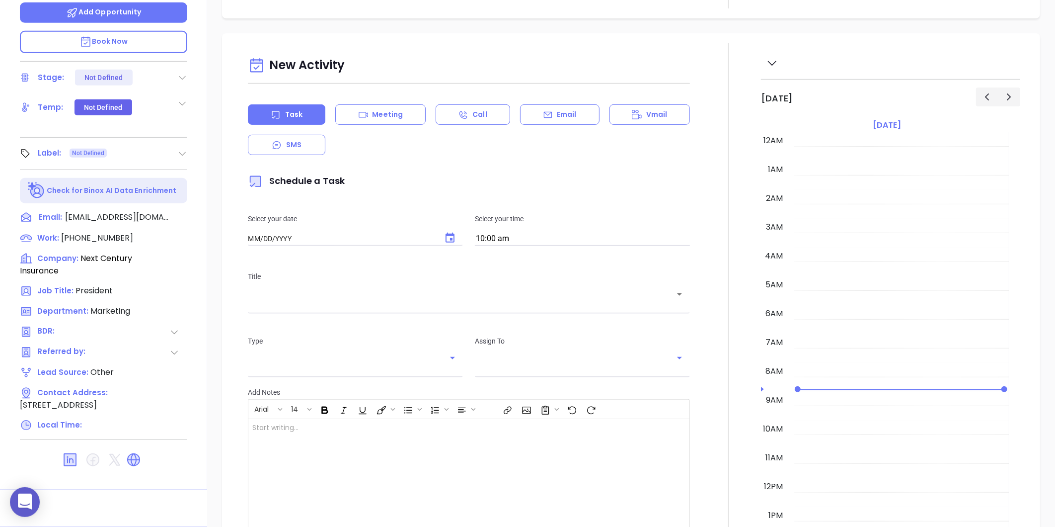
type input "[DATE]"
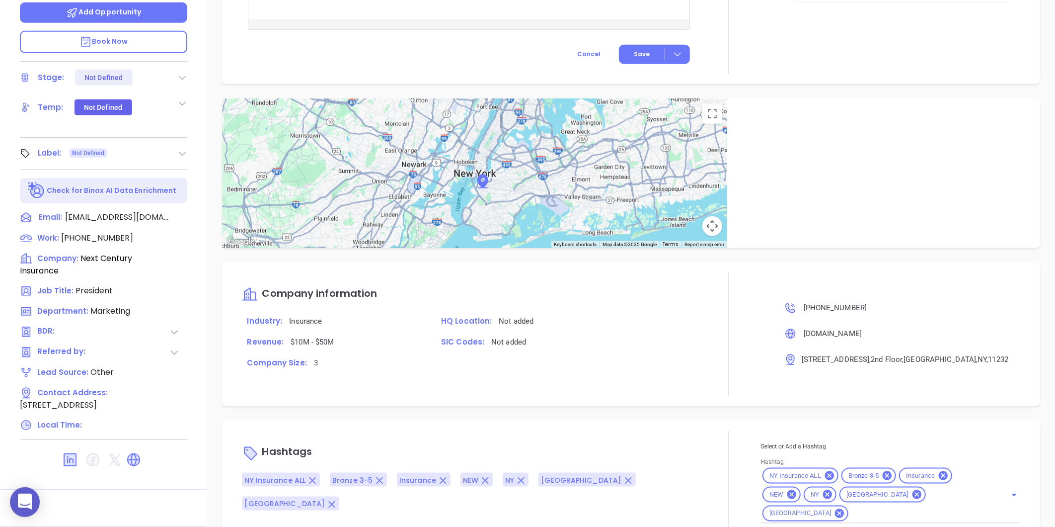
scroll to position [530, 0]
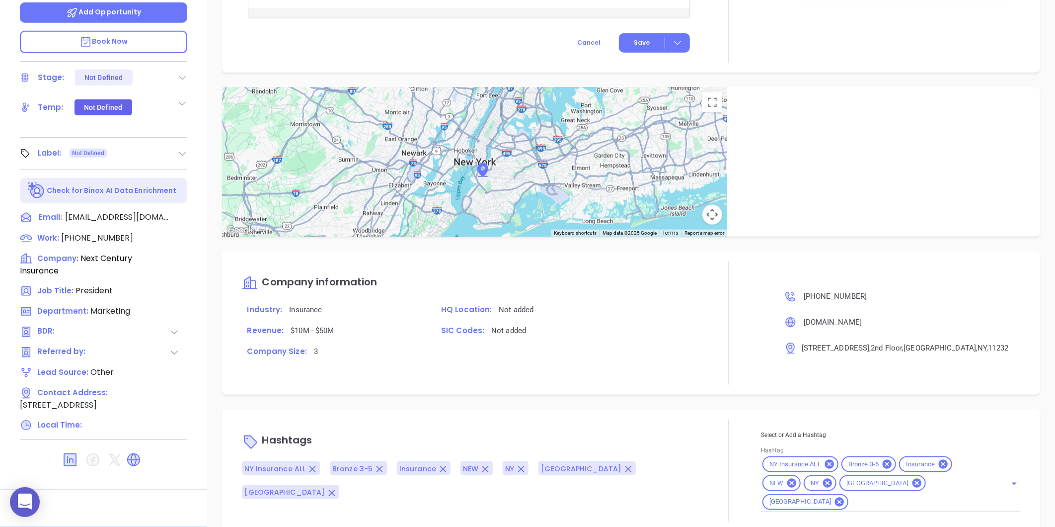
type input "[PERSON_NAME]"
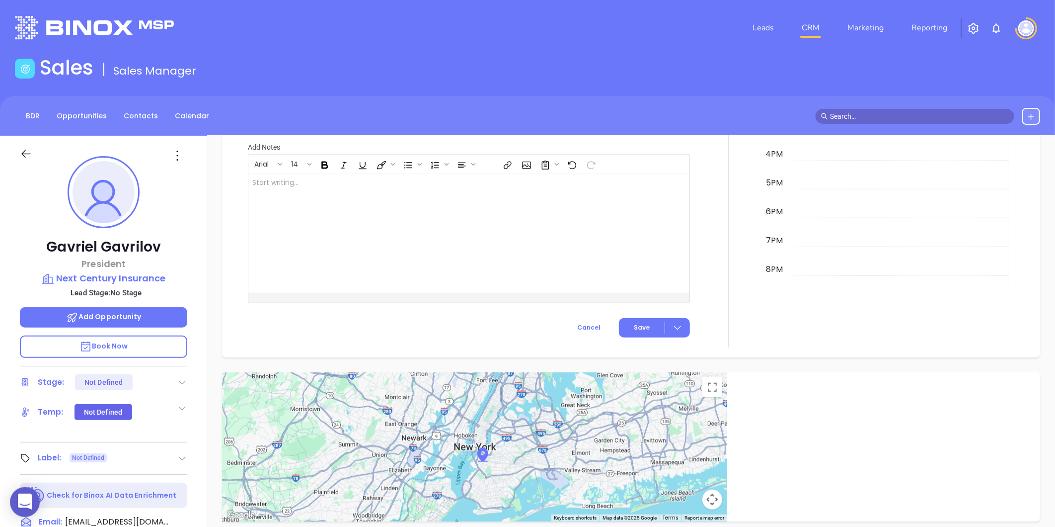
scroll to position [474, 0]
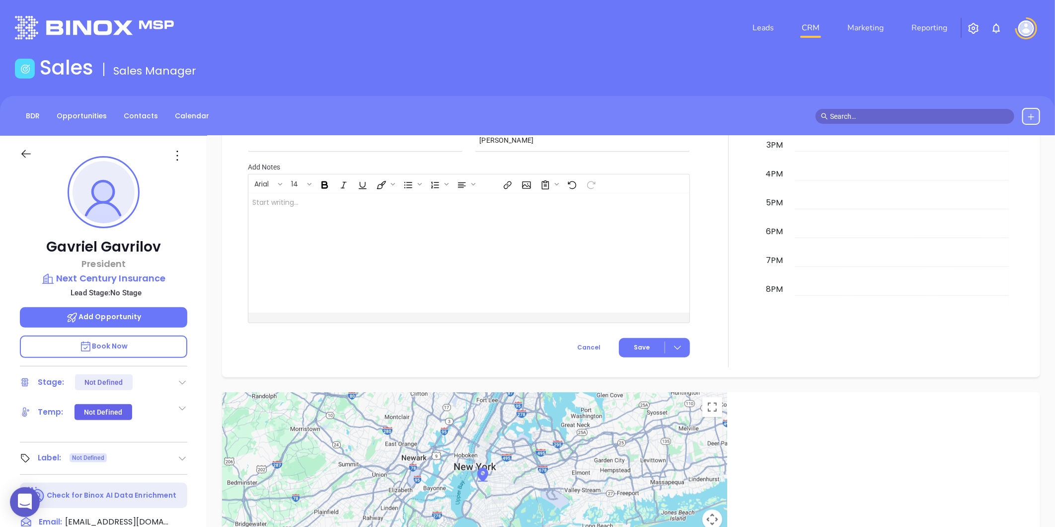
click at [179, 464] on div "Label: Not Defined" at bounding box center [103, 458] width 167 height 16
click at [184, 450] on div "Label: Not Defined" at bounding box center [103, 458] width 167 height 16
click at [179, 458] on icon at bounding box center [182, 458] width 10 height 10
click at [157, 476] on div "Prospect Not defined Customer Partner Vendor Competitor Pending Approval Missed…" at bounding box center [144, 537] width 85 height 134
click at [147, 480] on div "Prospect" at bounding box center [139, 486] width 29 height 16
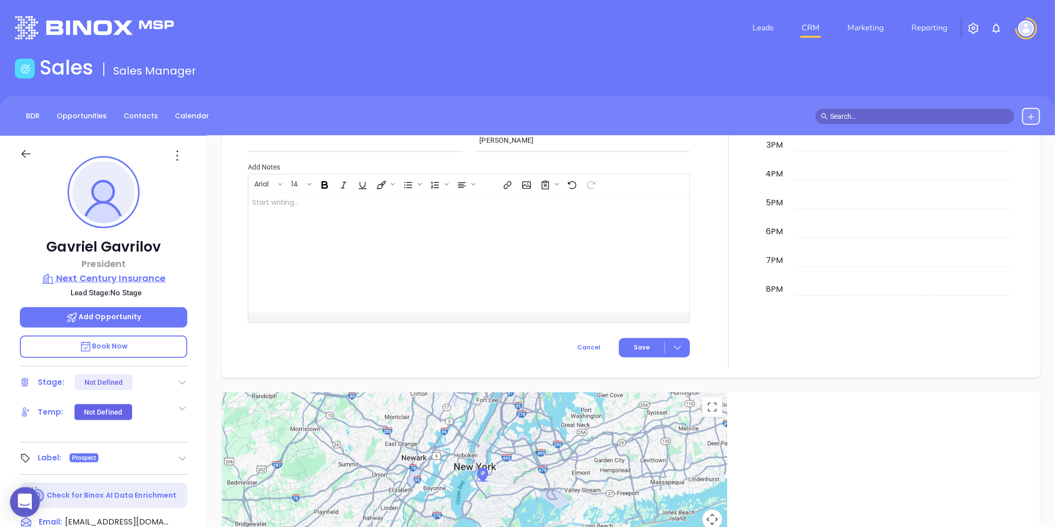
click at [131, 278] on p "Next Century Insurance" at bounding box center [103, 278] width 167 height 14
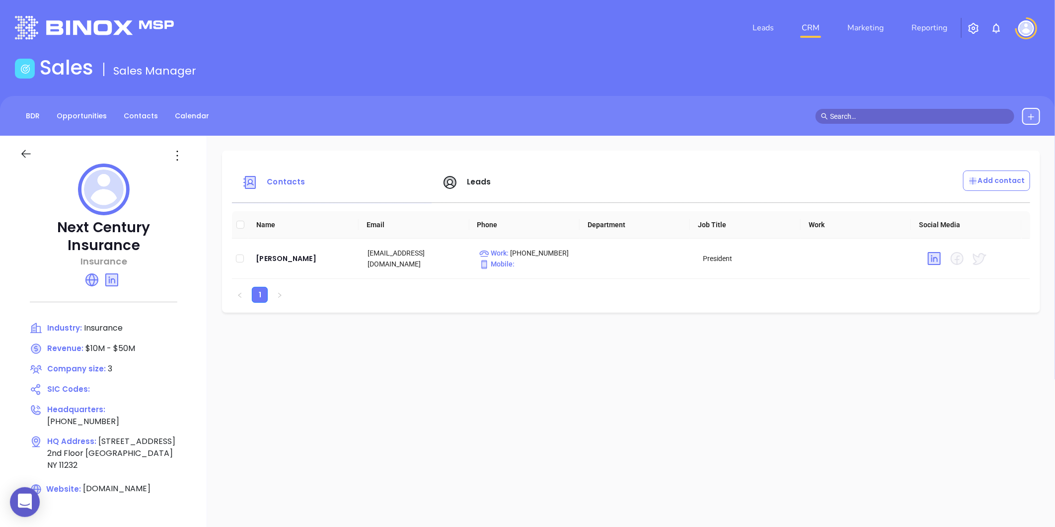
click at [171, 155] on icon at bounding box center [177, 156] width 16 height 16
click at [190, 184] on li "Edit" at bounding box center [222, 174] width 102 height 21
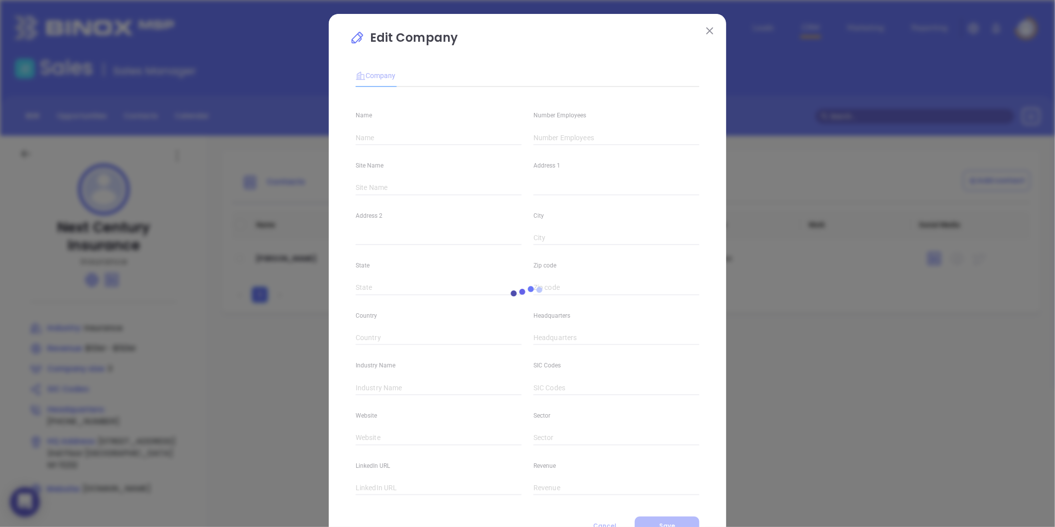
type input "Next Century Insurance"
type input "3"
type input "[PHONE_NUMBER]"
type input "Insurance"
type input "[DOMAIN_NAME]"
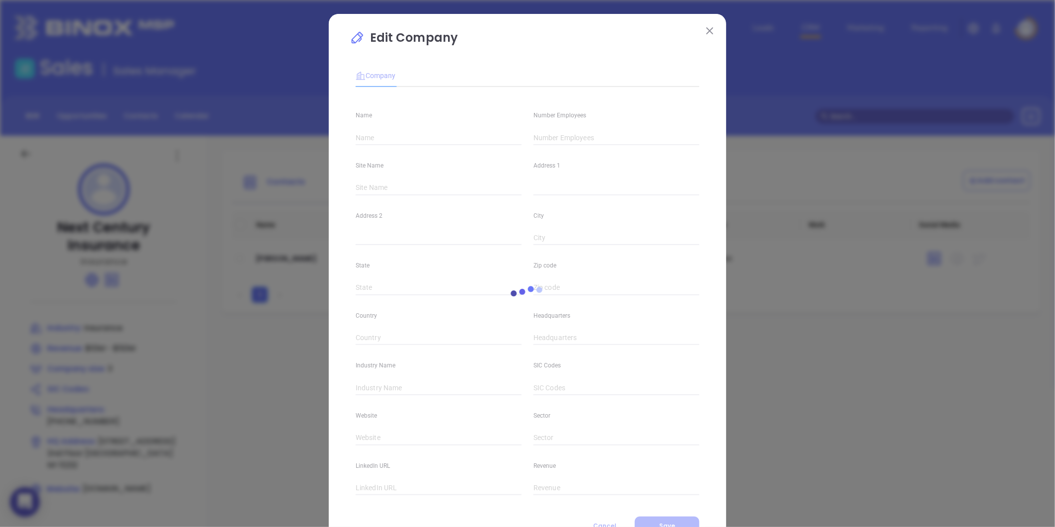
type input "[URL][DOMAIN_NAME]"
type input "$10M - $50M"
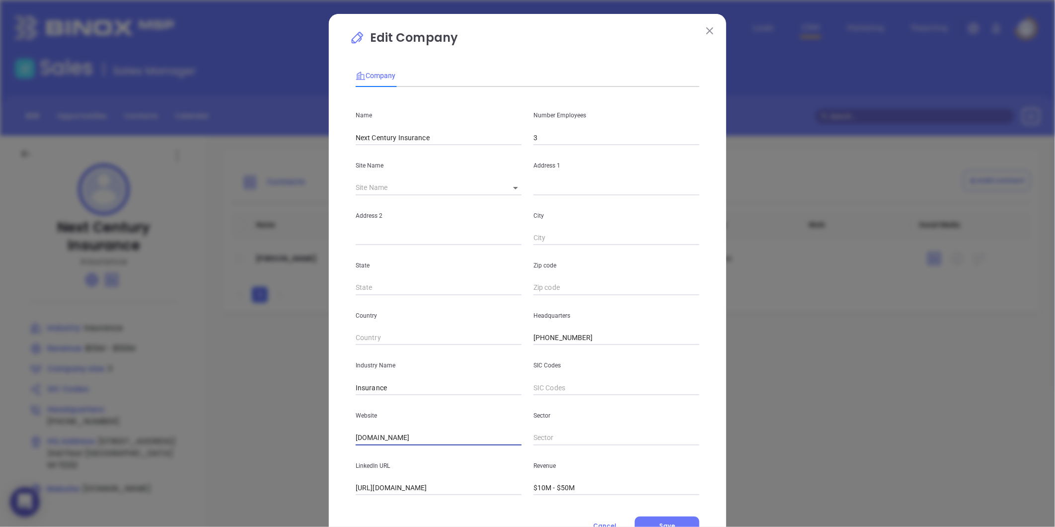
drag, startPoint x: 434, startPoint y: 440, endPoint x: 298, endPoint y: 452, distance: 136.7
click at [298, 452] on div "Edit Company Company Name Next Century Insurance Number Employees 3 Site Name ​…" at bounding box center [527, 263] width 1055 height 527
paste input "[URL][DOMAIN_NAME]"
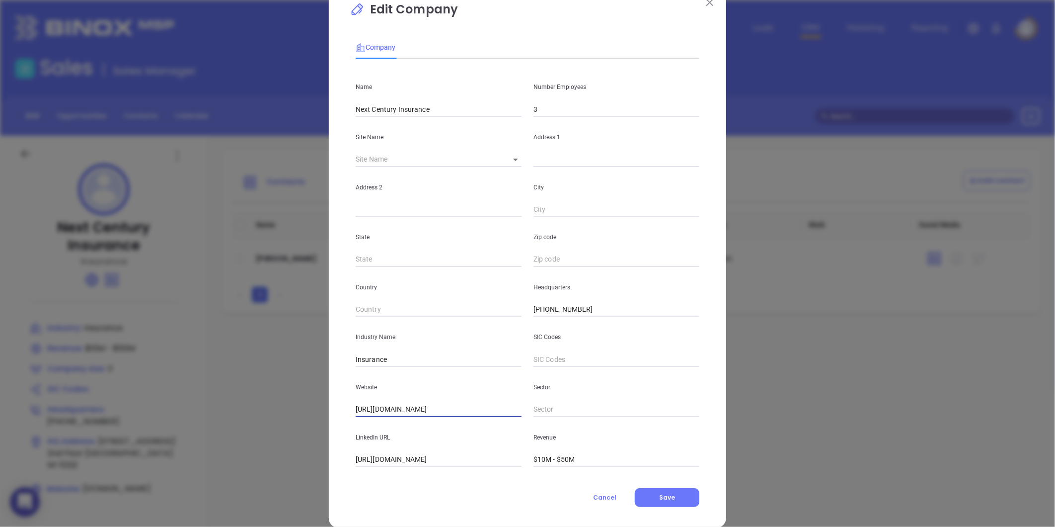
scroll to position [43, 0]
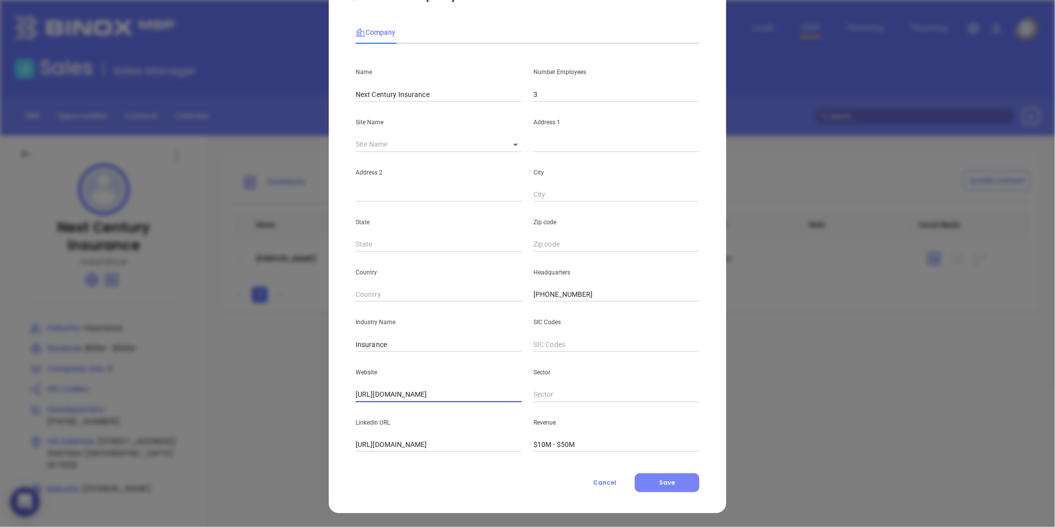
type input "[URL][DOMAIN_NAME]"
click at [640, 488] on button "Save" at bounding box center [667, 482] width 65 height 19
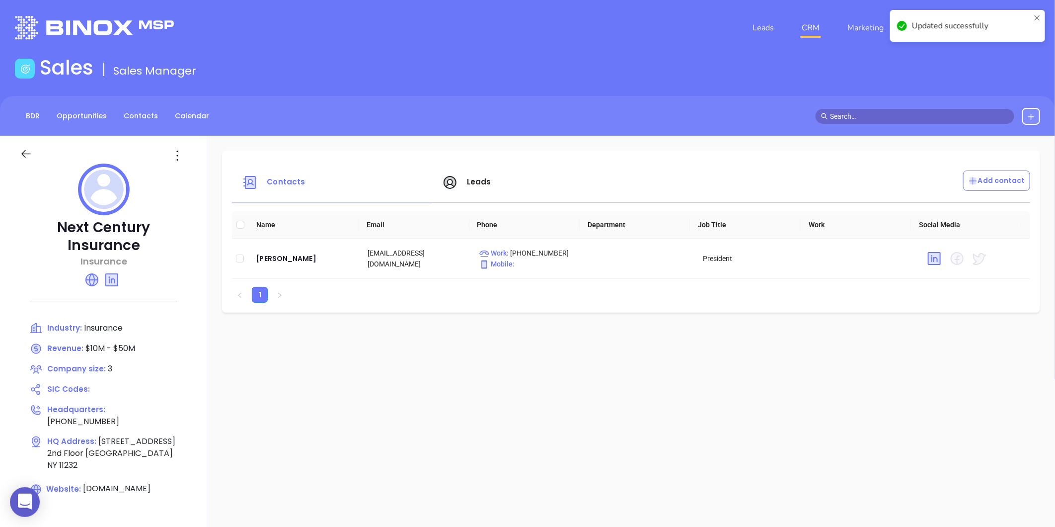
drag, startPoint x: 493, startPoint y: 484, endPoint x: 305, endPoint y: 485, distance: 187.8
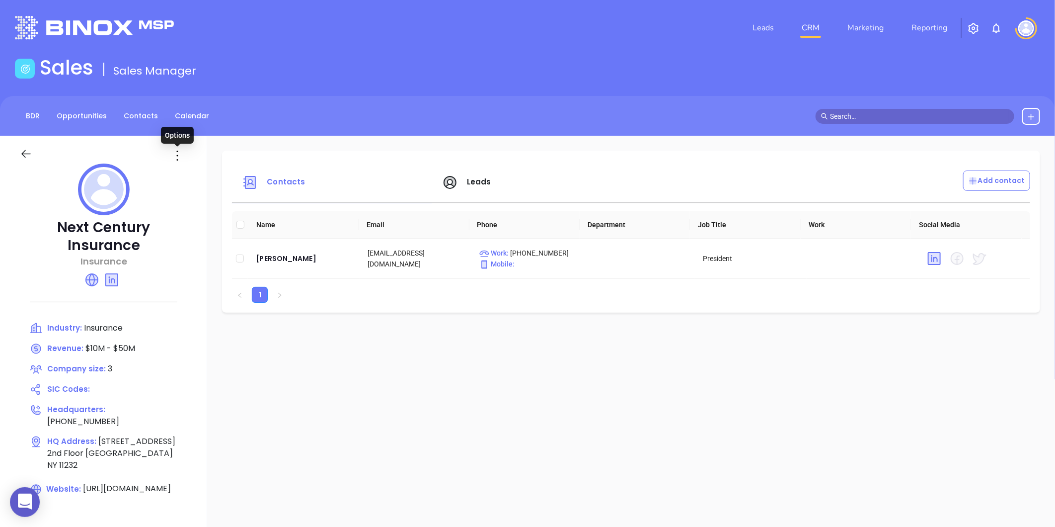
click at [180, 158] on icon at bounding box center [177, 156] width 16 height 16
click at [179, 177] on icon at bounding box center [180, 175] width 7 height 7
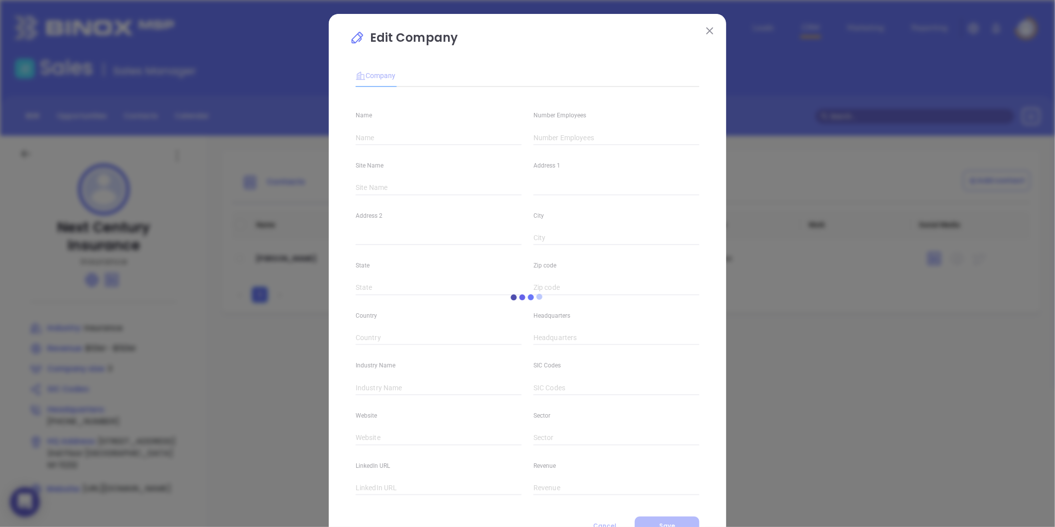
type input "Next Century Insurance"
type input "3"
type input "[PHONE_NUMBER]"
type input "Insurance"
type input "[URL][DOMAIN_NAME]"
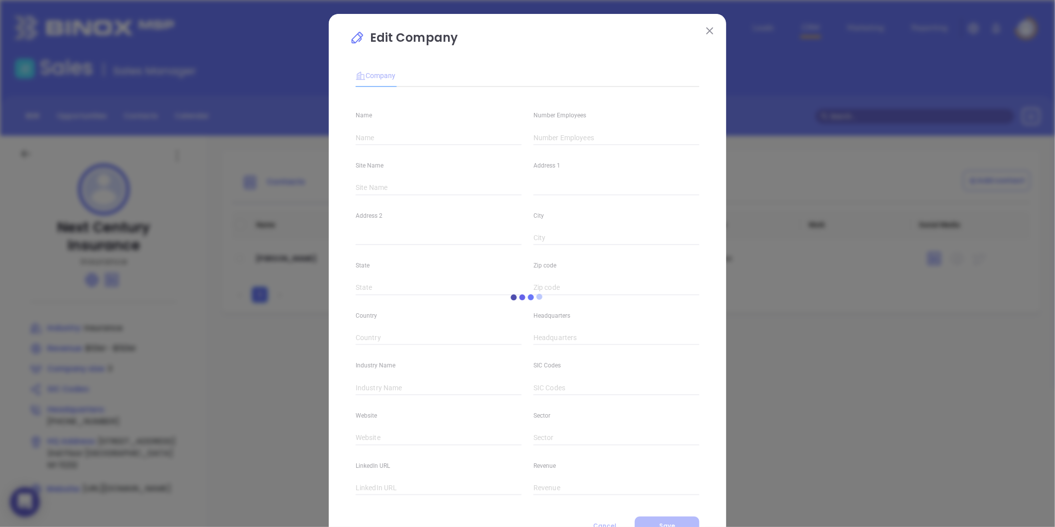
type input "[URL][DOMAIN_NAME]"
type input "$10M - $50M"
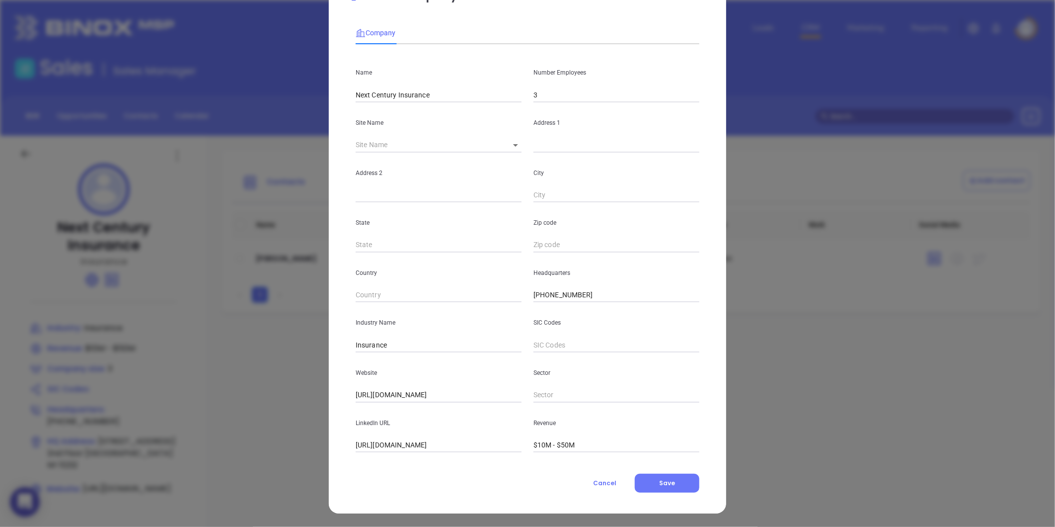
scroll to position [43, 0]
drag, startPoint x: 489, startPoint y: 444, endPoint x: 294, endPoint y: 458, distance: 195.8
click at [294, 458] on div "Edit Company Company Name Next Century Insurance Number Employees 3 Site Name ​…" at bounding box center [527, 263] width 1055 height 527
click at [679, 466] on div "Company Name Next Century Insurance Number Employees 3 Site Name ​ Address 1 Ad…" at bounding box center [528, 254] width 344 height 476
click at [665, 481] on span "Save" at bounding box center [667, 482] width 16 height 8
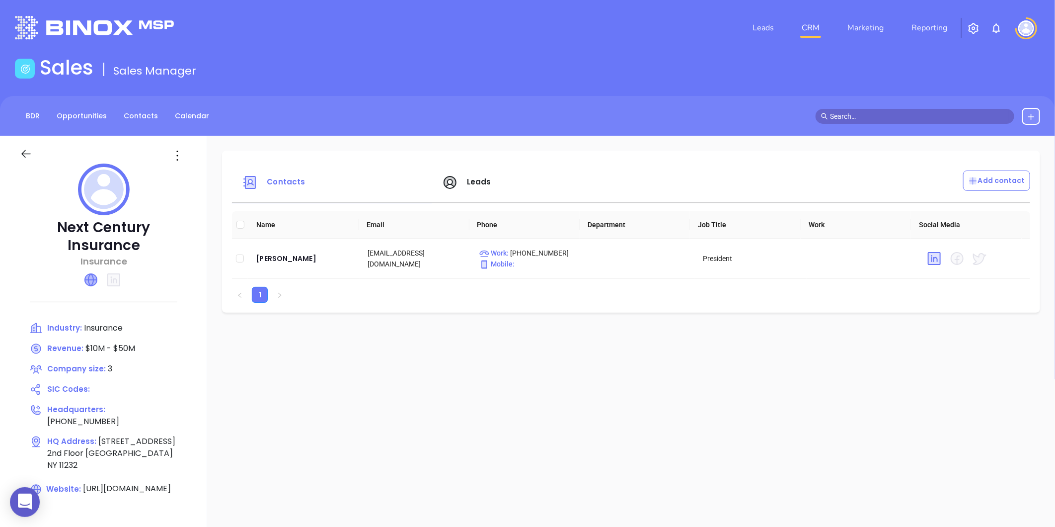
click at [86, 274] on icon at bounding box center [91, 280] width 12 height 12
click at [289, 256] on div "[PERSON_NAME]" at bounding box center [304, 258] width 96 height 12
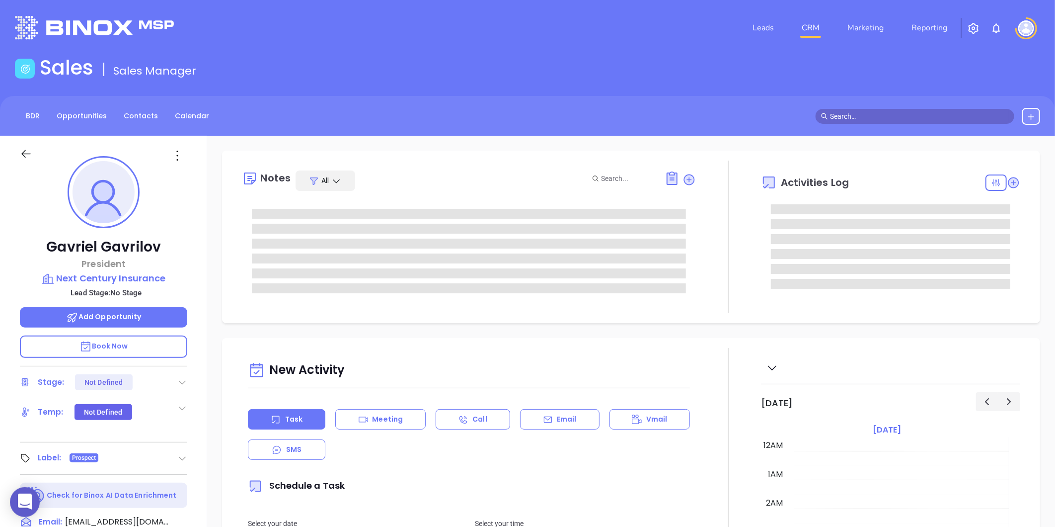
type input "[PERSON_NAME]"
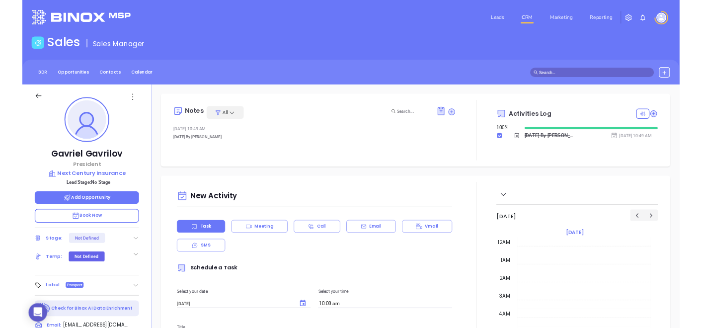
scroll to position [202, 0]
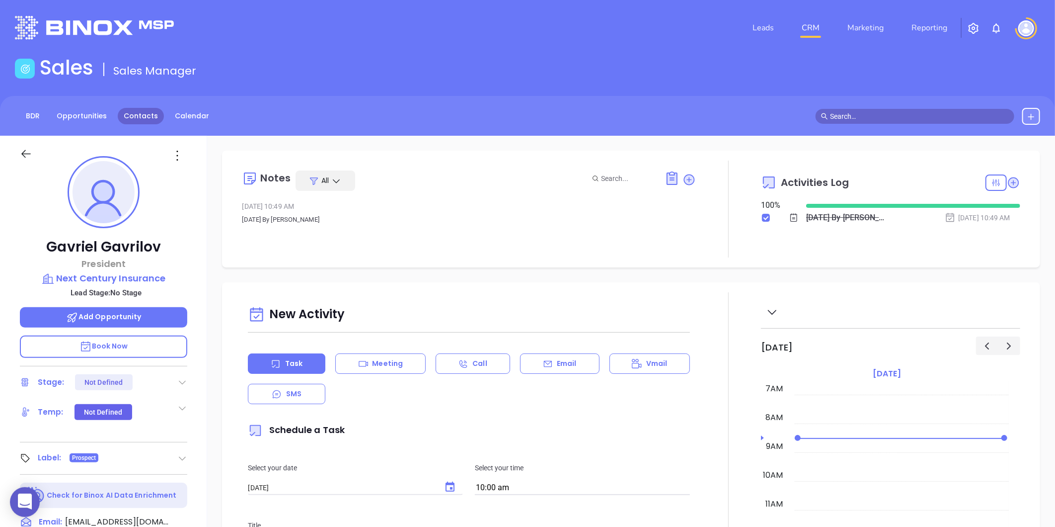
click at [134, 113] on link "Contacts" at bounding box center [141, 116] width 46 height 16
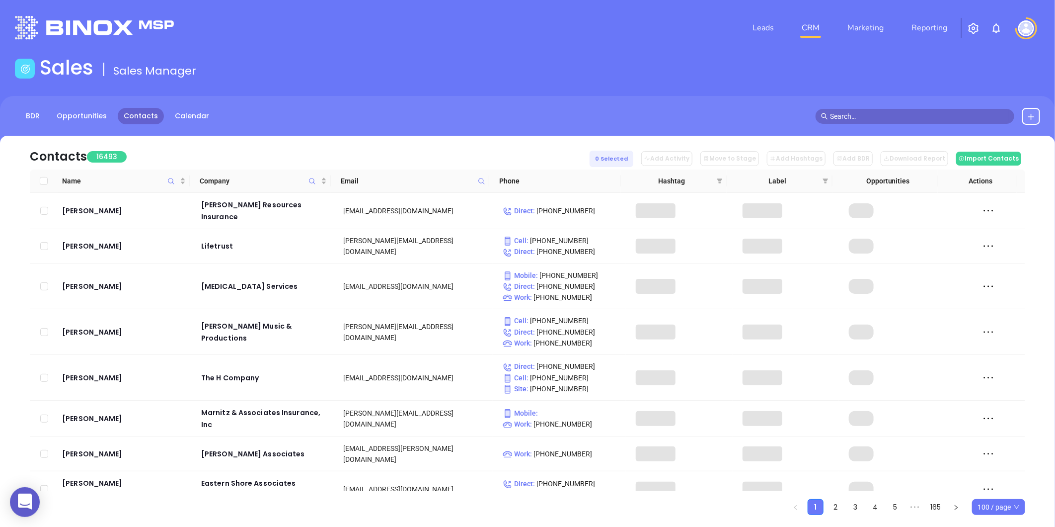
click at [485, 176] on span at bounding box center [481, 180] width 11 height 15
paste input "[DOMAIN_NAME]"
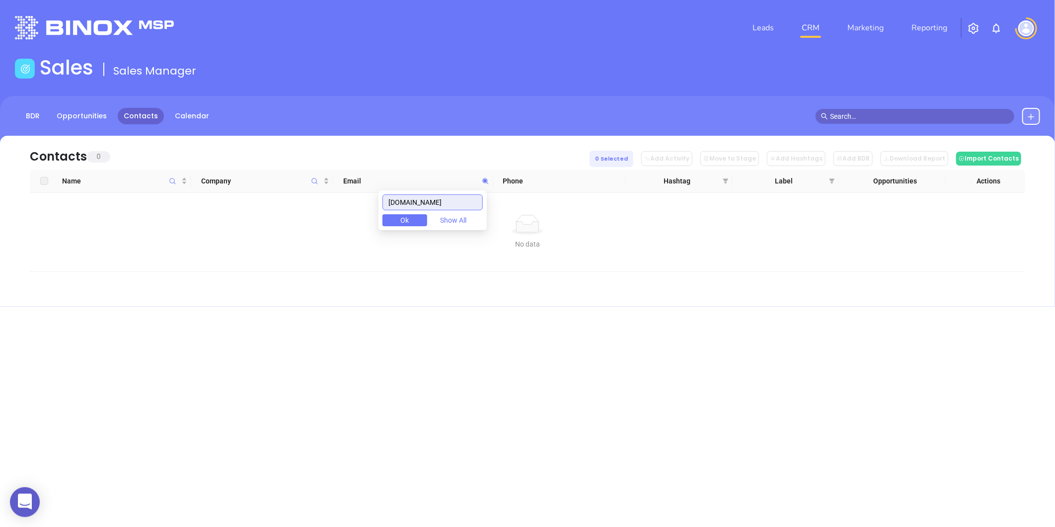
drag, startPoint x: 448, startPoint y: 202, endPoint x: 289, endPoint y: 224, distance: 160.9
click at [291, 222] on body "0 Leads CRM Marketing Reporting Financial Leads Leads Sales Sales Manager BDR O…" at bounding box center [527, 263] width 1055 height 527
type input "[DOMAIN_NAME]"
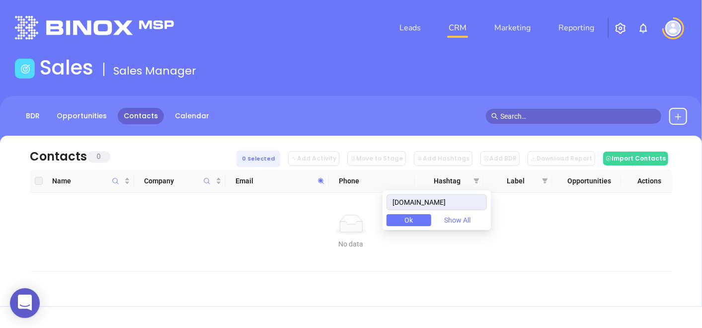
click at [318, 177] on icon at bounding box center [321, 180] width 7 height 7
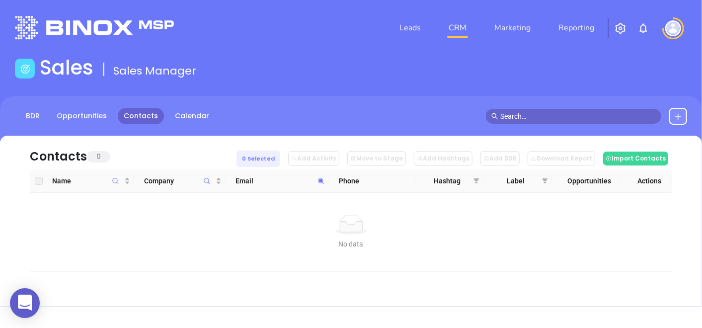
click at [318, 177] on icon at bounding box center [321, 180] width 7 height 7
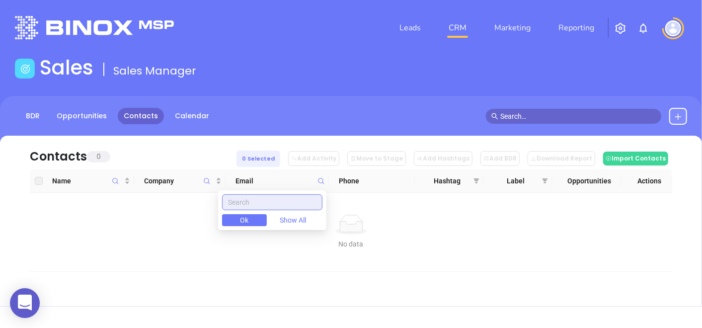
paste input "[DOMAIN_NAME]"
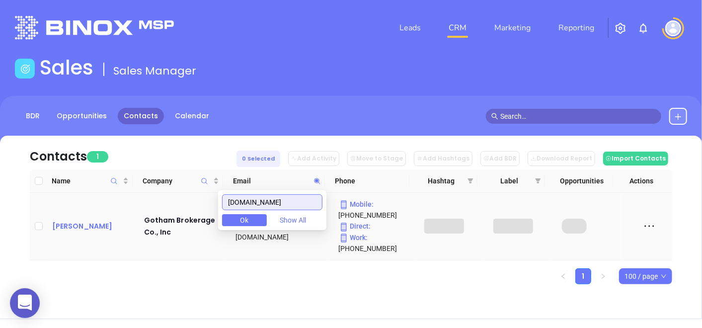
type input "[DOMAIN_NAME]"
click at [95, 225] on div "[PERSON_NAME]" at bounding box center [91, 226] width 78 height 12
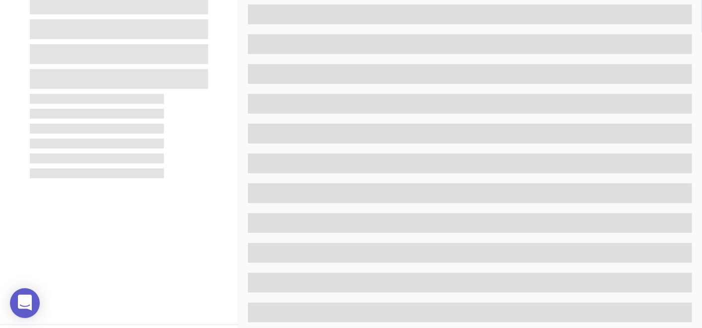
scroll to position [503, 0]
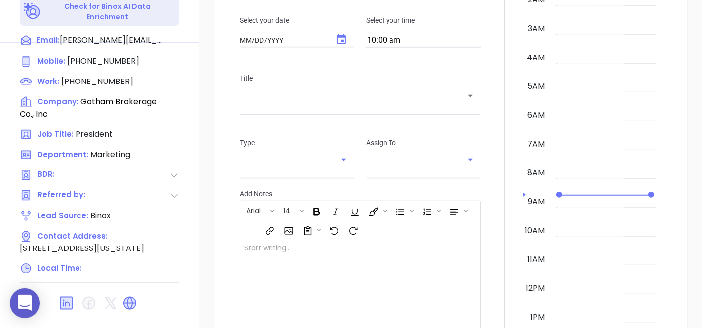
type input "[DATE]"
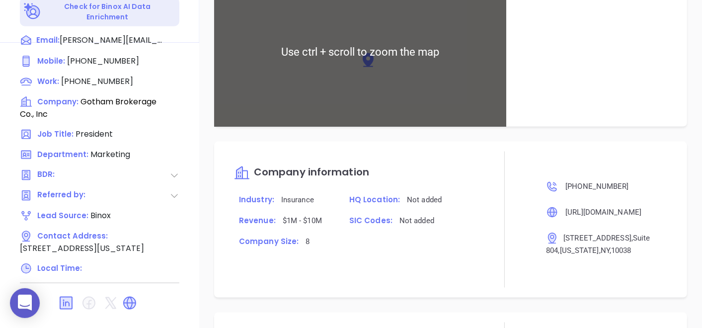
type input "[PERSON_NAME]"
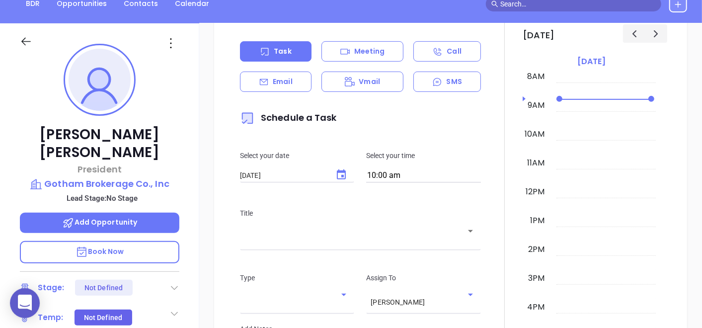
scroll to position [6, 0]
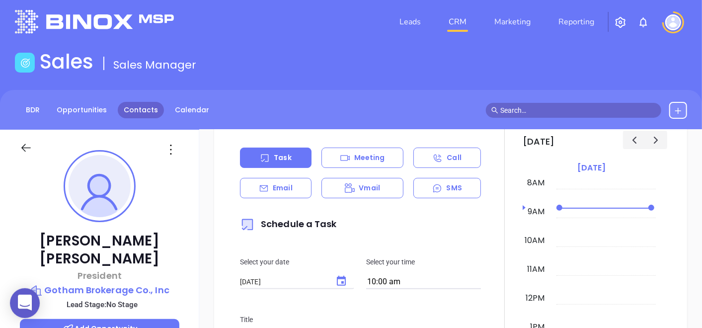
click at [125, 113] on link "Contacts" at bounding box center [141, 110] width 46 height 16
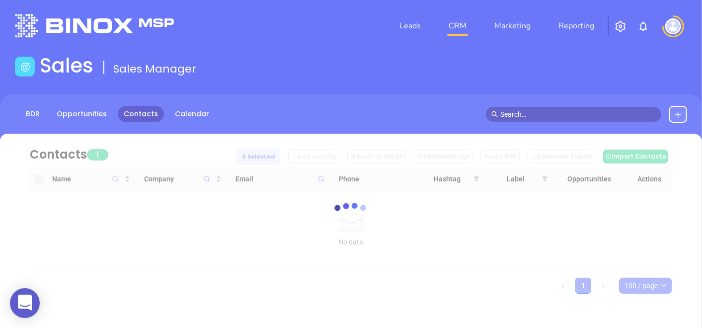
scroll to position [6, 0]
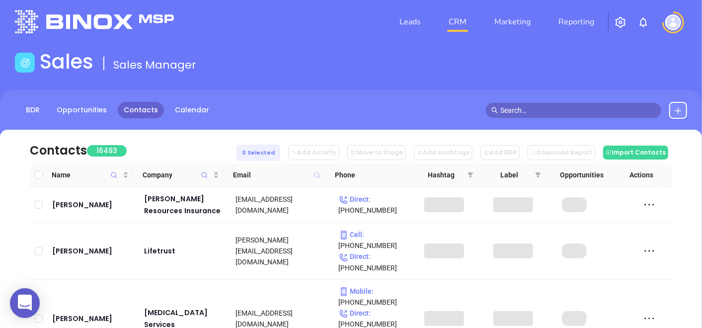
click at [315, 176] on icon at bounding box center [317, 175] width 6 height 6
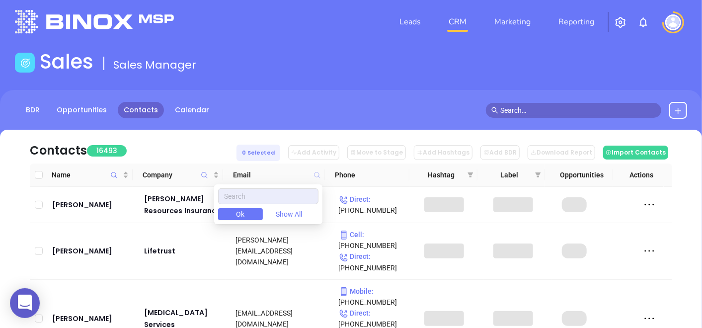
click at [315, 176] on icon at bounding box center [317, 175] width 6 height 6
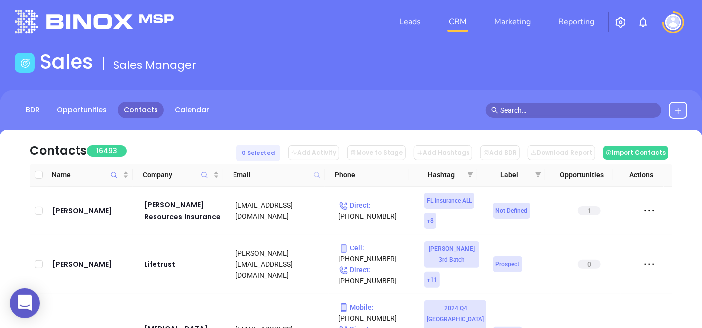
click at [315, 176] on icon at bounding box center [317, 175] width 6 height 6
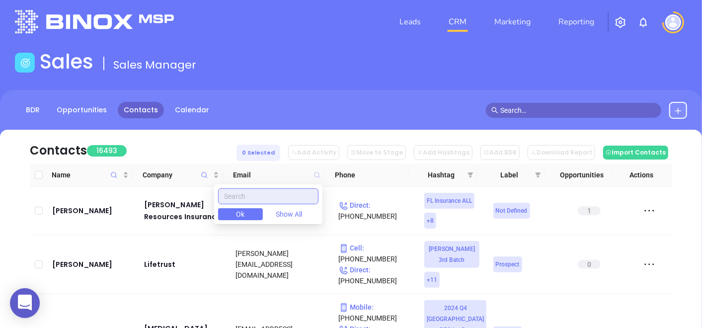
paste input "[DOMAIN_NAME]"
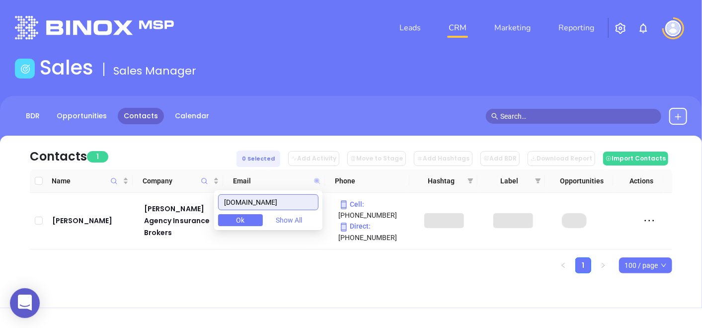
scroll to position [0, 0]
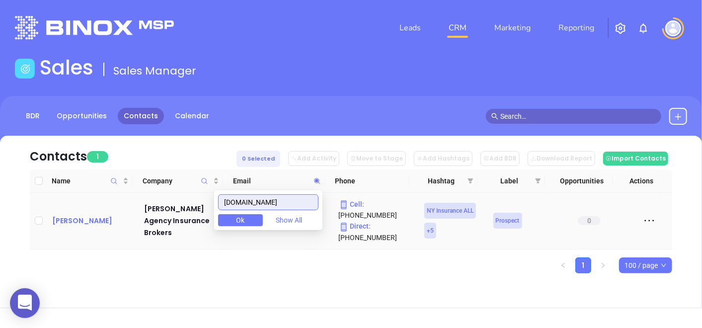
type input "[DOMAIN_NAME]"
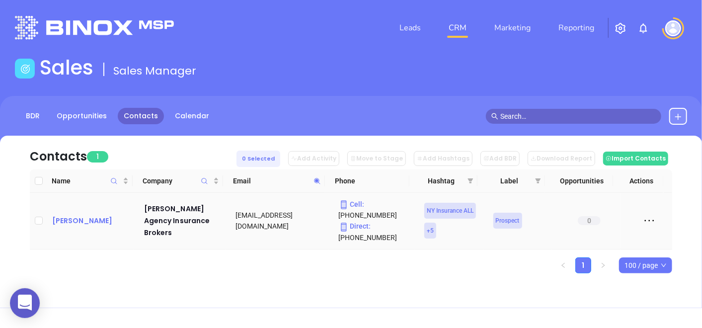
click at [81, 226] on div "[PERSON_NAME]" at bounding box center [91, 221] width 78 height 12
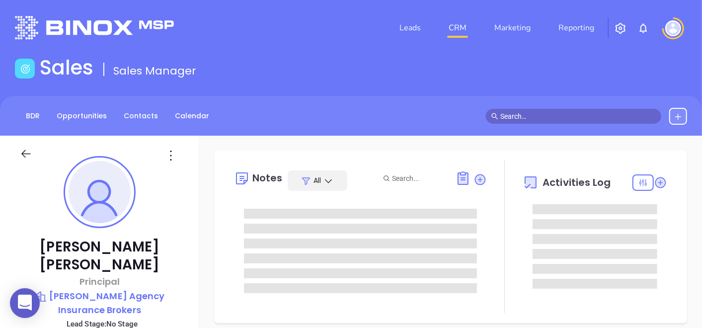
type input "[DATE]"
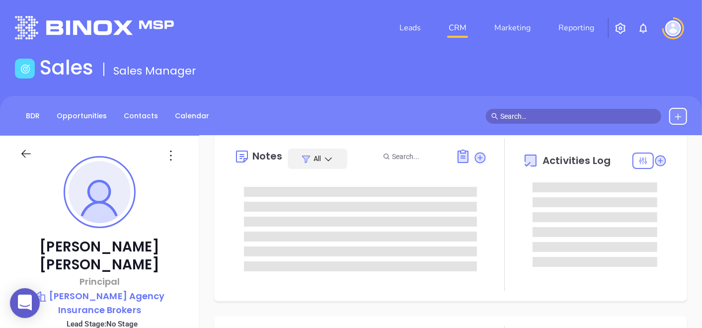
type input "[PERSON_NAME]"
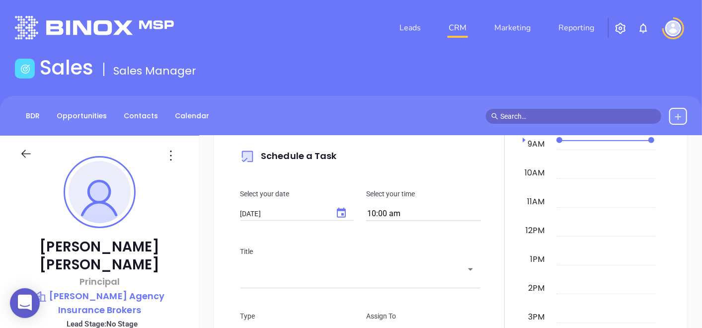
scroll to position [398, 0]
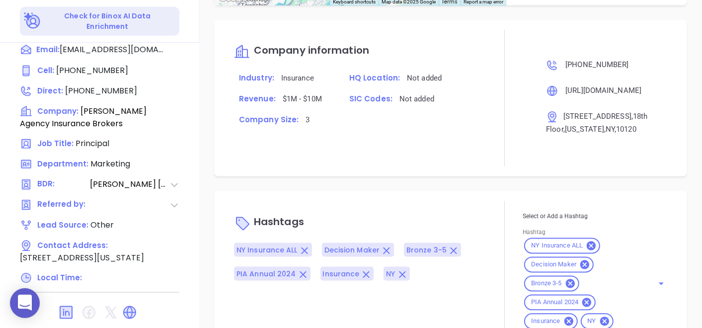
scroll to position [682, 0]
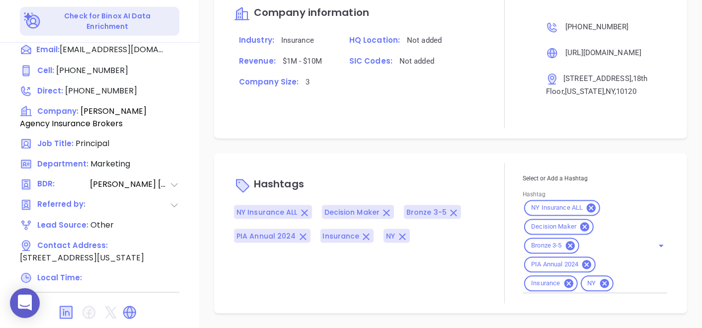
click at [171, 158] on div at bounding box center [171, 164] width 15 height 12
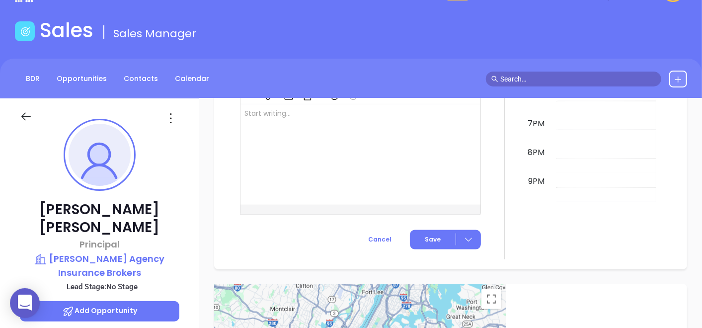
scroll to position [0, 0]
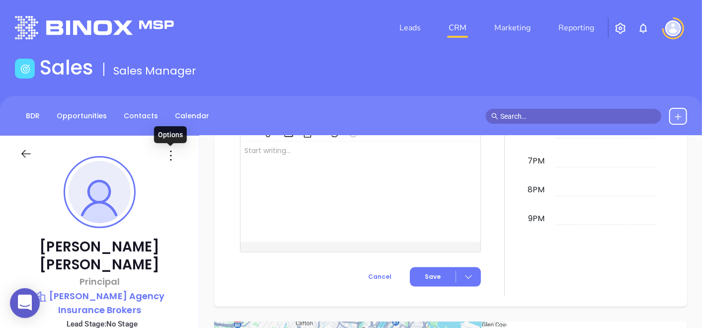
click at [170, 155] on icon at bounding box center [171, 156] width 16 height 16
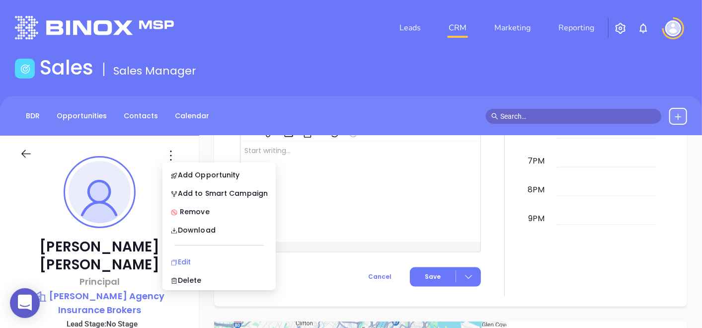
click at [191, 262] on div "Edit" at bounding box center [218, 261] width 97 height 11
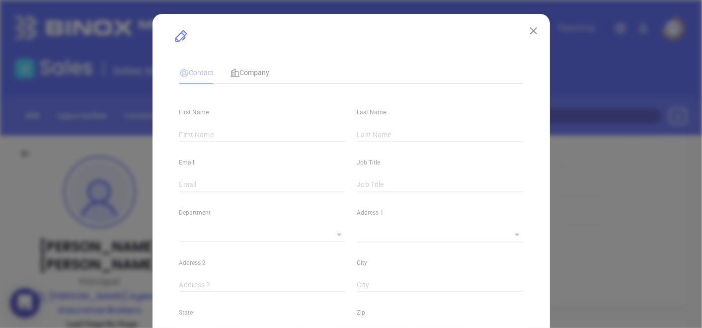
type input "[PERSON_NAME]"
type input "[EMAIL_ADDRESS][DOMAIN_NAME]"
type input "Principal"
type input "1"
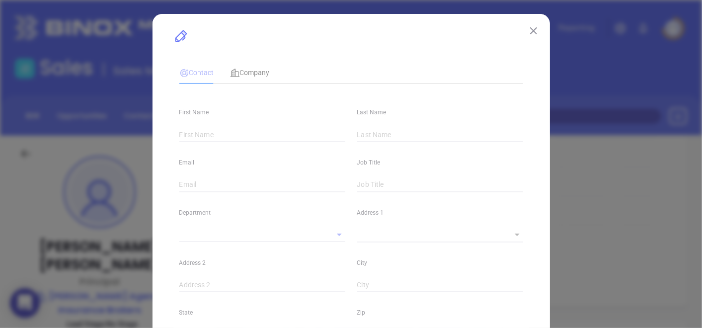
type input "[DOMAIN_NAME][URL][PERSON_NAME]"
type input "Marketing"
type input "Other"
type input "[PERSON_NAME]"
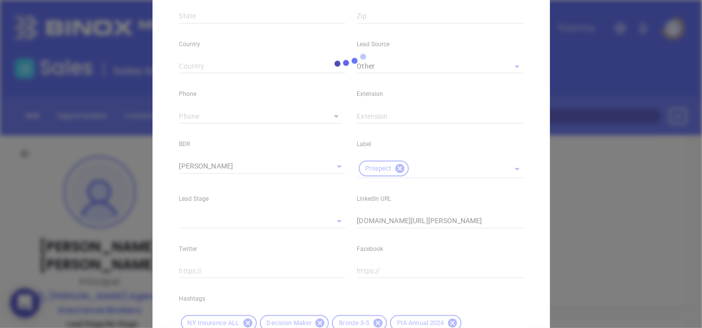
scroll to position [420, 0]
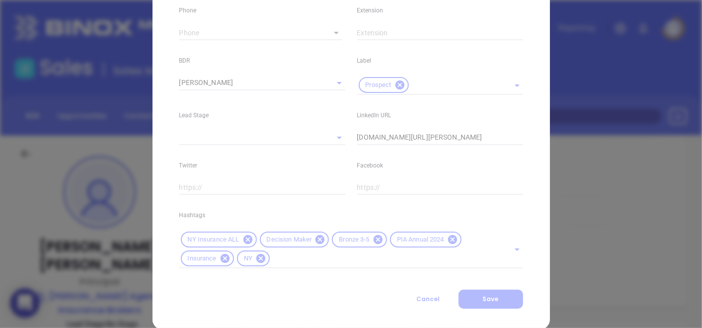
type input "1"
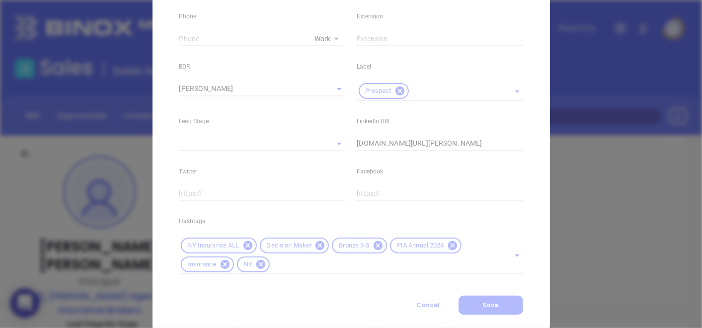
scroll to position [398, 0]
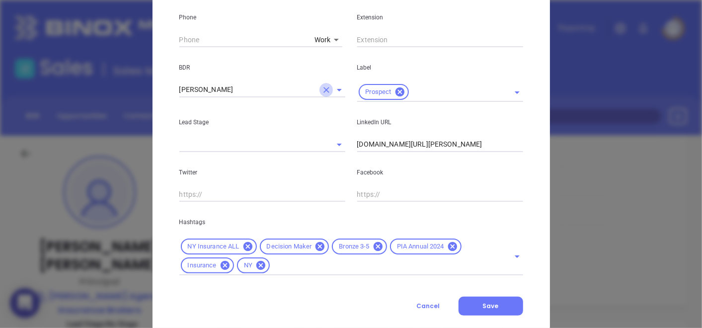
click at [323, 89] on icon "Clear" at bounding box center [327, 90] width 10 height 10
click at [483, 306] on span "Save" at bounding box center [491, 306] width 16 height 8
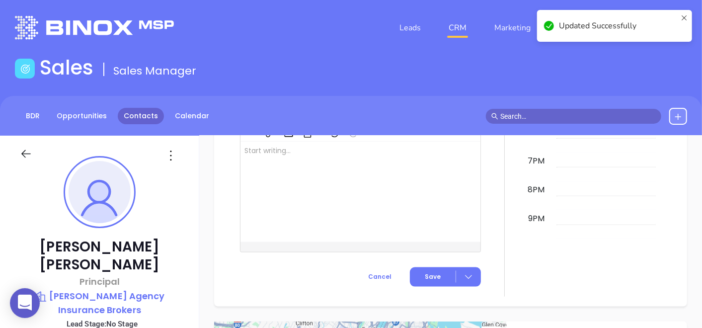
click at [150, 110] on link "Contacts" at bounding box center [141, 116] width 46 height 16
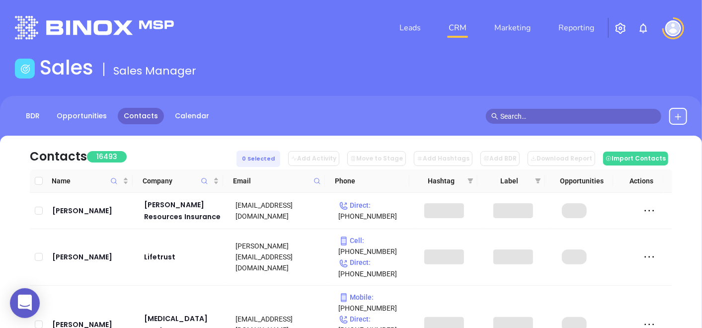
click at [321, 179] on span at bounding box center [317, 180] width 11 height 15
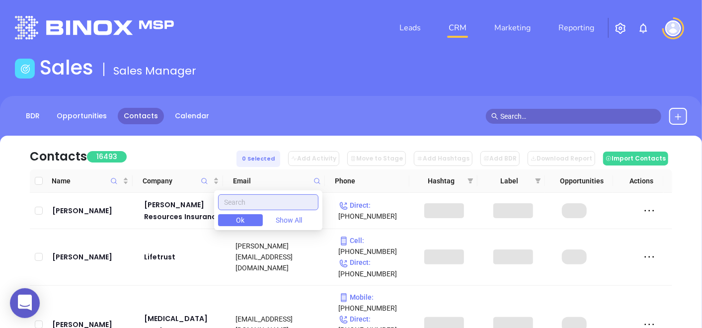
paste input "[DOMAIN_NAME]"
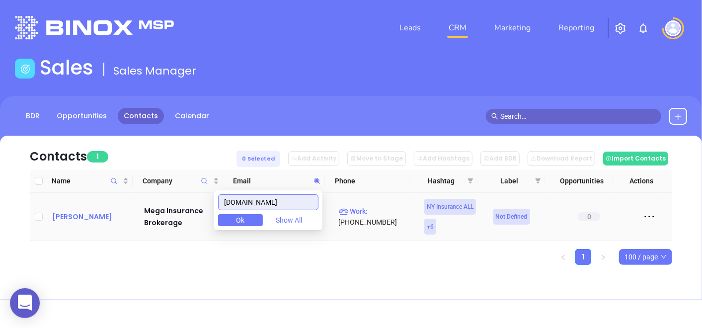
type input "[DOMAIN_NAME]"
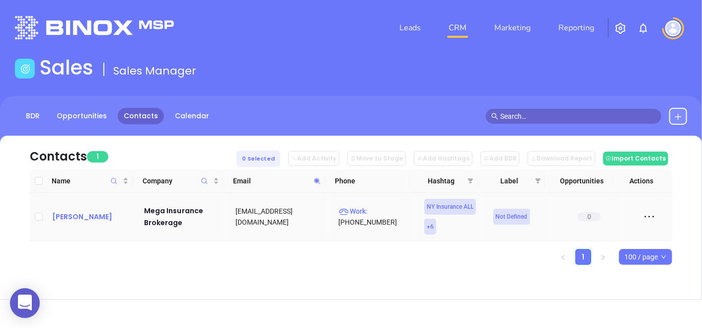
click at [82, 211] on div "[PERSON_NAME]" at bounding box center [91, 217] width 78 height 12
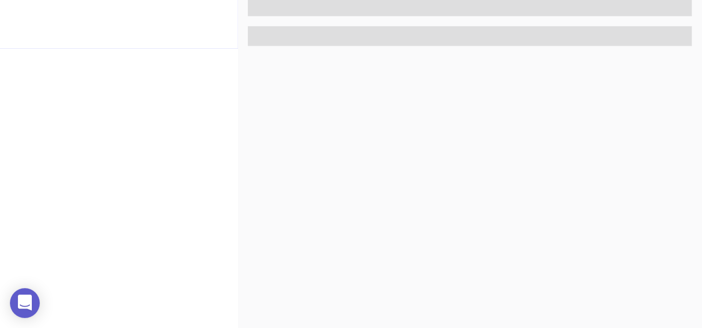
scroll to position [503, 0]
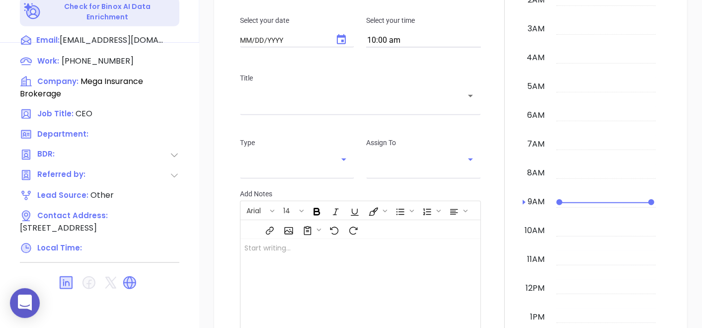
type input "[DATE]"
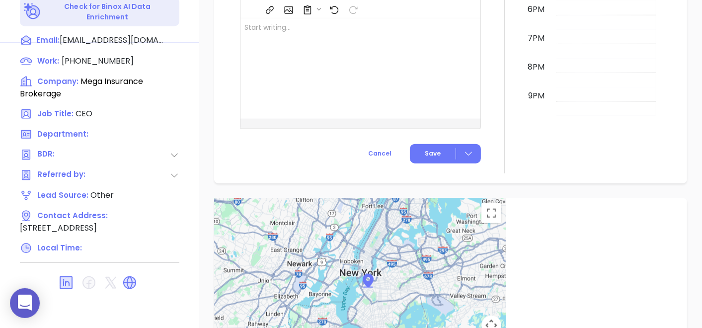
type input "[PERSON_NAME]"
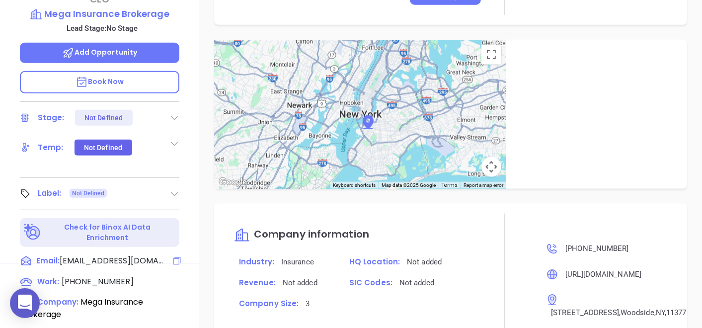
scroll to position [6, 0]
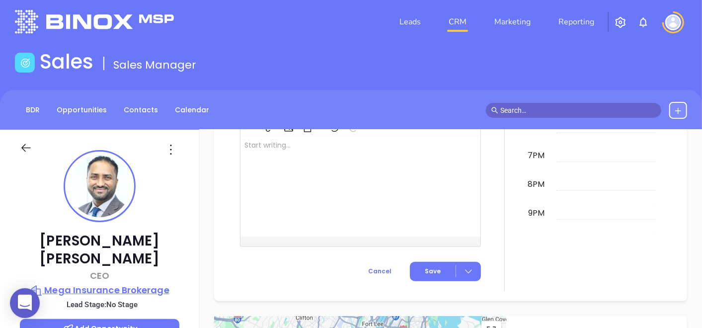
click at [133, 283] on p "Mega Insurance Brokerage" at bounding box center [100, 290] width 160 height 14
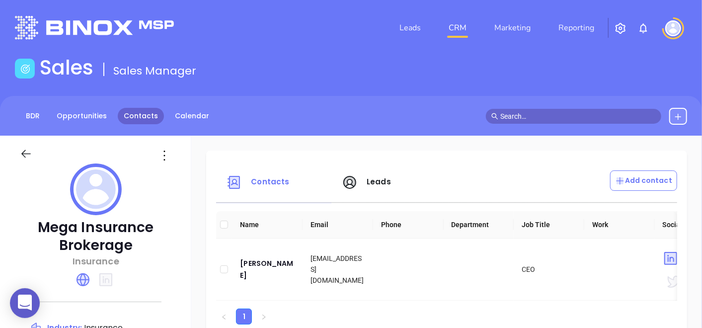
click at [147, 116] on link "Contacts" at bounding box center [141, 116] width 46 height 16
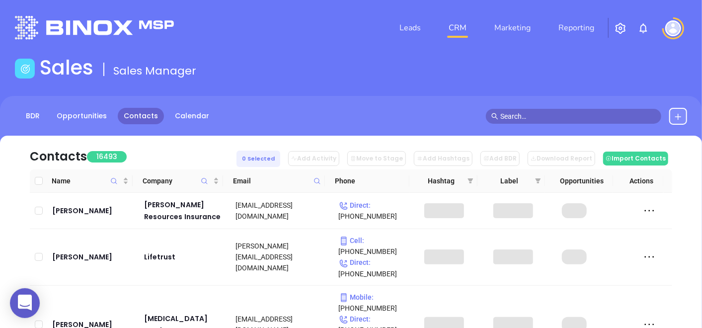
click at [318, 181] on icon at bounding box center [317, 180] width 7 height 7
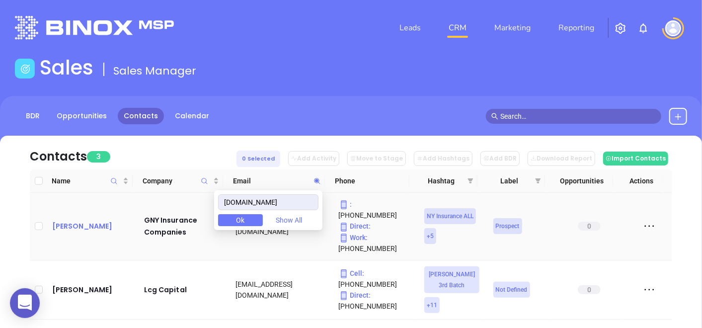
type input "[DOMAIN_NAME]"
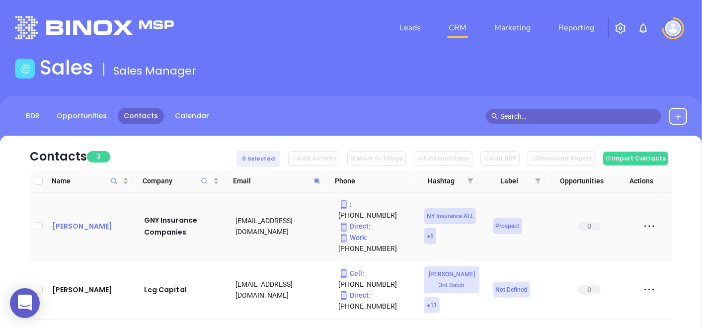
click at [74, 220] on div "[PERSON_NAME]" at bounding box center [91, 226] width 78 height 12
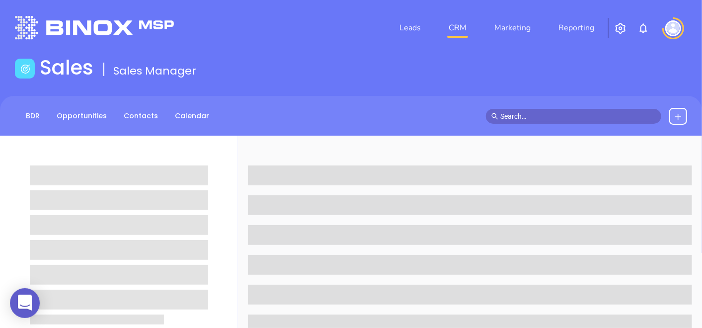
scroll to position [221, 0]
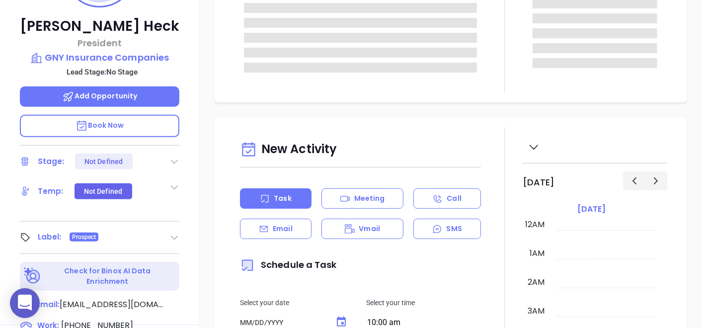
type input "[DATE]"
type input "[PERSON_NAME]"
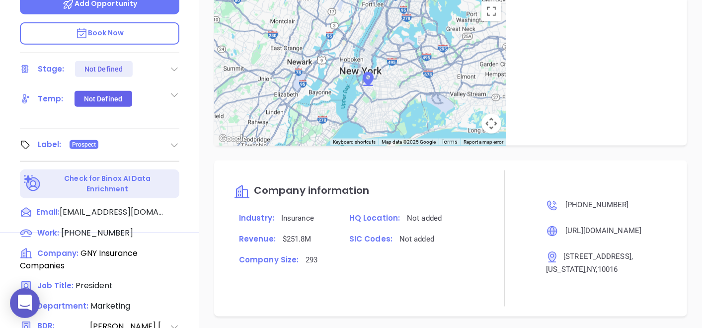
scroll to position [441, 0]
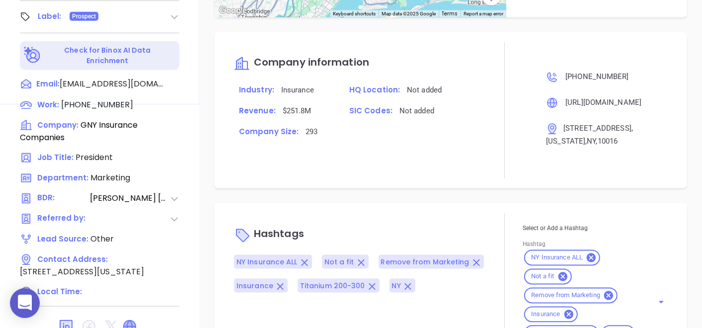
click at [127, 321] on icon at bounding box center [130, 327] width 12 height 12
